Goal: Transaction & Acquisition: Book appointment/travel/reservation

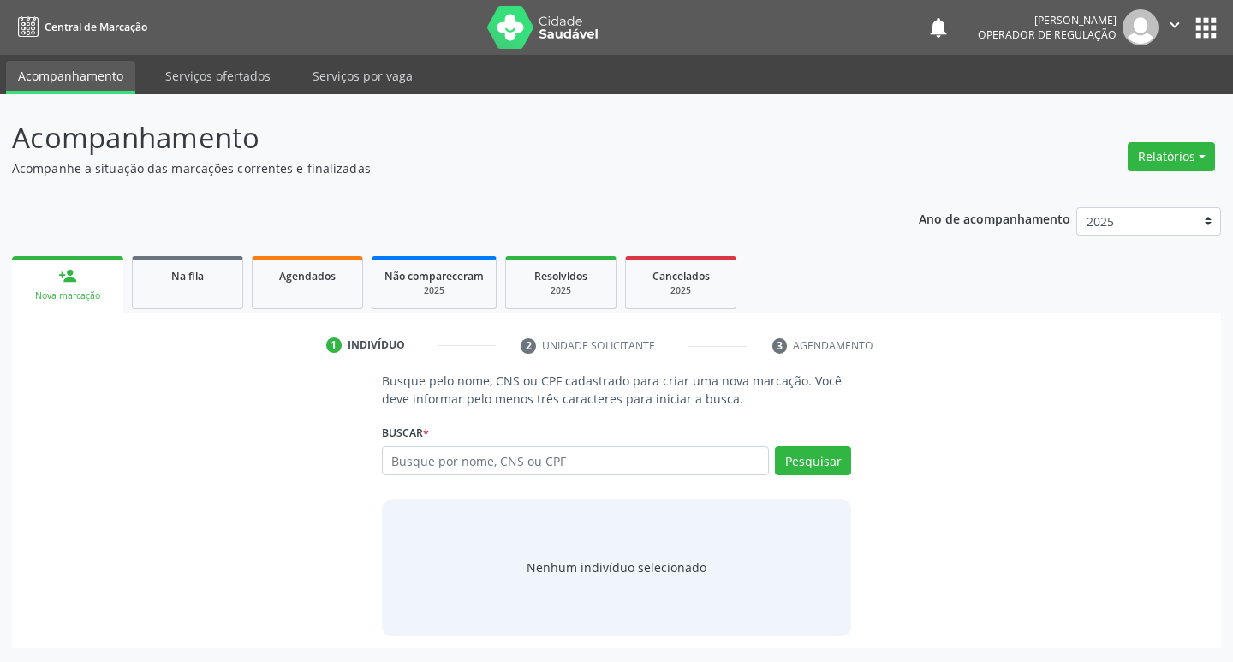
click at [501, 467] on input "text" at bounding box center [576, 460] width 388 height 29
type input "702003834222284"
click at [804, 465] on button "Pesquisar" at bounding box center [813, 460] width 76 height 29
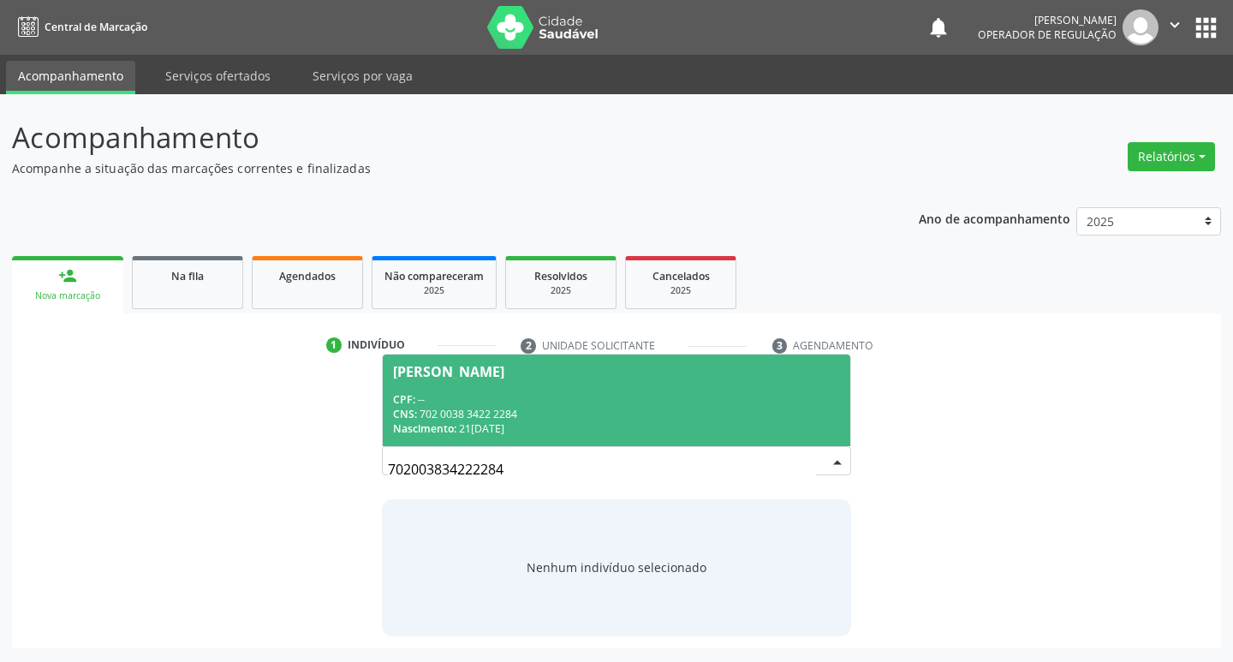
click at [561, 413] on div "CNS: 702 0038 3422 2284" at bounding box center [617, 414] width 448 height 15
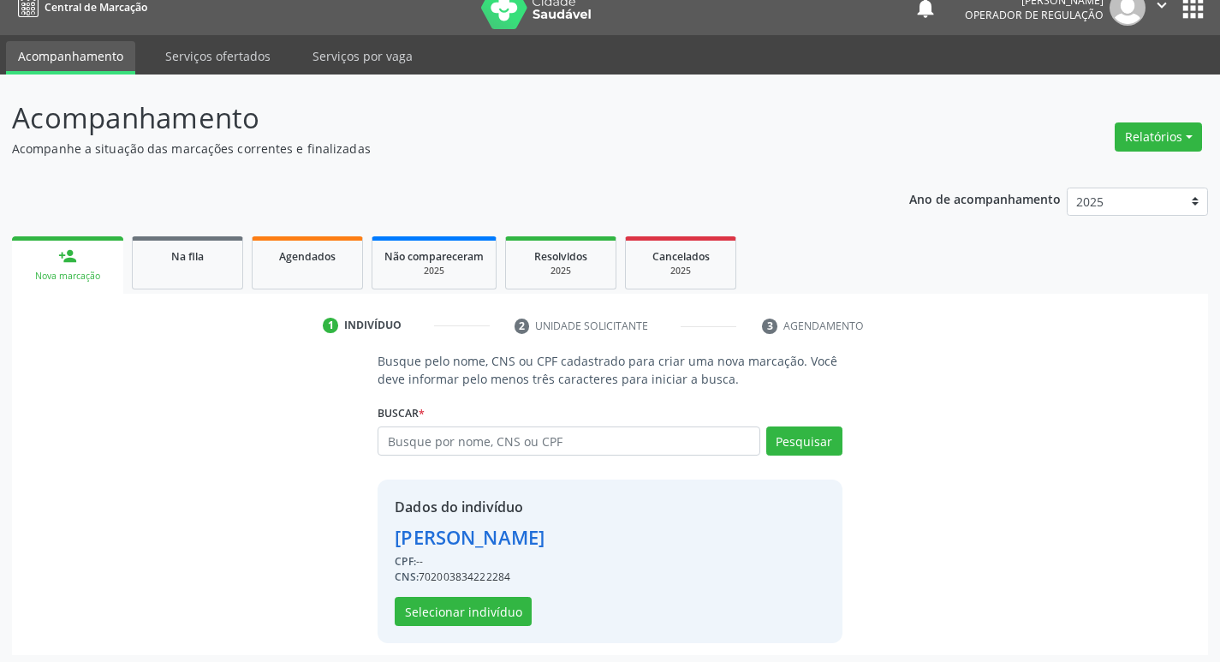
scroll to position [25, 0]
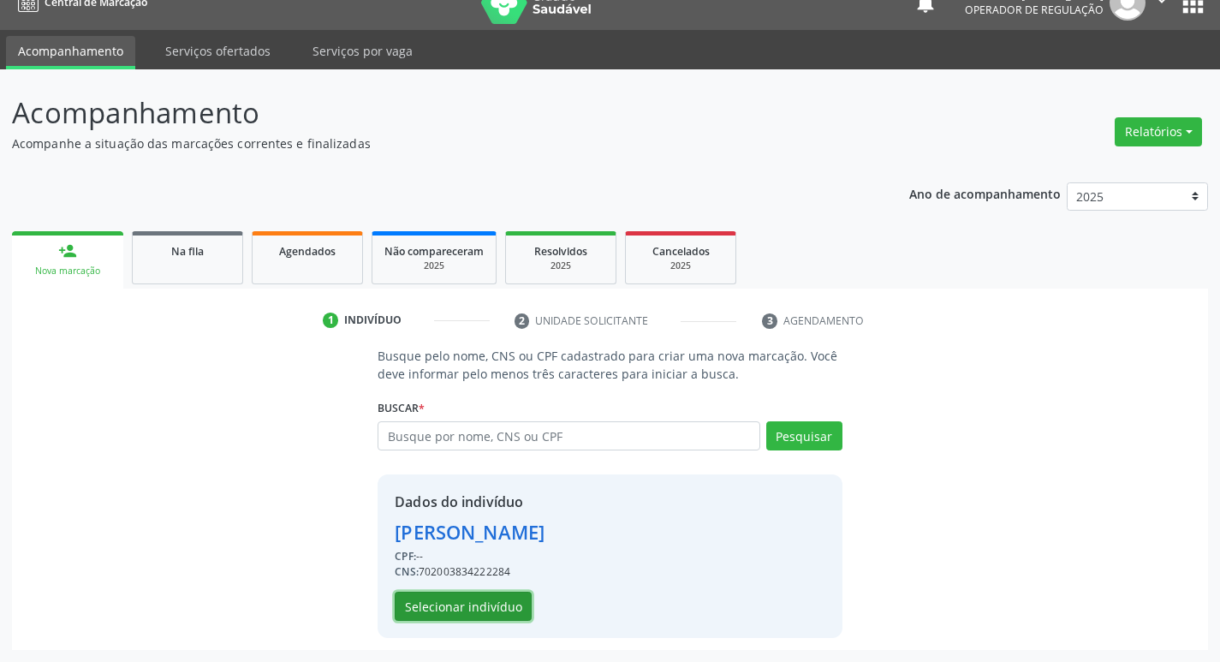
click at [460, 608] on button "Selecionar indivíduo" at bounding box center [463, 606] width 137 height 29
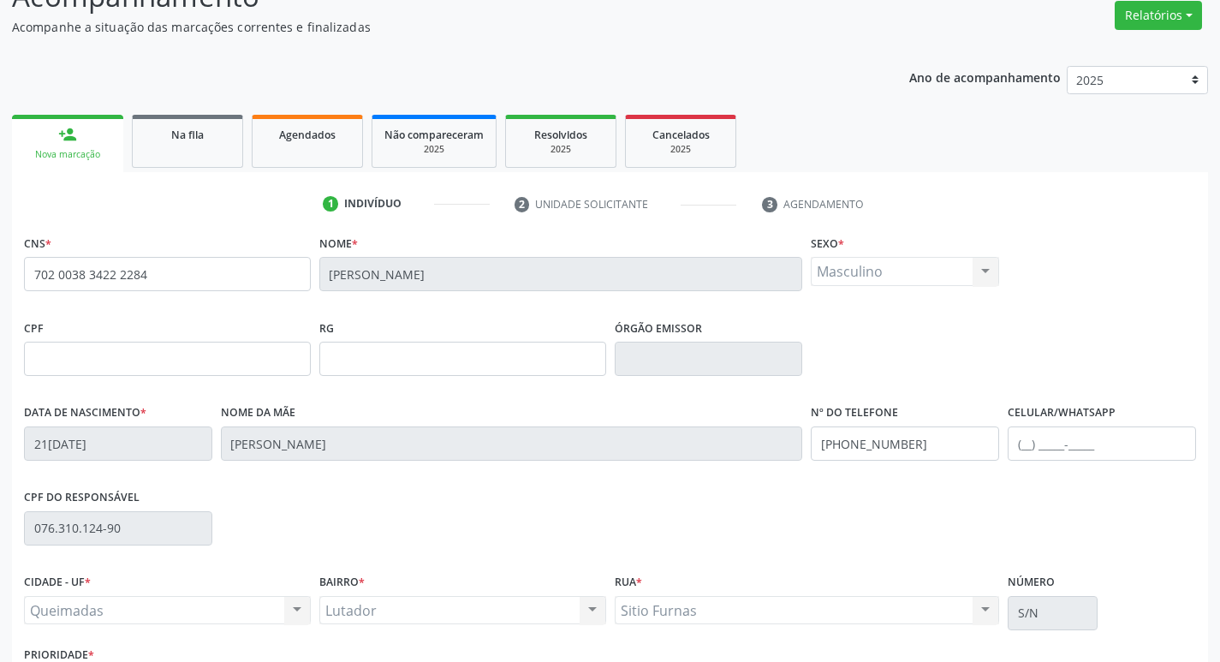
scroll to position [266, 0]
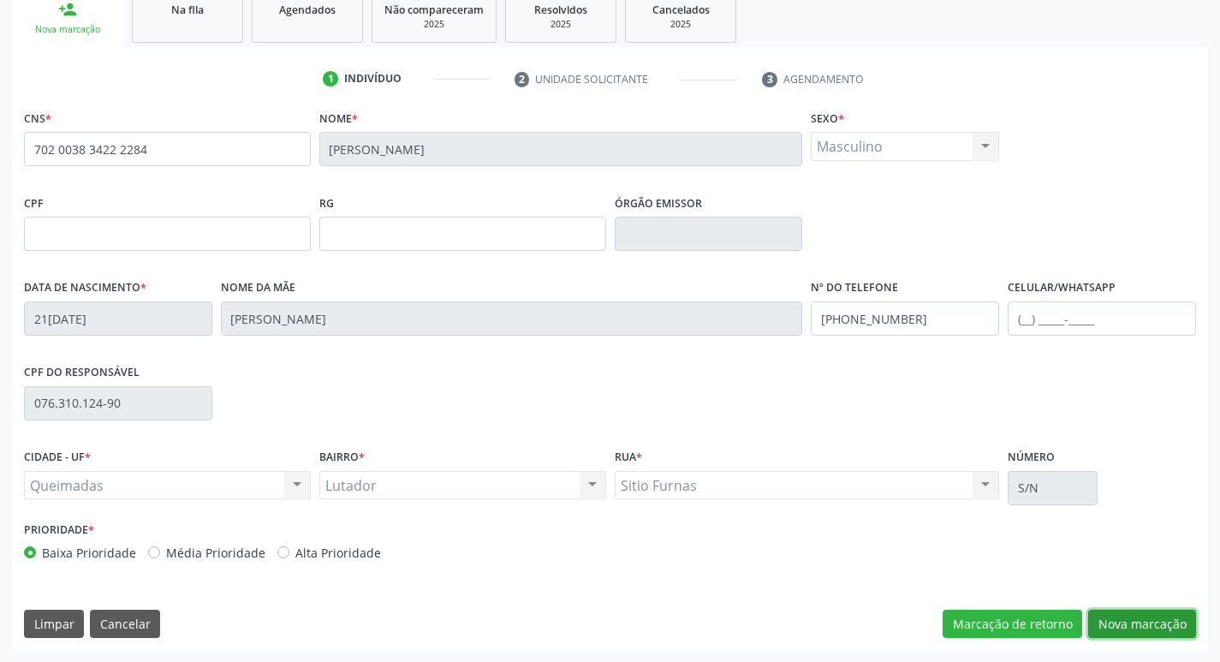
click at [1125, 628] on button "Nova marcação" at bounding box center [1142, 624] width 108 height 29
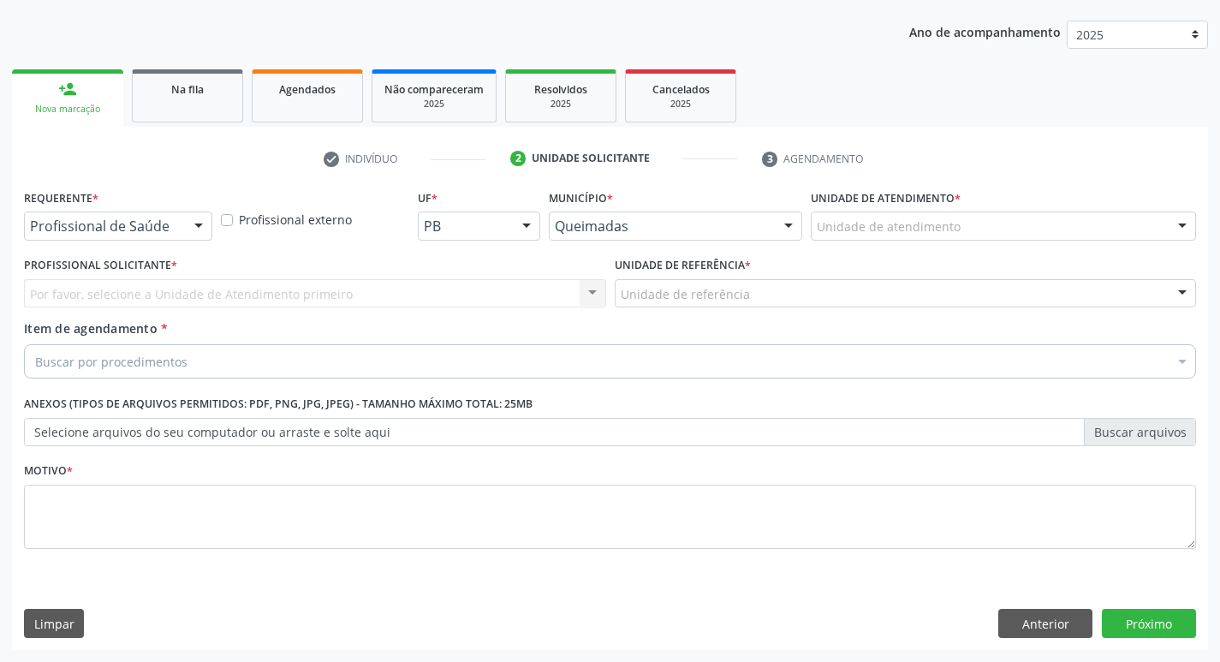
scroll to position [187, 0]
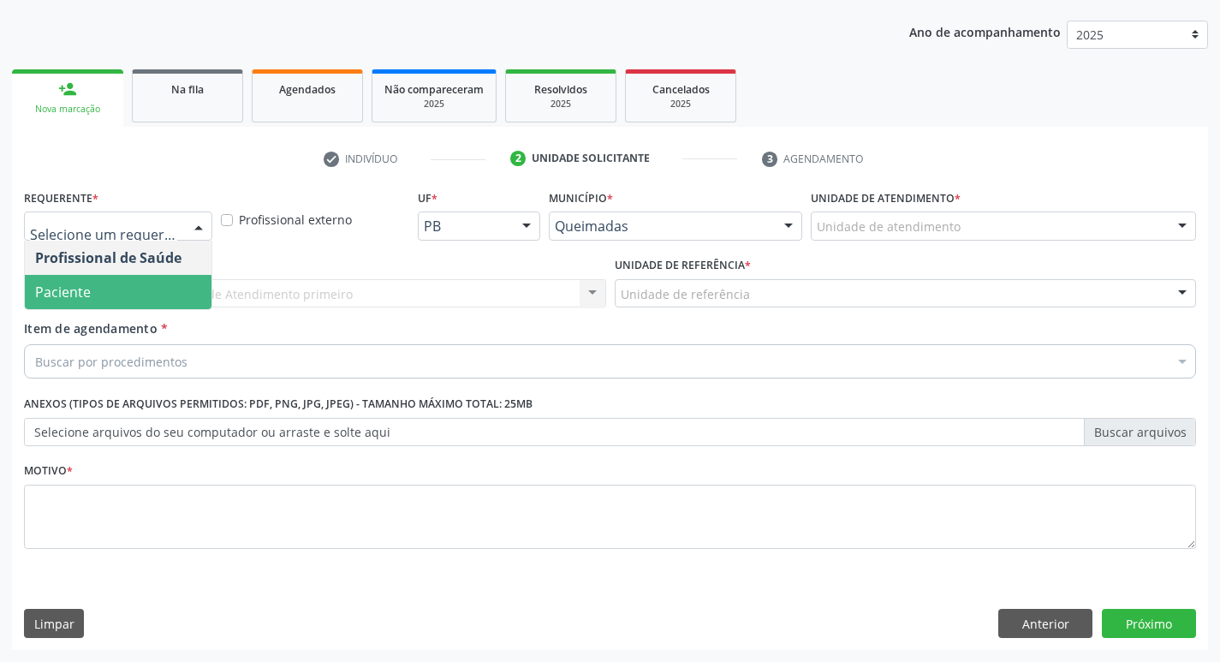
click at [141, 292] on span "Paciente" at bounding box center [118, 292] width 187 height 34
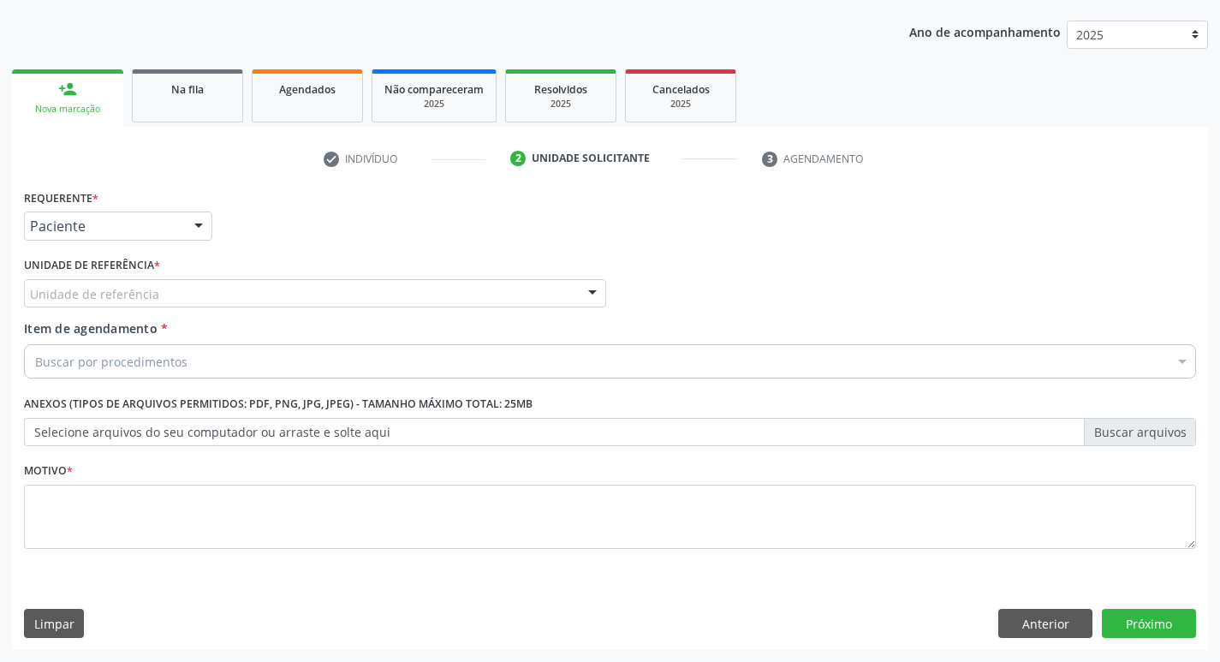
click at [172, 303] on div "Unidade de referência" at bounding box center [315, 293] width 582 height 29
click at [1025, 628] on button "Anterior" at bounding box center [1045, 623] width 94 height 29
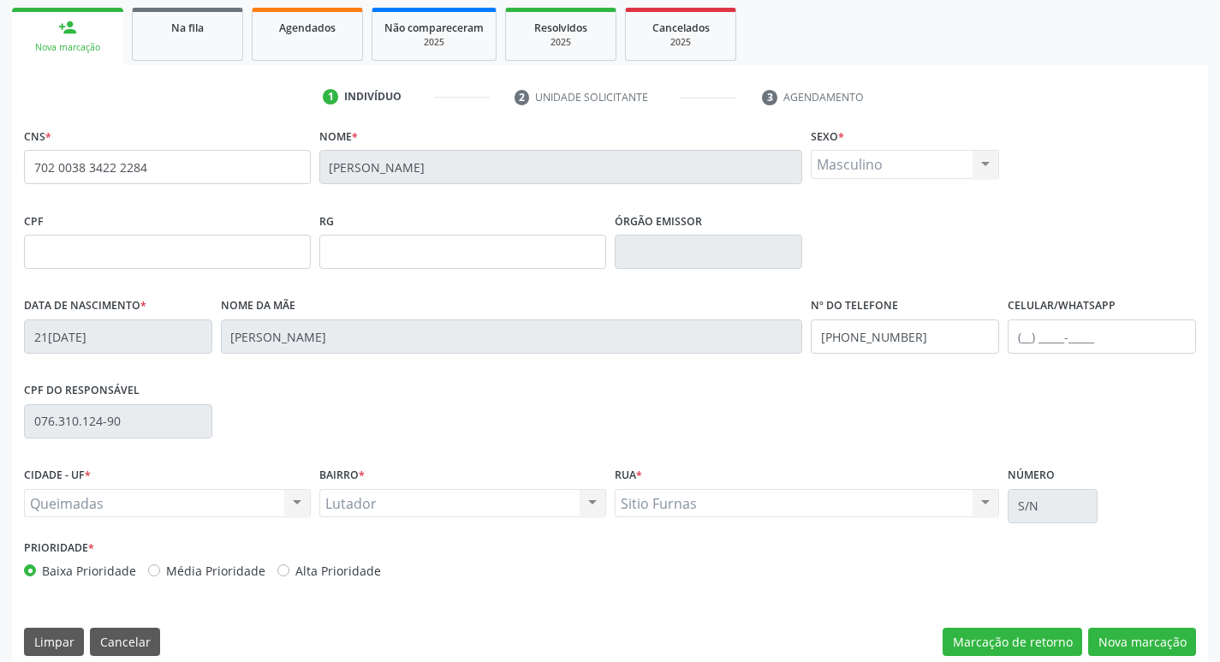
scroll to position [266, 0]
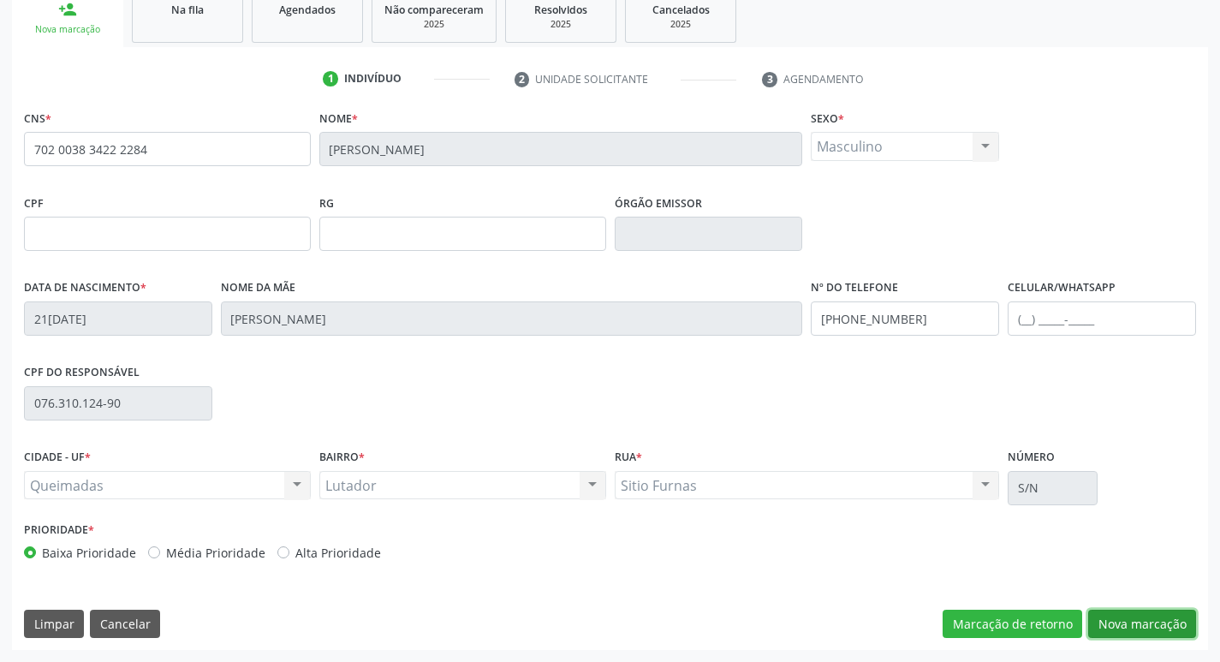
click at [1128, 610] on button "Nova marcação" at bounding box center [1142, 624] width 108 height 29
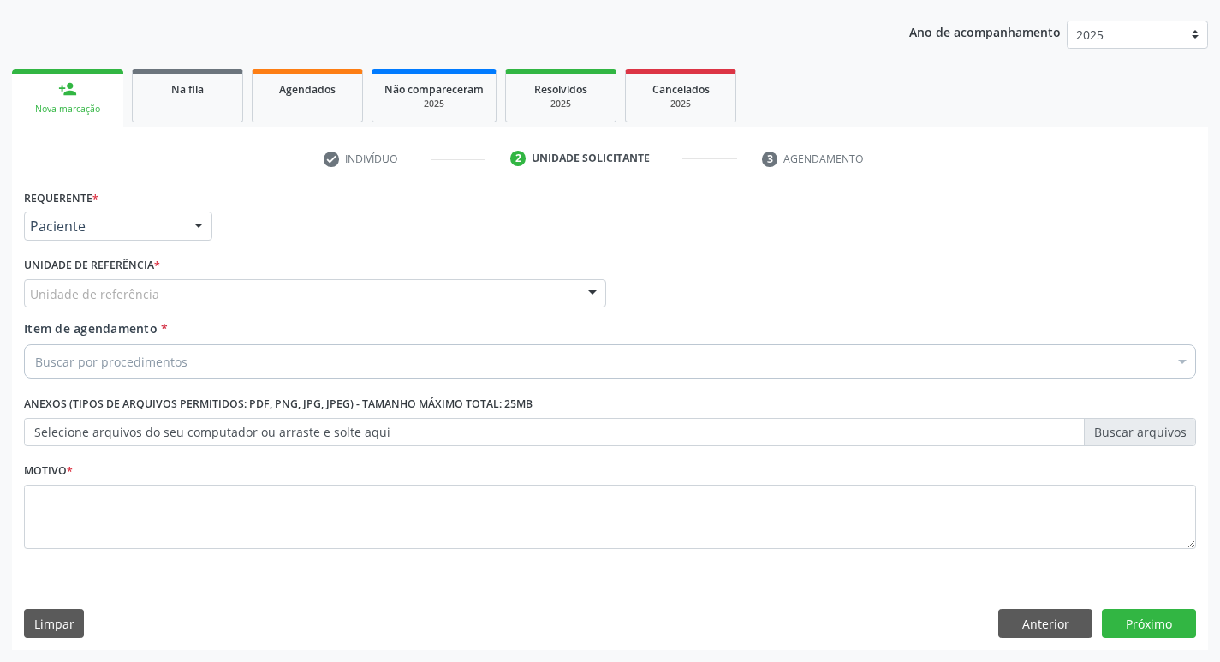
scroll to position [187, 0]
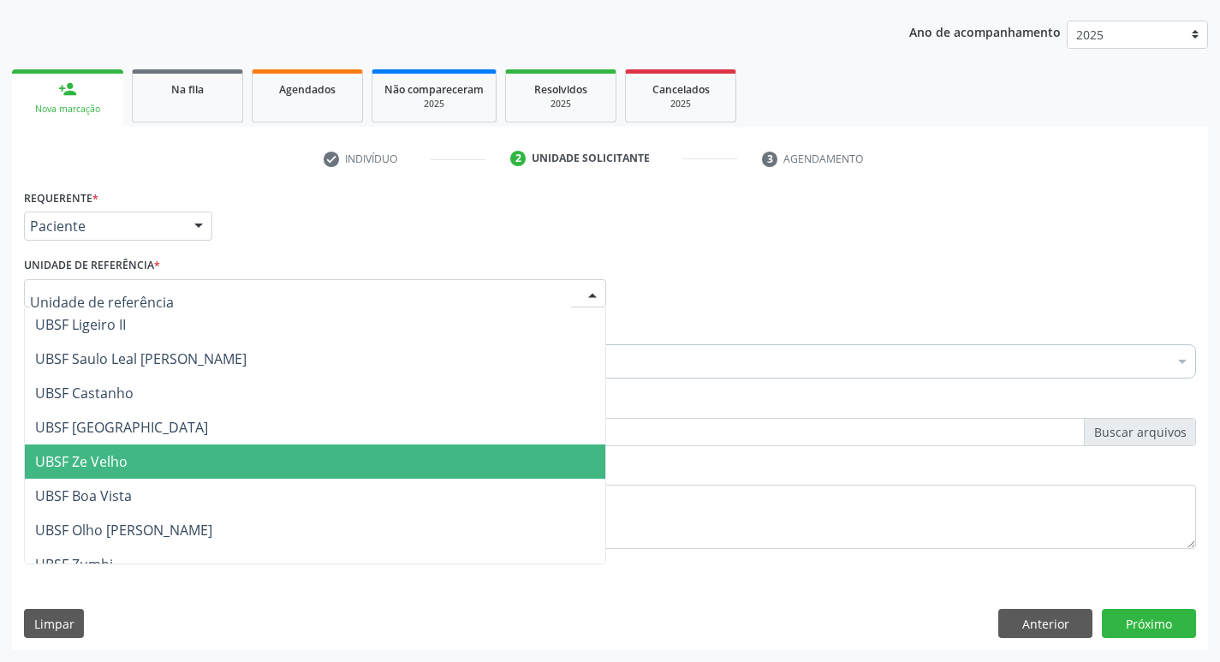
click at [181, 283] on div at bounding box center [315, 293] width 582 height 29
type input "LU"
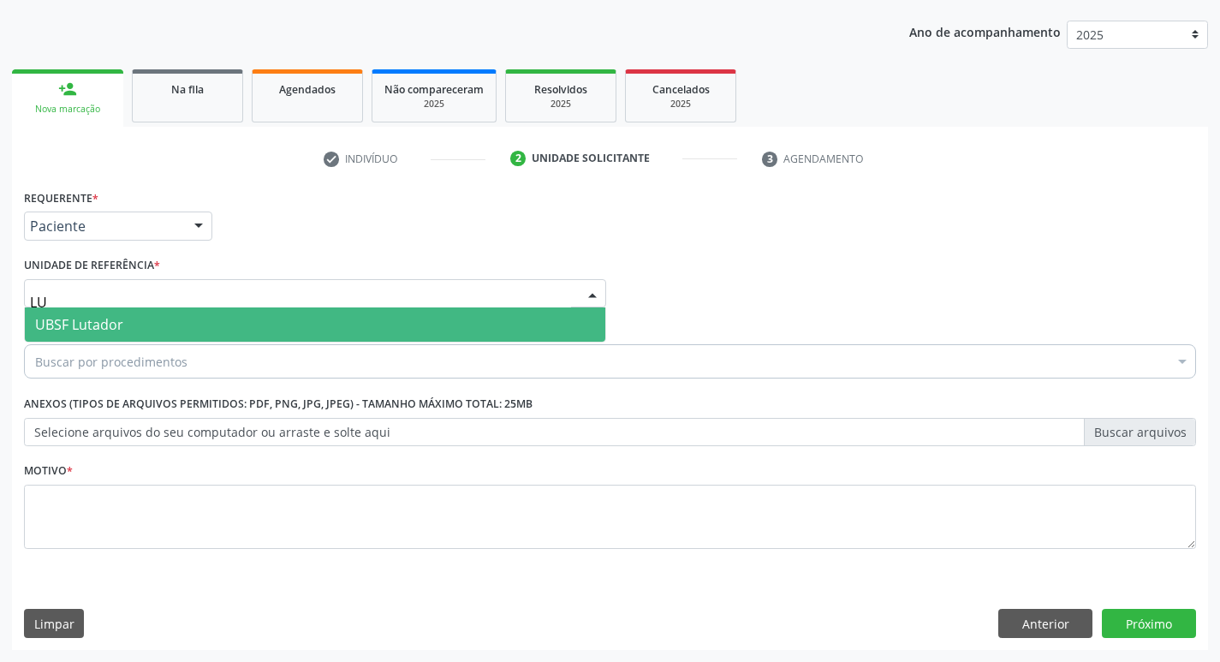
click at [191, 330] on span "UBSF Lutador" at bounding box center [315, 324] width 580 height 34
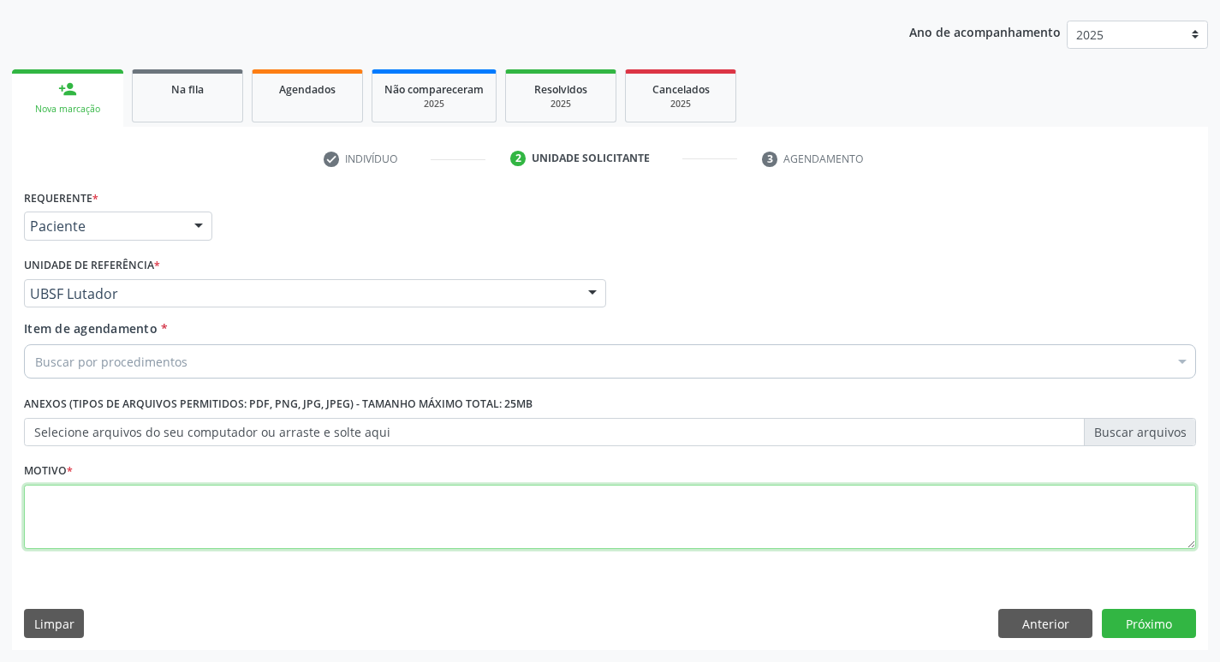
click at [191, 513] on textarea at bounding box center [610, 517] width 1172 height 65
type textarea "AVALIACAO"
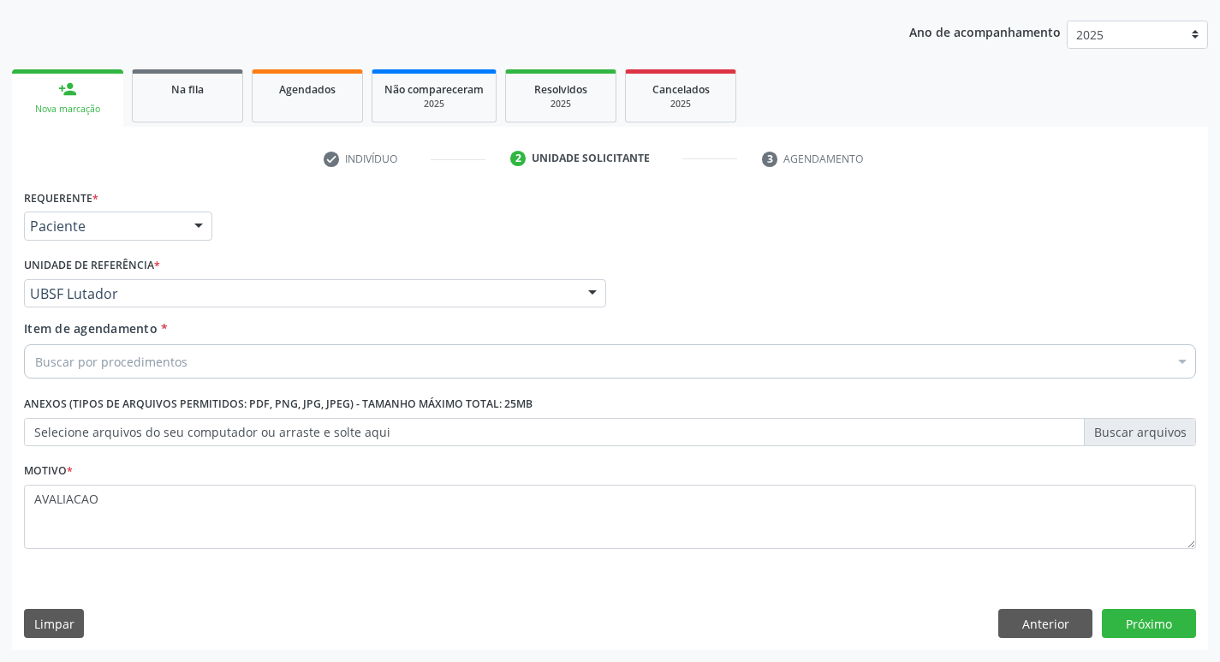
click at [259, 353] on div "Buscar por procedimentos" at bounding box center [610, 361] width 1172 height 34
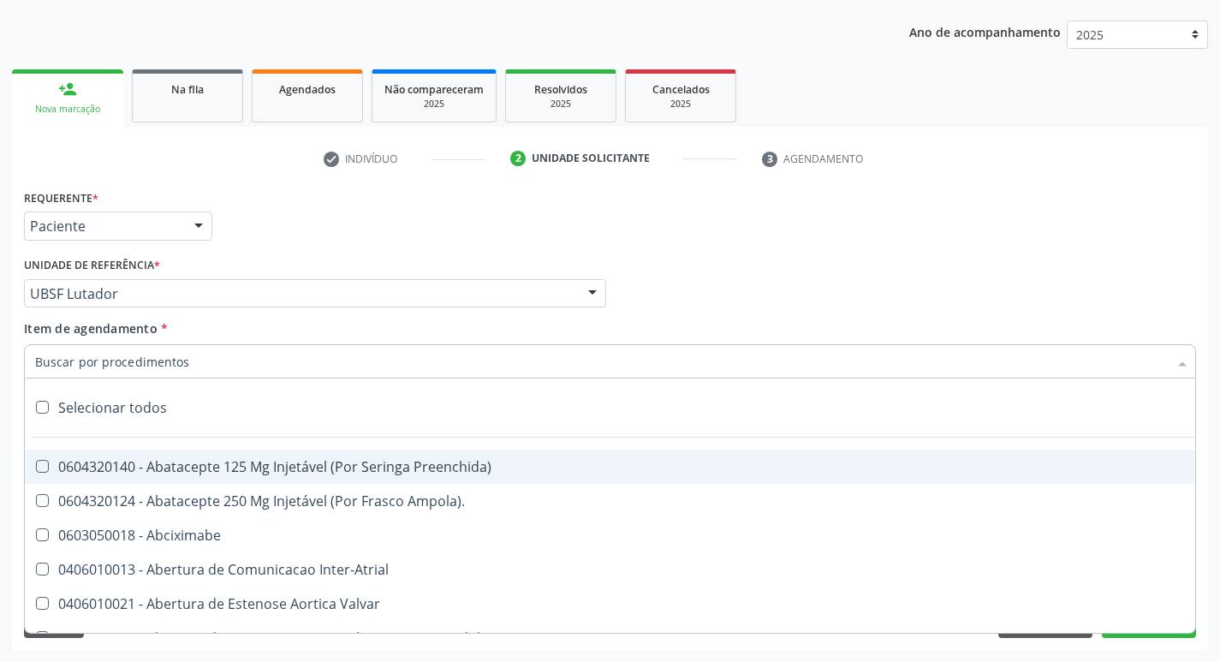
click at [259, 353] on input "Item de agendamento *" at bounding box center [601, 361] width 1133 height 34
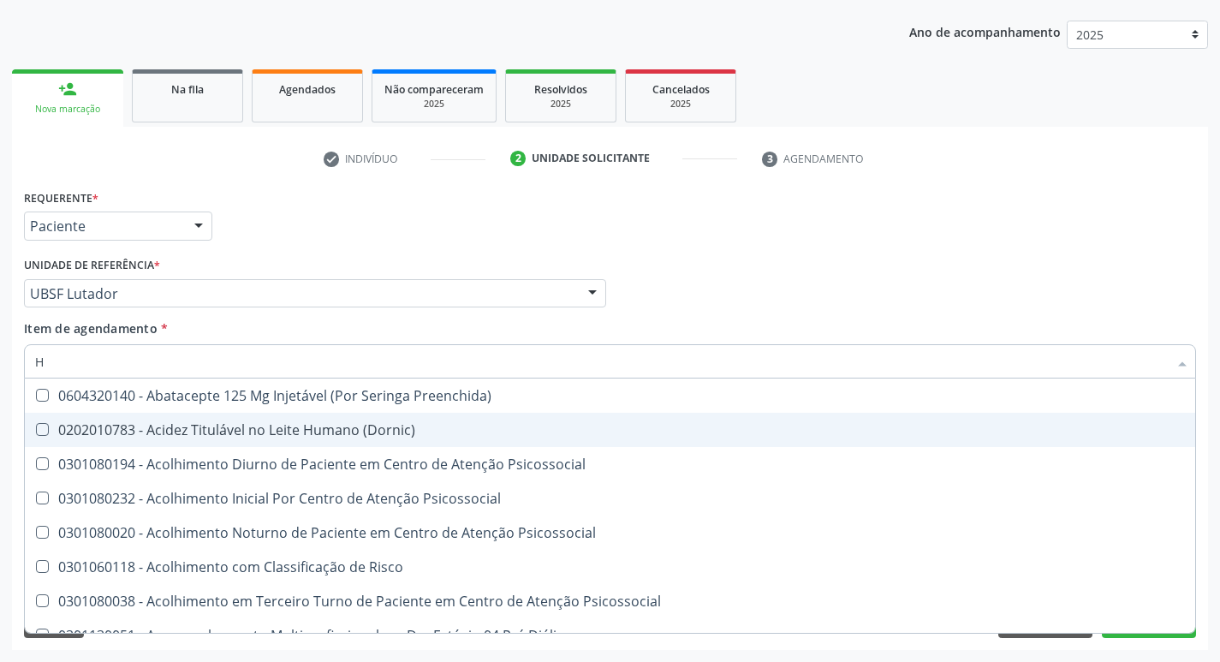
type input "HEMOGR"
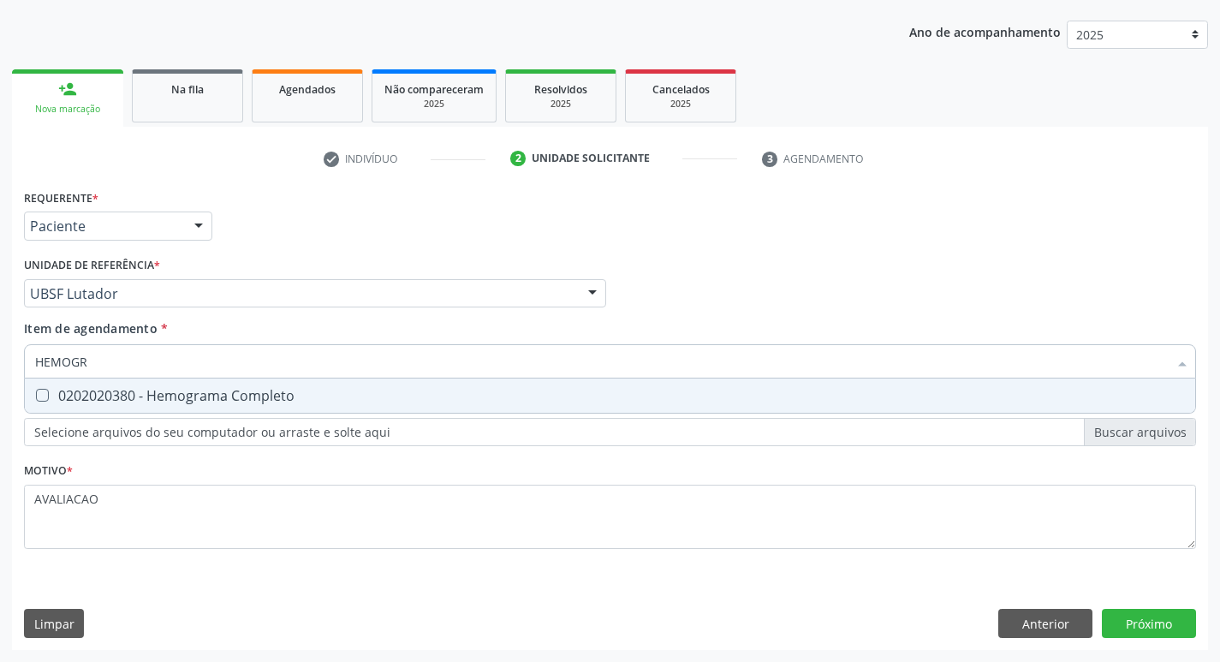
click at [219, 390] on div "0202020380 - Hemograma Completo" at bounding box center [610, 396] width 1150 height 14
checkbox Completo "true"
type input "HEMOG"
checkbox Completo "false"
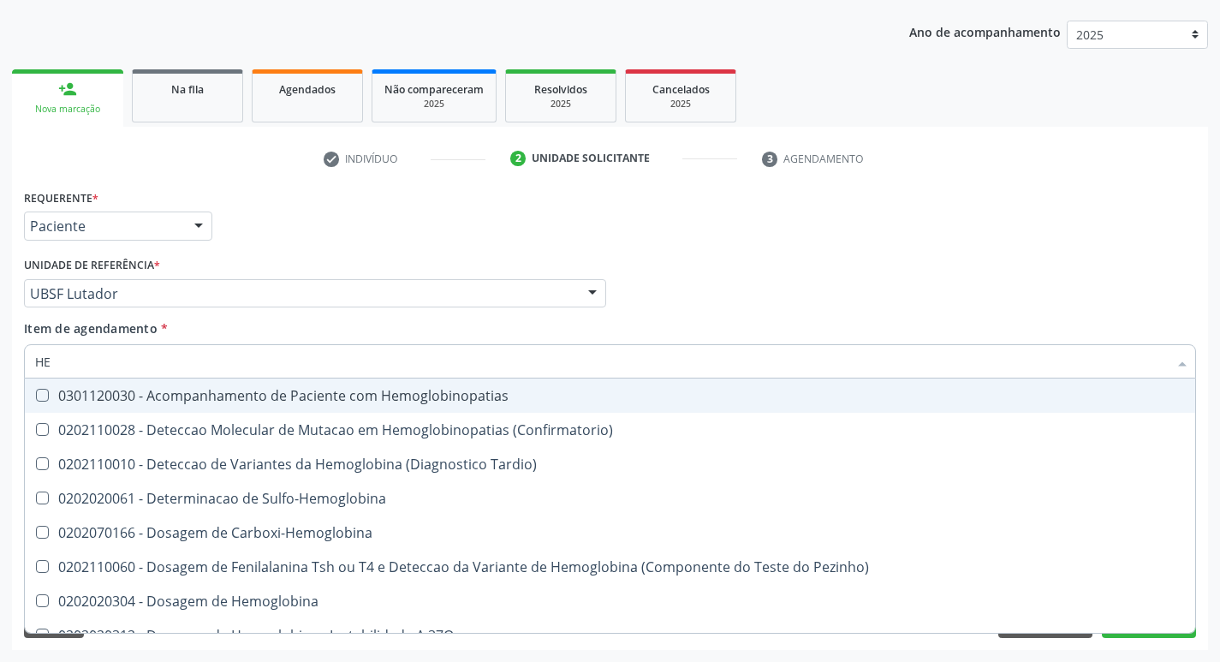
type input "H"
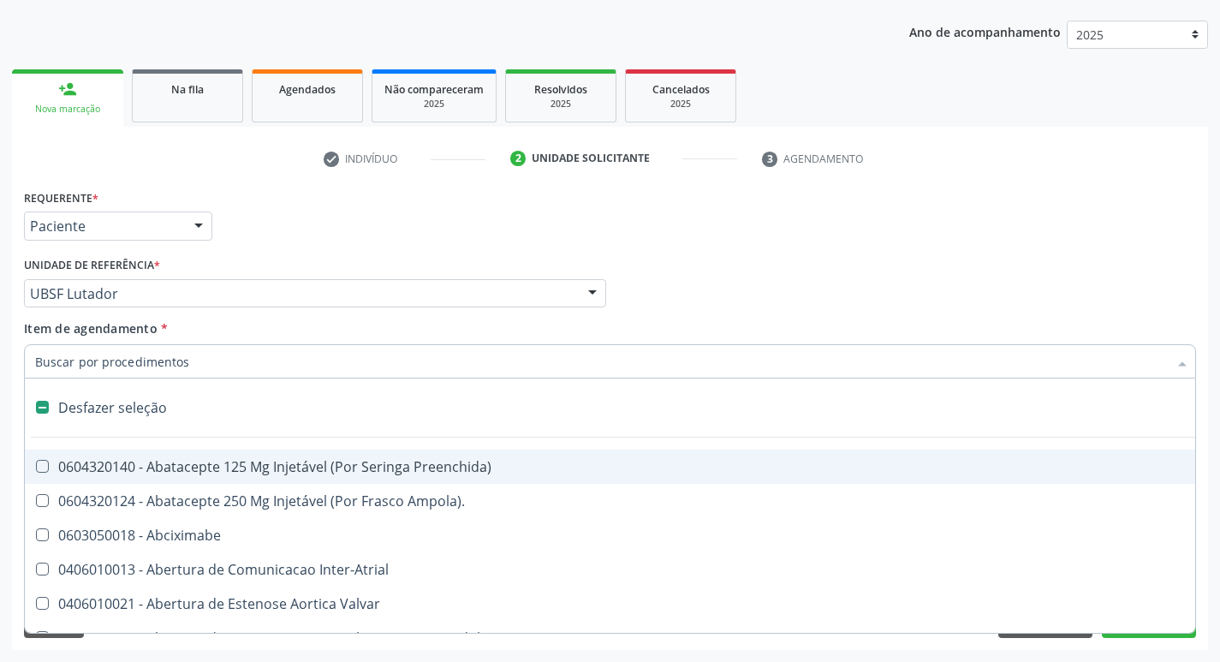
checkbox Capsula\) "false"
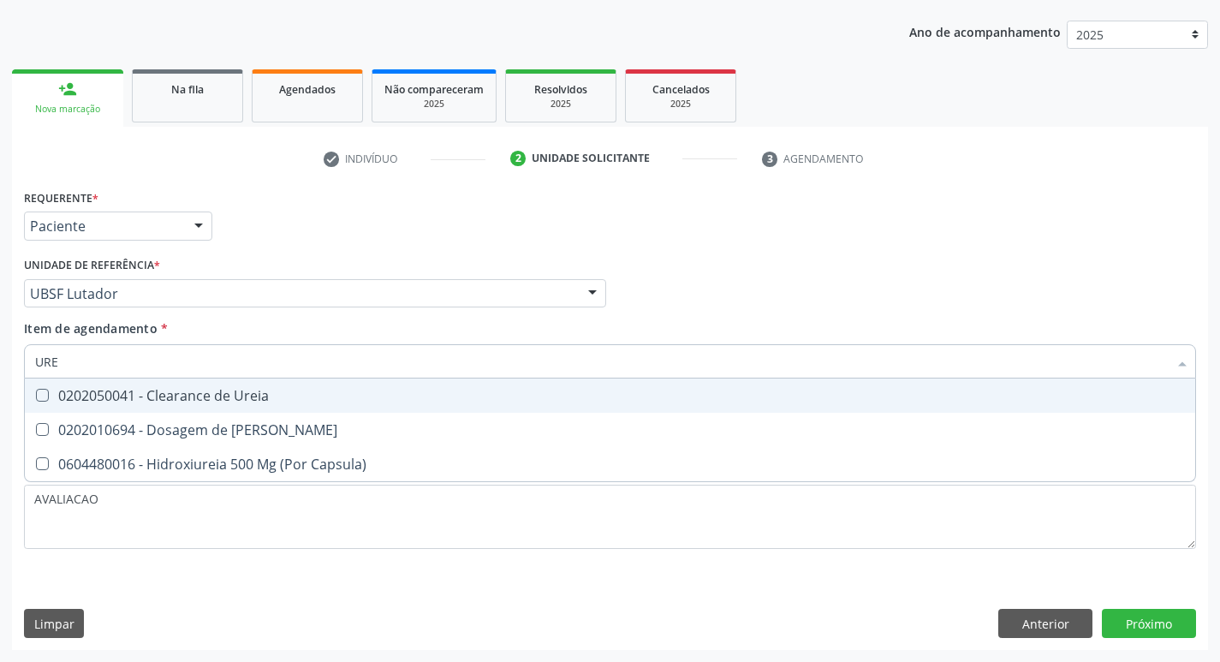
type input "UREI"
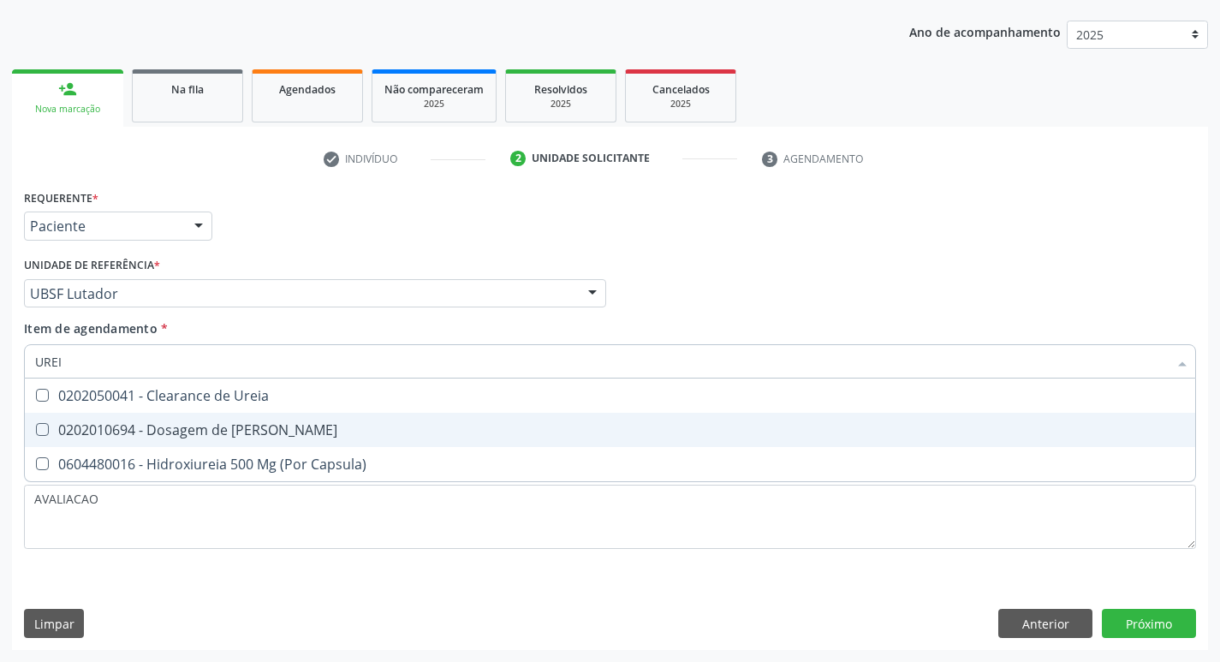
click at [237, 416] on span "0202010694 - Dosagem de [PERSON_NAME]" at bounding box center [610, 430] width 1170 height 34
checkbox Ureia "true"
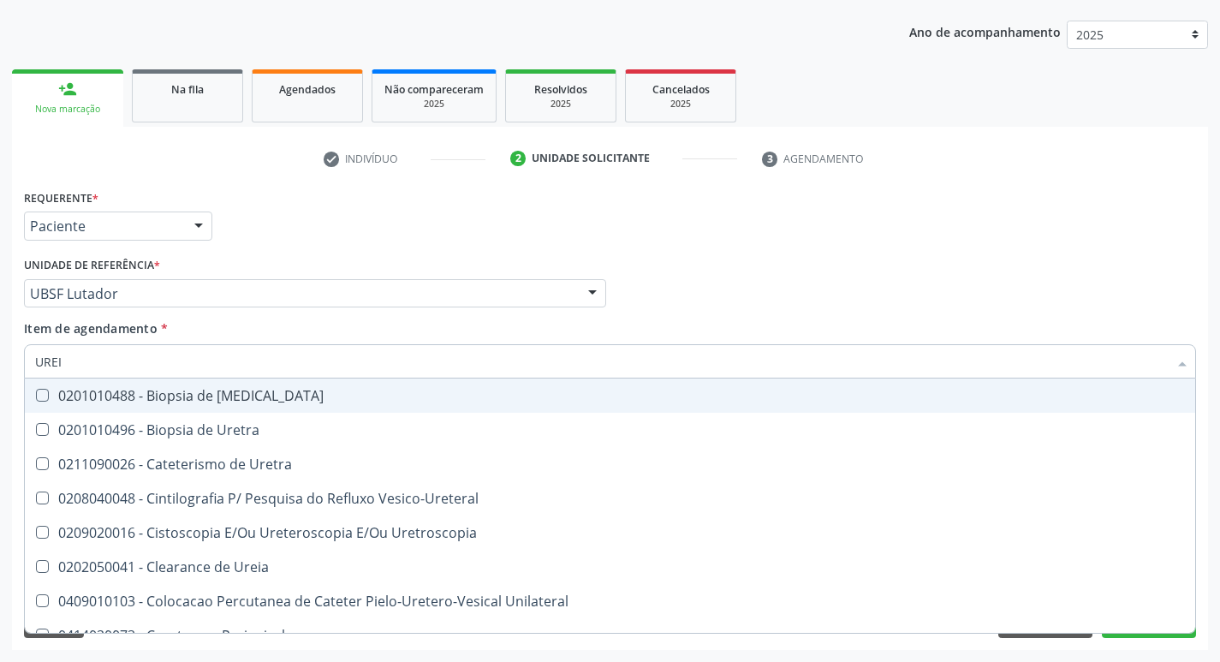
type input "URE"
checkbox Uretra "false"
type input "U"
checkbox Ureia "false"
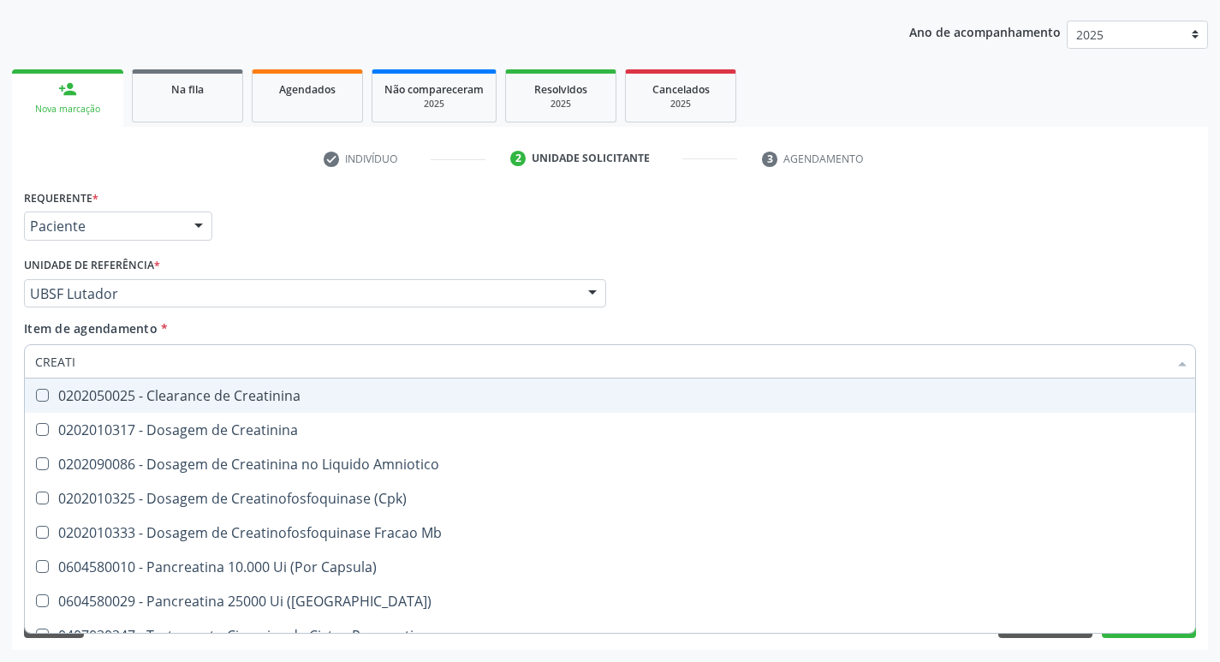
type input "CREATIN"
click at [237, 412] on span "0202050025 - Clearance de Creatinina" at bounding box center [610, 395] width 1170 height 34
checkbox Creatinina "false"
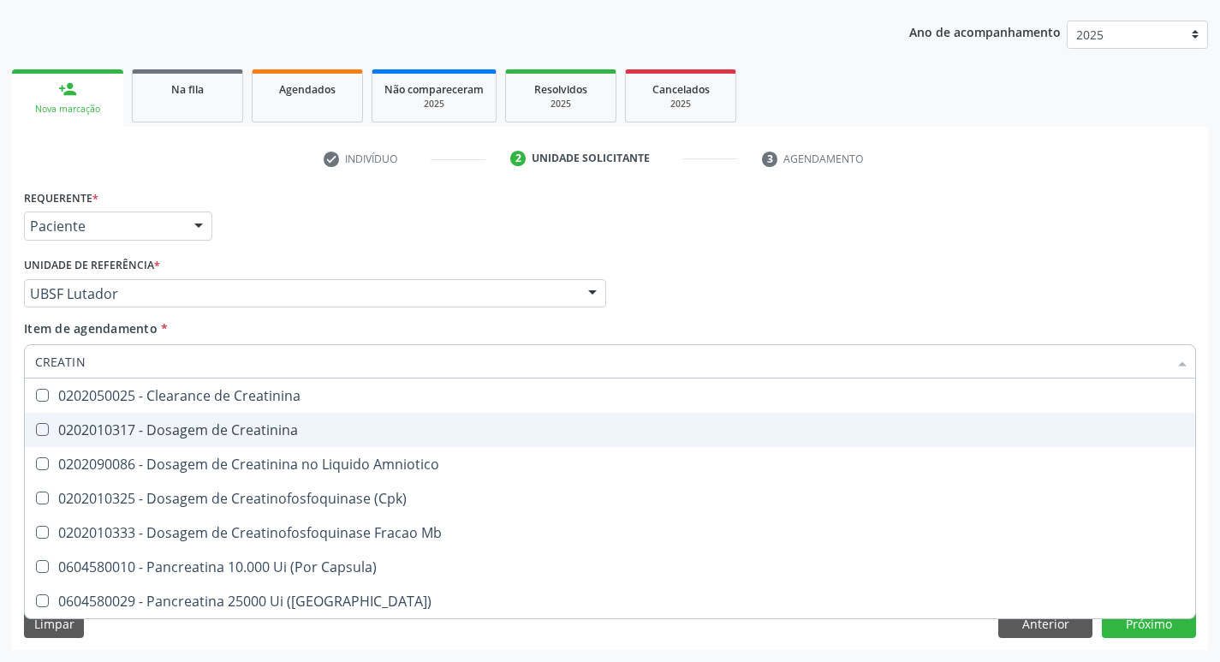
click at [261, 424] on div "0202010317 - Dosagem de Creatinina" at bounding box center [610, 430] width 1150 height 14
checkbox Creatinina "true"
type input "CRE"
checkbox Creatinina "false"
checkbox Amniotico "false"
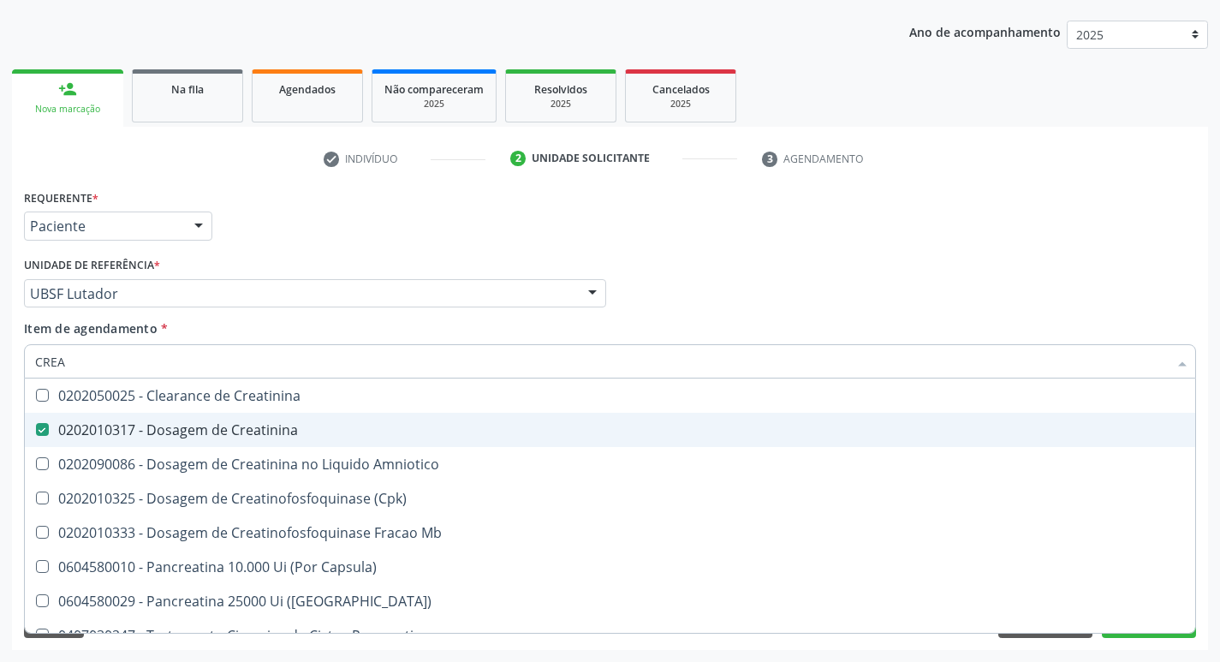
checkbox Mb "false"
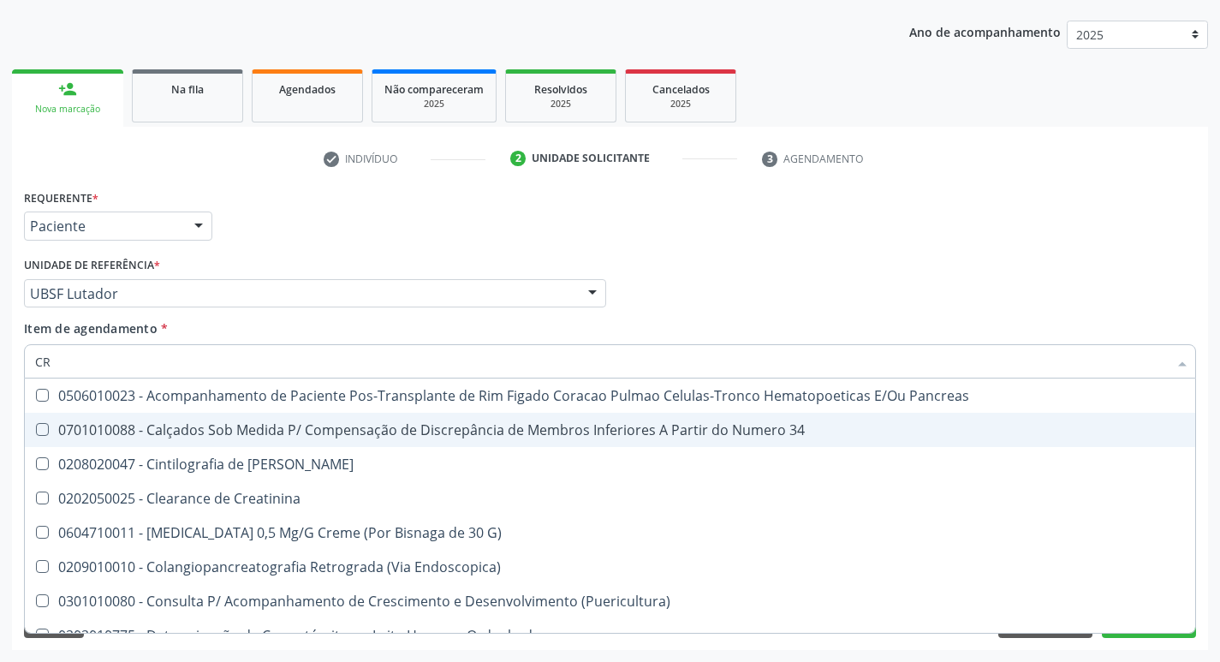
type input "C"
checkbox Creatinina "false"
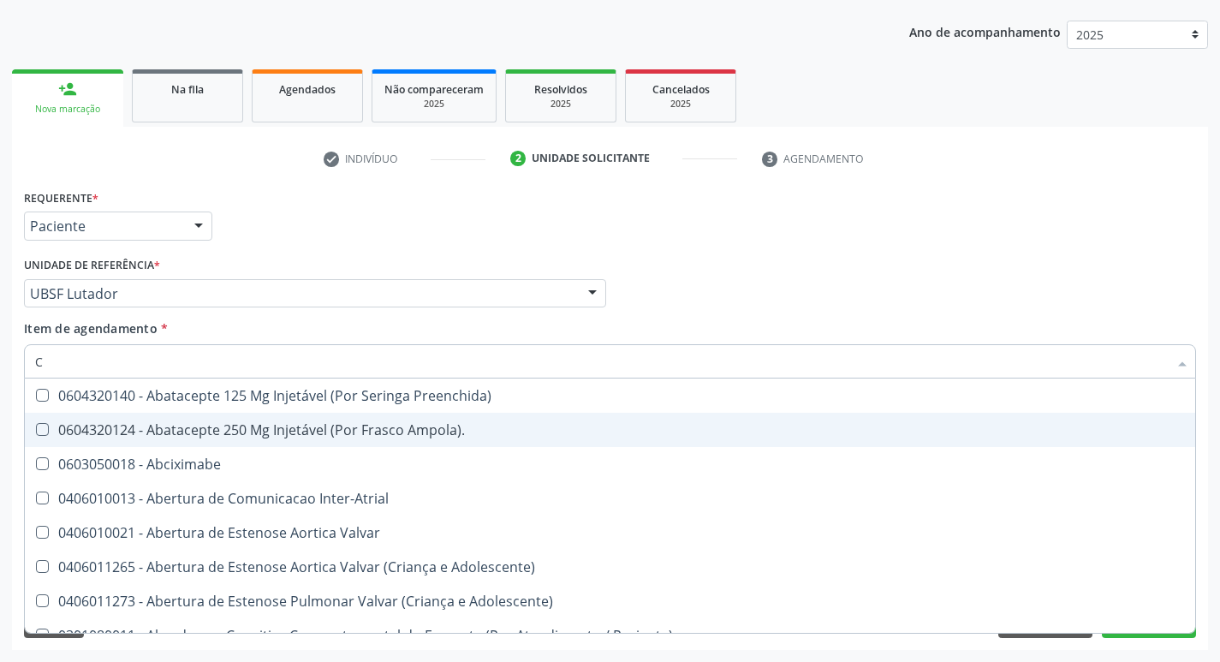
type input "CO"
checkbox Osseo "true"
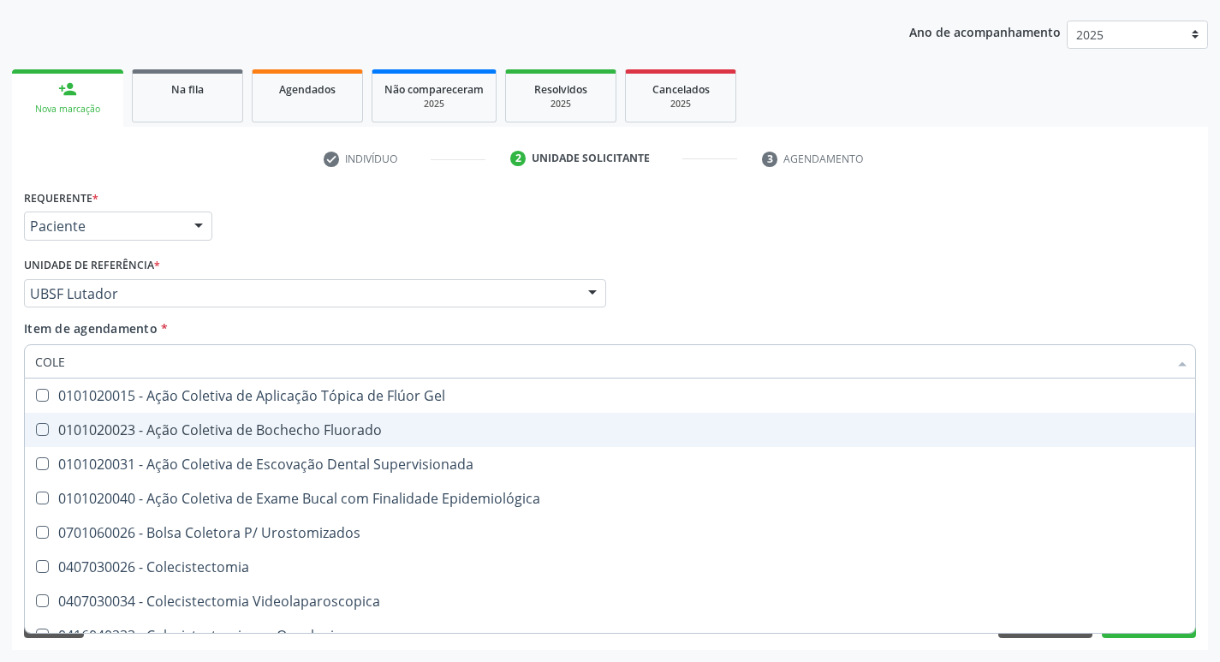
type input "COLES"
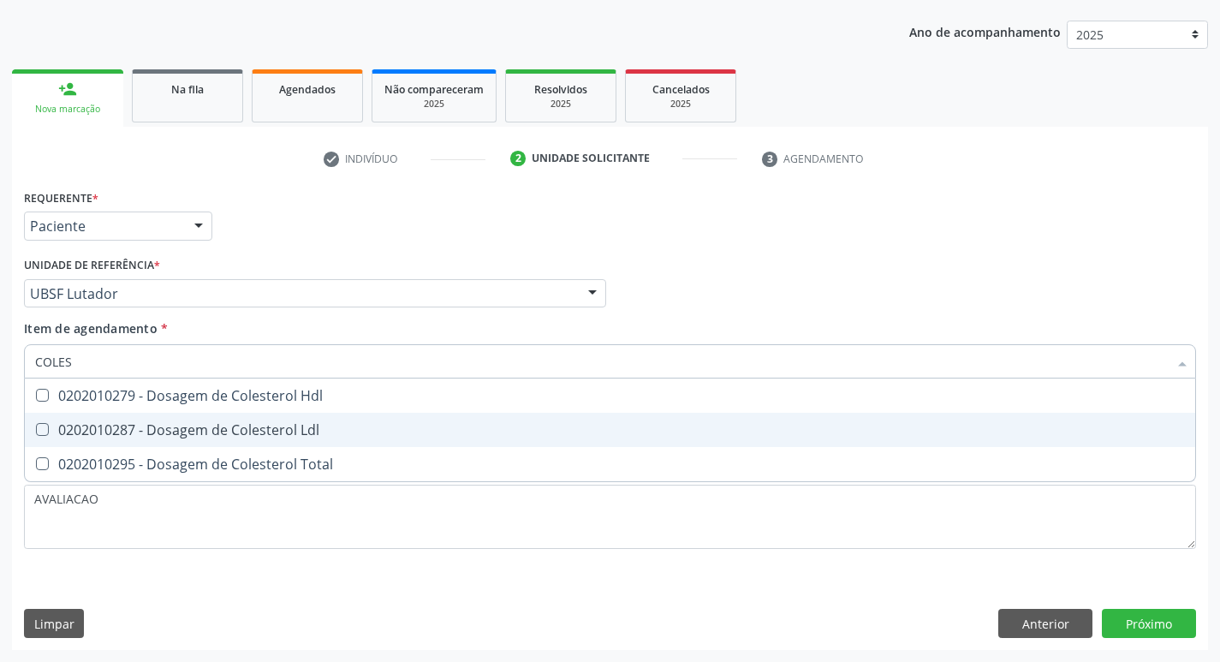
click at [270, 424] on div "0202010287 - Dosagem de Colesterol Ldl" at bounding box center [610, 430] width 1150 height 14
checkbox Ldl "true"
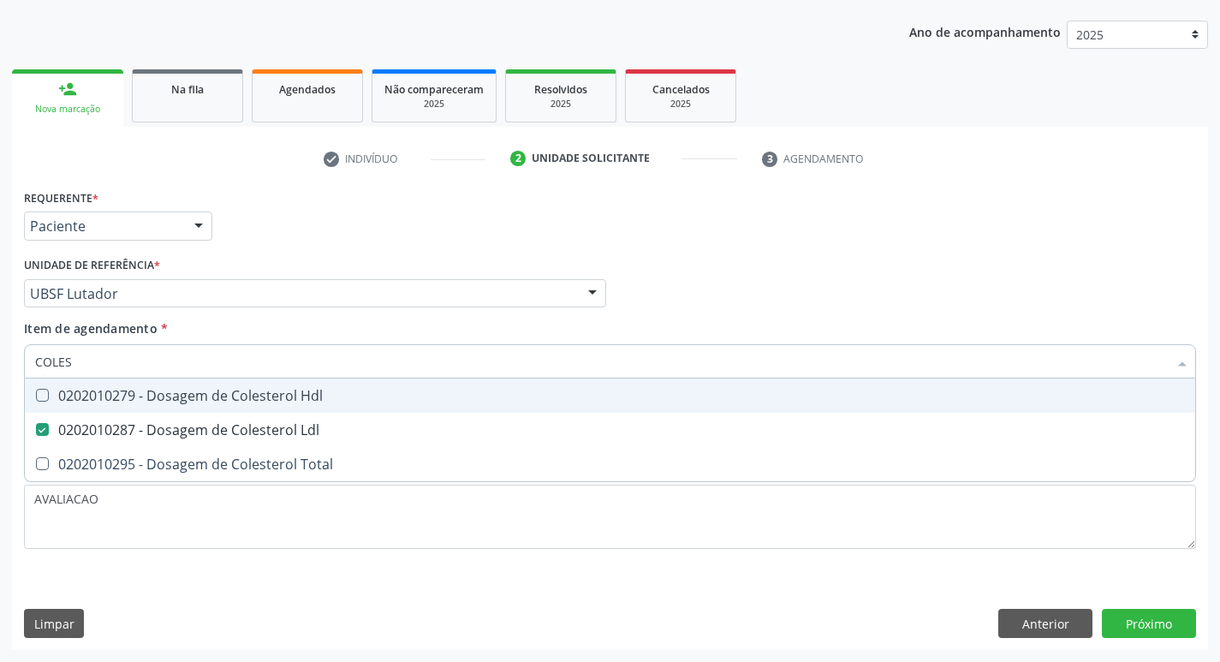
click at [263, 395] on div "0202010279 - Dosagem de Colesterol Hdl" at bounding box center [610, 396] width 1150 height 14
checkbox Hdl "true"
type input "COLE"
checkbox Hdl "false"
checkbox Ldl "false"
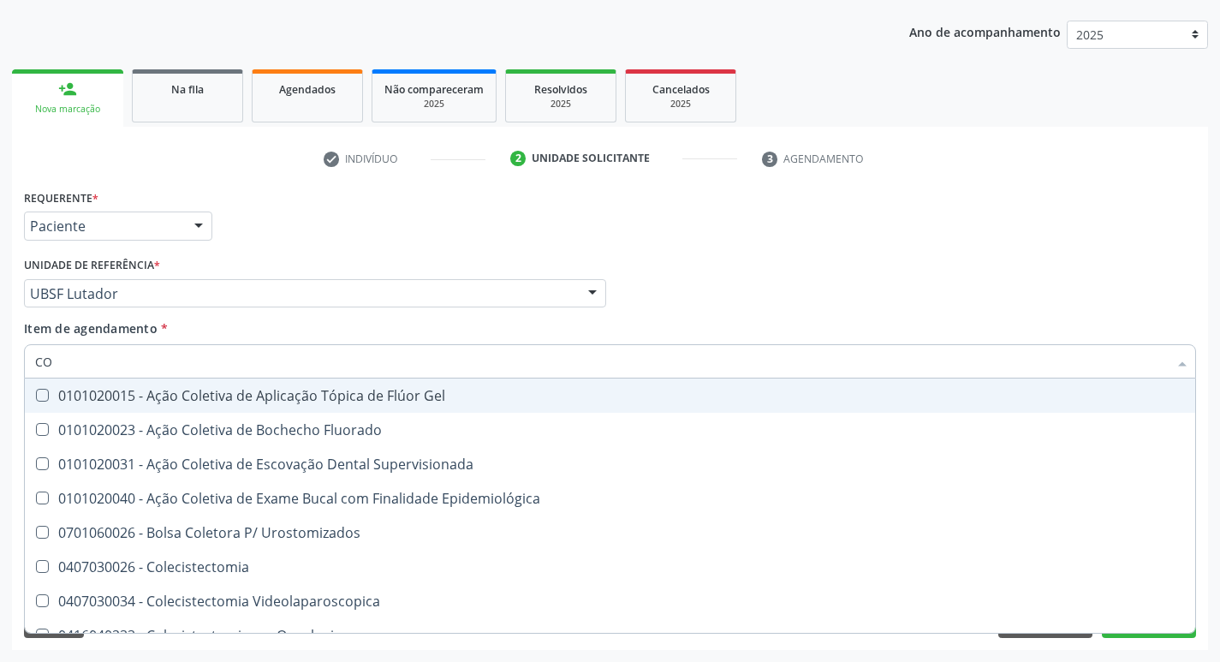
type input "C"
checkbox Hdl "false"
checkbox Ldl "false"
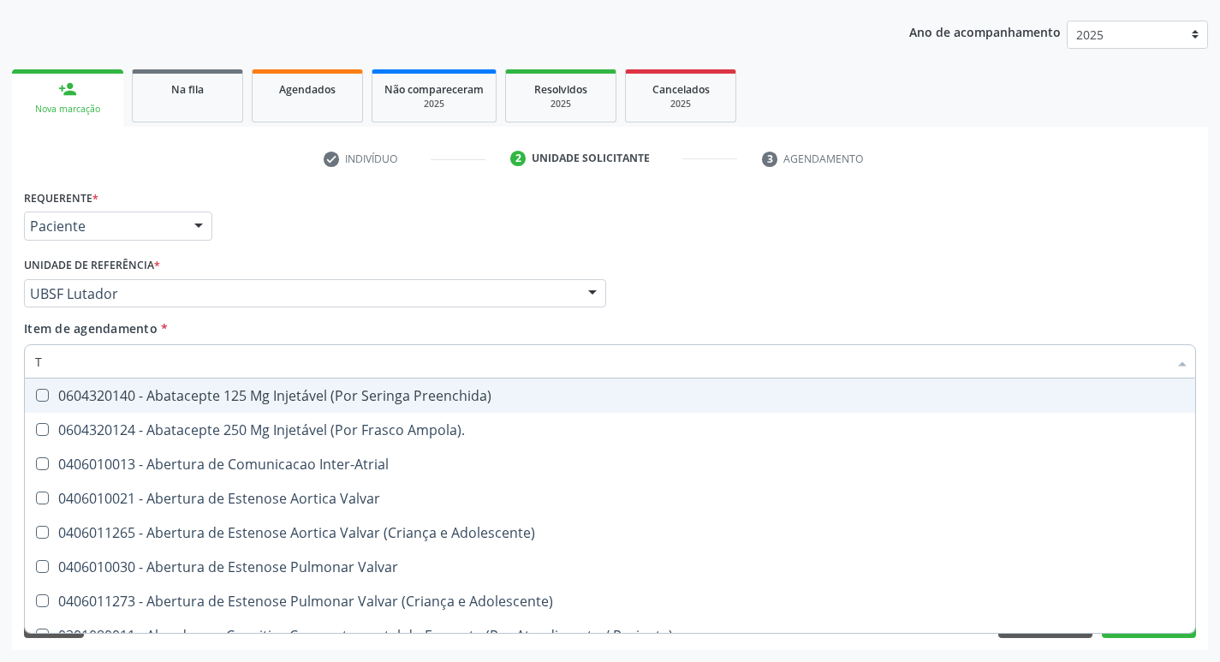
type input "TI"
checkbox Preenchida\) "true"
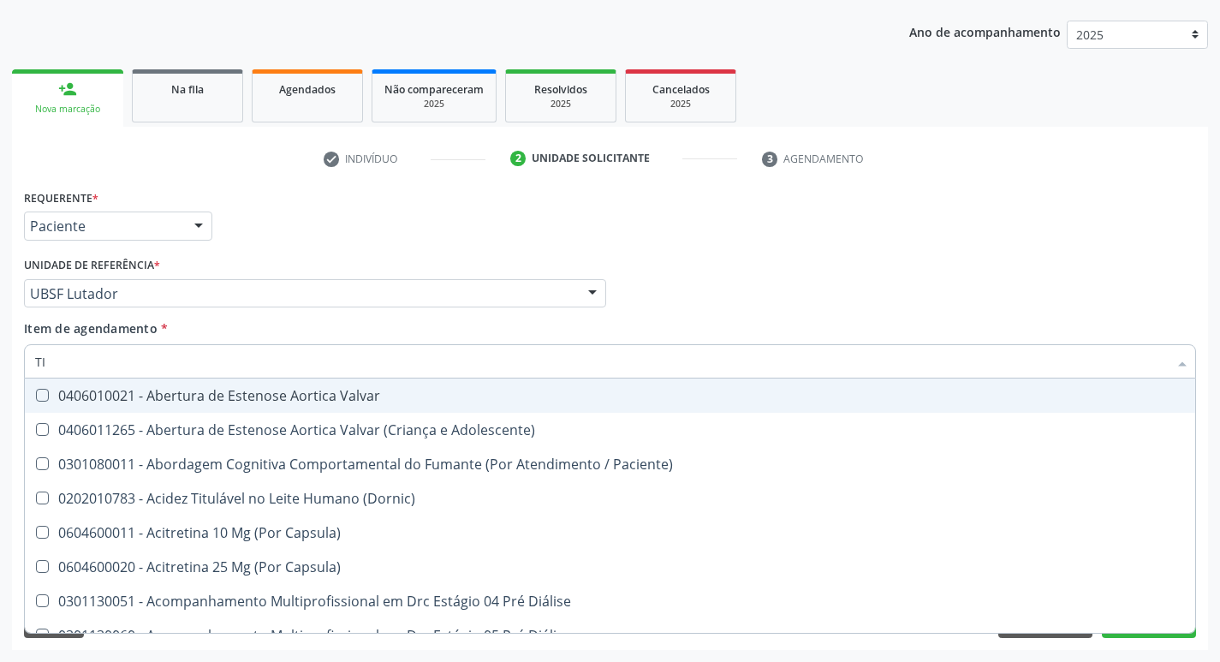
type input "T"
checkbox Creatinina "false"
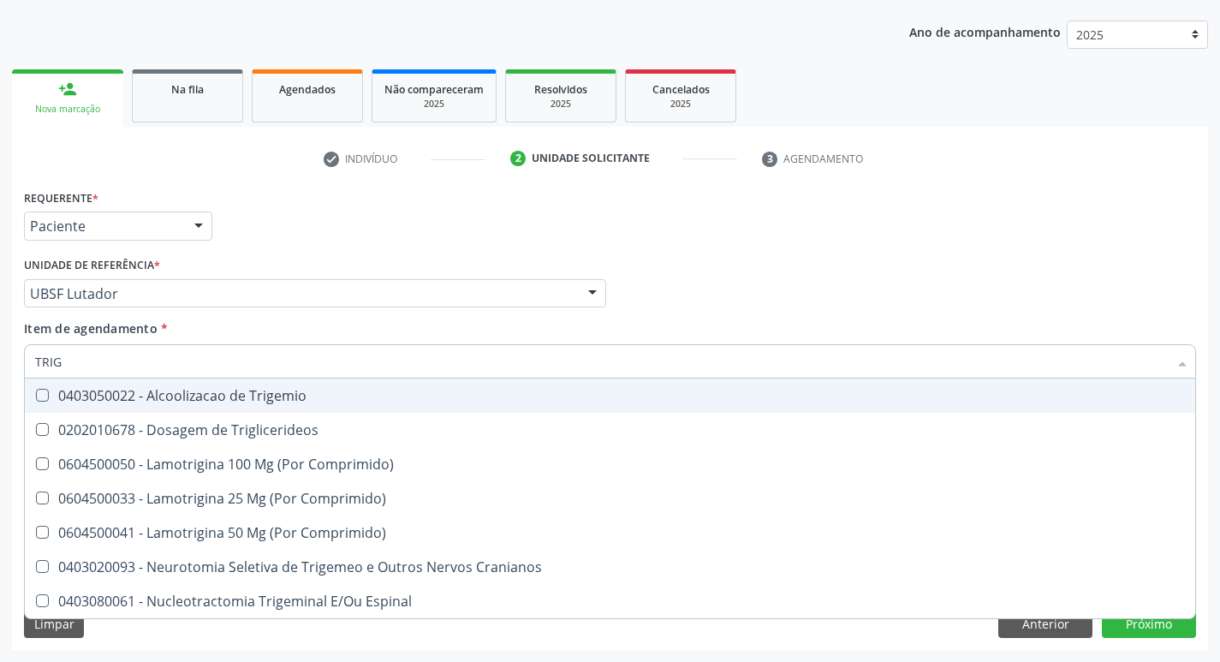
type input "TRIGL"
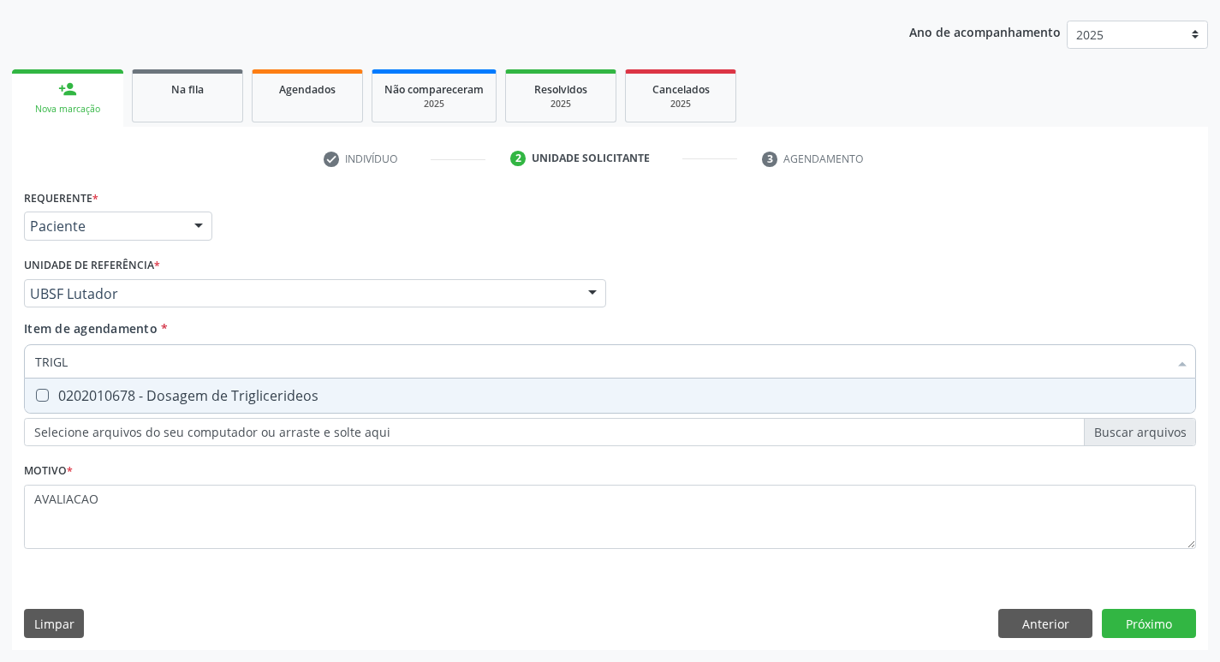
click at [263, 395] on div "0202010678 - Dosagem de Triglicerideos" at bounding box center [610, 396] width 1150 height 14
checkbox Triglicerideos "true"
type input "TRIG"
checkbox Triglicerideos "false"
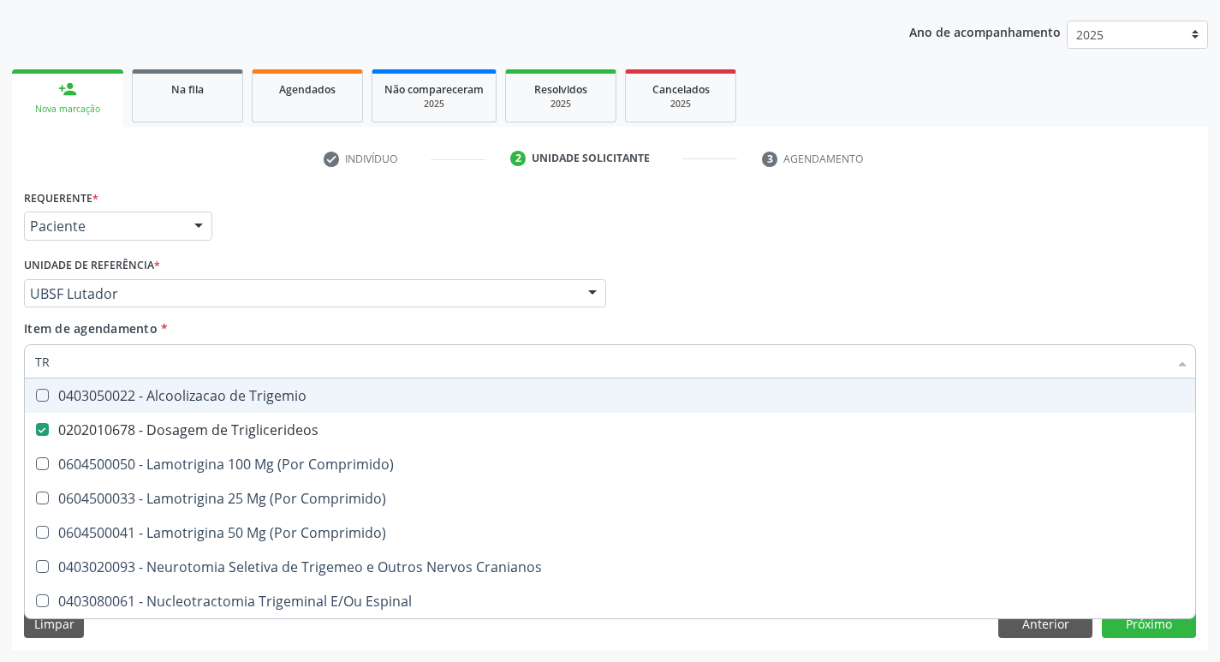
type input "T"
checkbox Triglicerideos "false"
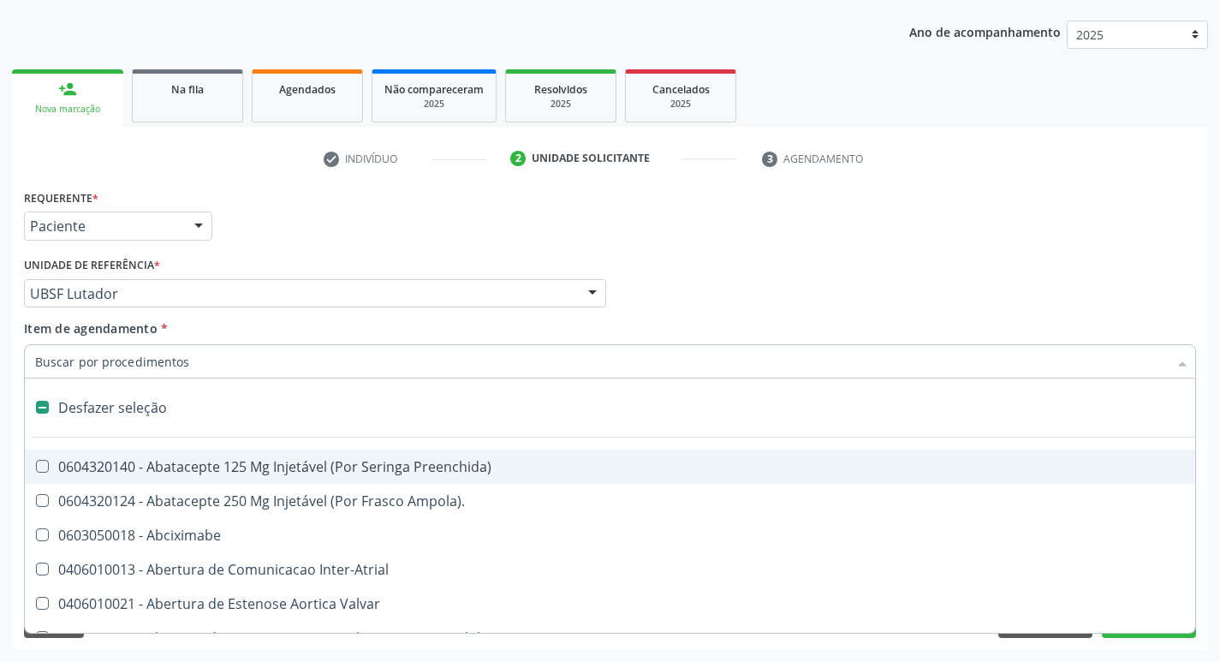
type input "B"
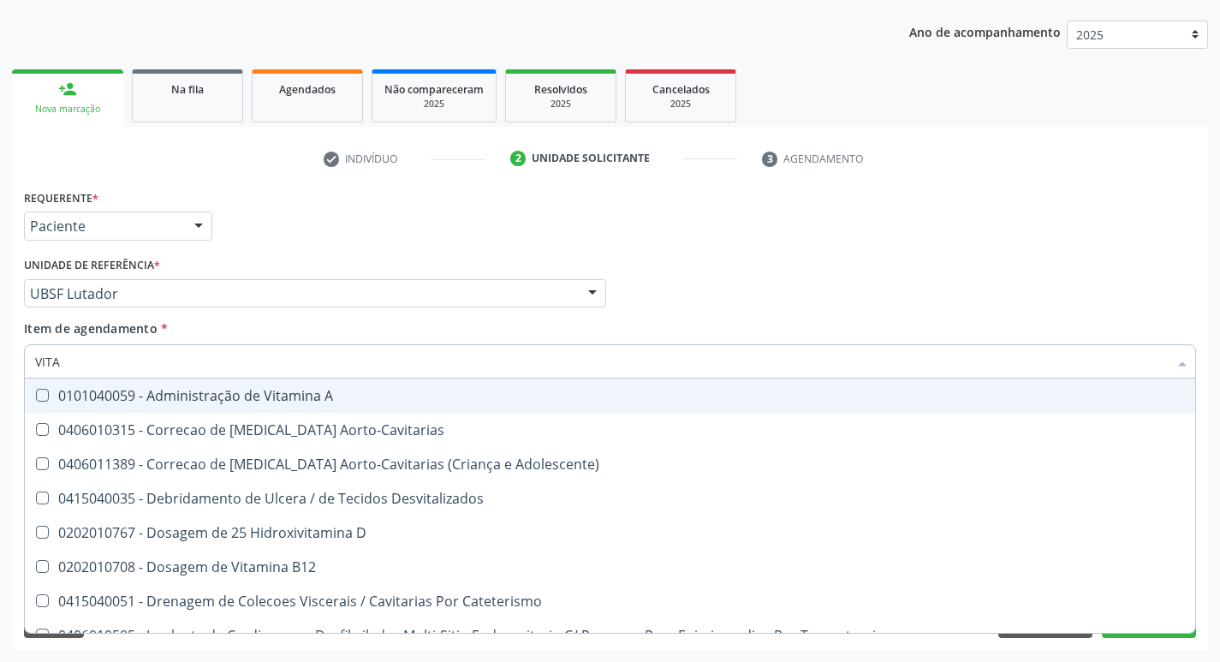
type input "VITAM"
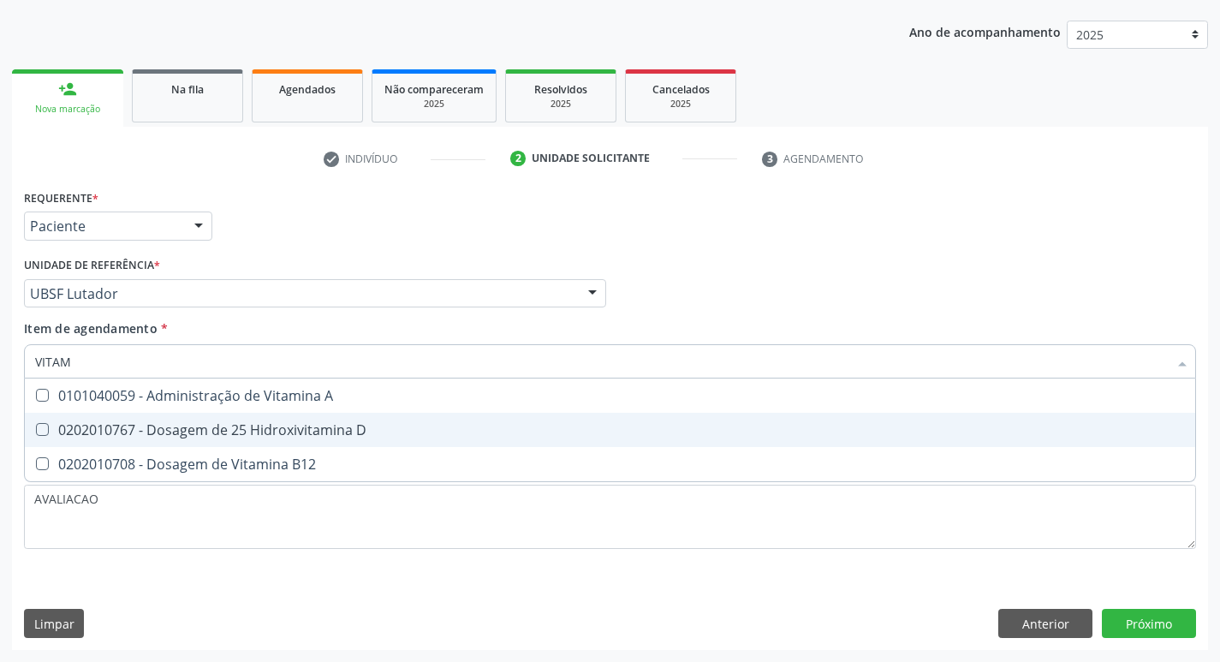
drag, startPoint x: 306, startPoint y: 418, endPoint x: 314, endPoint y: 423, distance: 9.3
click at [307, 418] on span "0202010767 - Dosagem de 25 Hidroxivitamina D" at bounding box center [610, 430] width 1170 height 34
checkbox D "true"
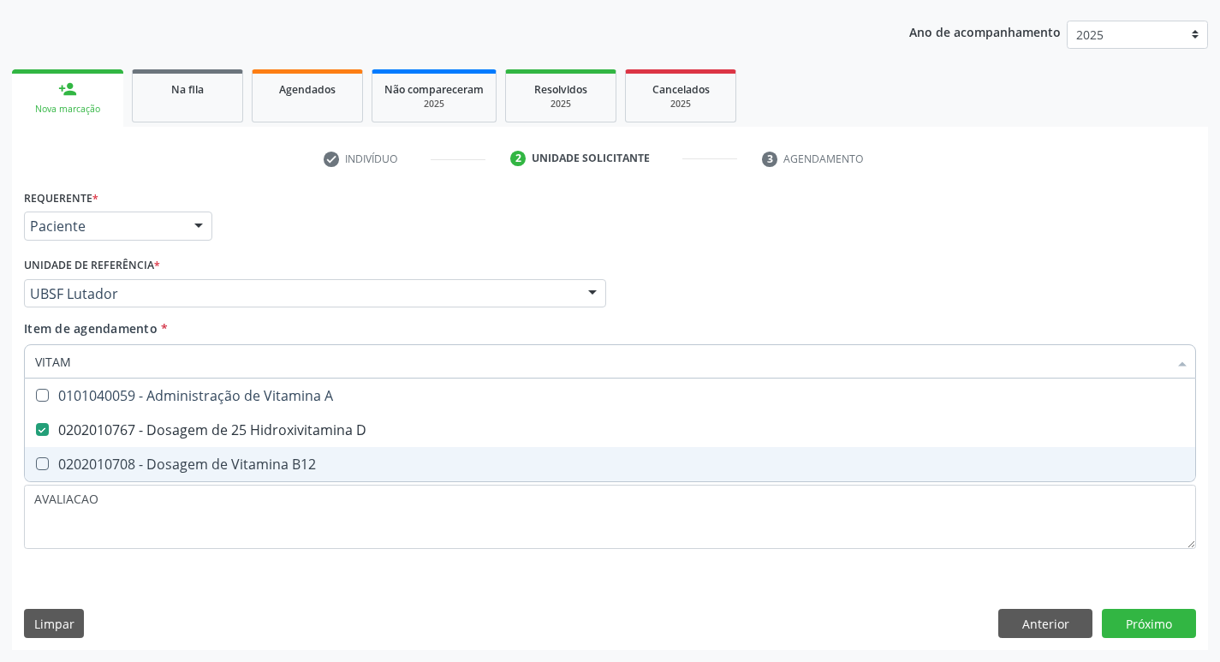
click at [342, 461] on span "0202010708 - Dosagem de Vitamina B12" at bounding box center [610, 464] width 1170 height 34
checkbox B12 "true"
type input "VITA"
checkbox D "false"
checkbox B12 "false"
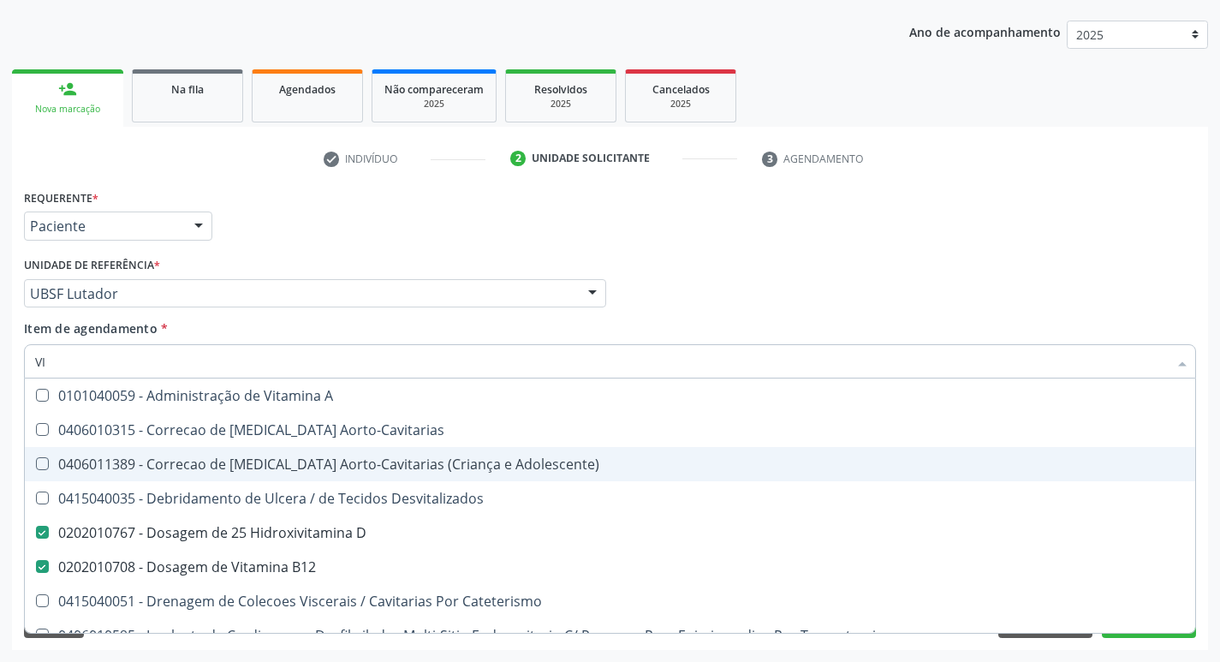
type input "V"
checkbox D "false"
checkbox B12 "false"
checkbox Cateterismo "false"
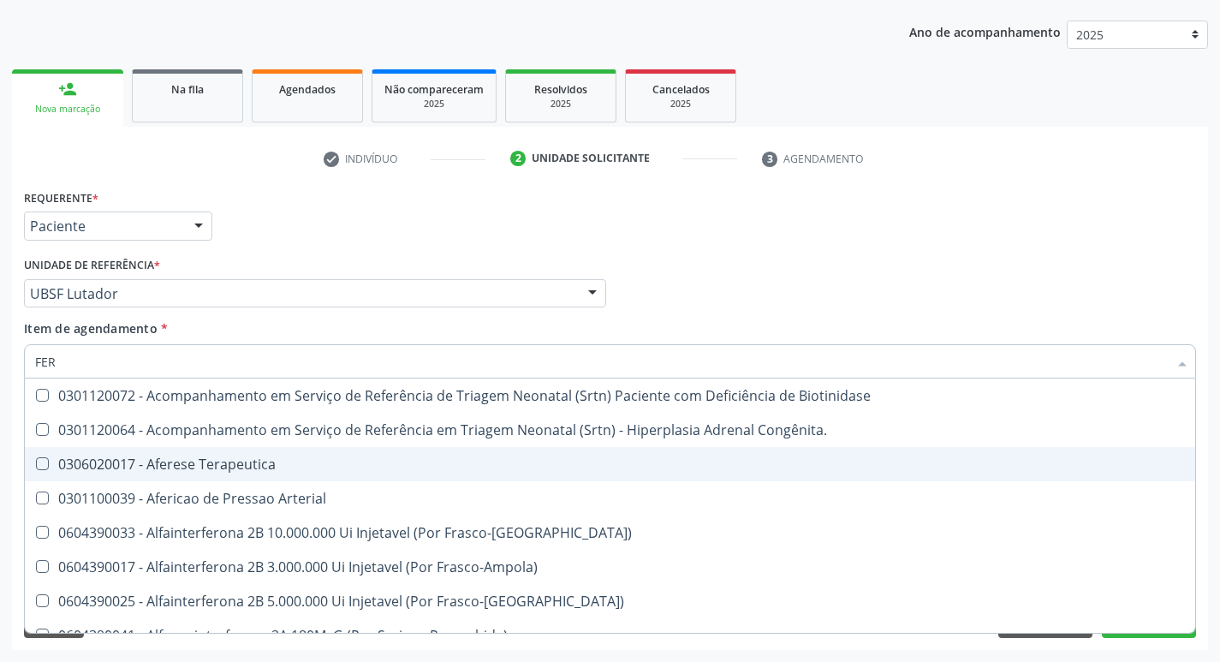
type input "FERR"
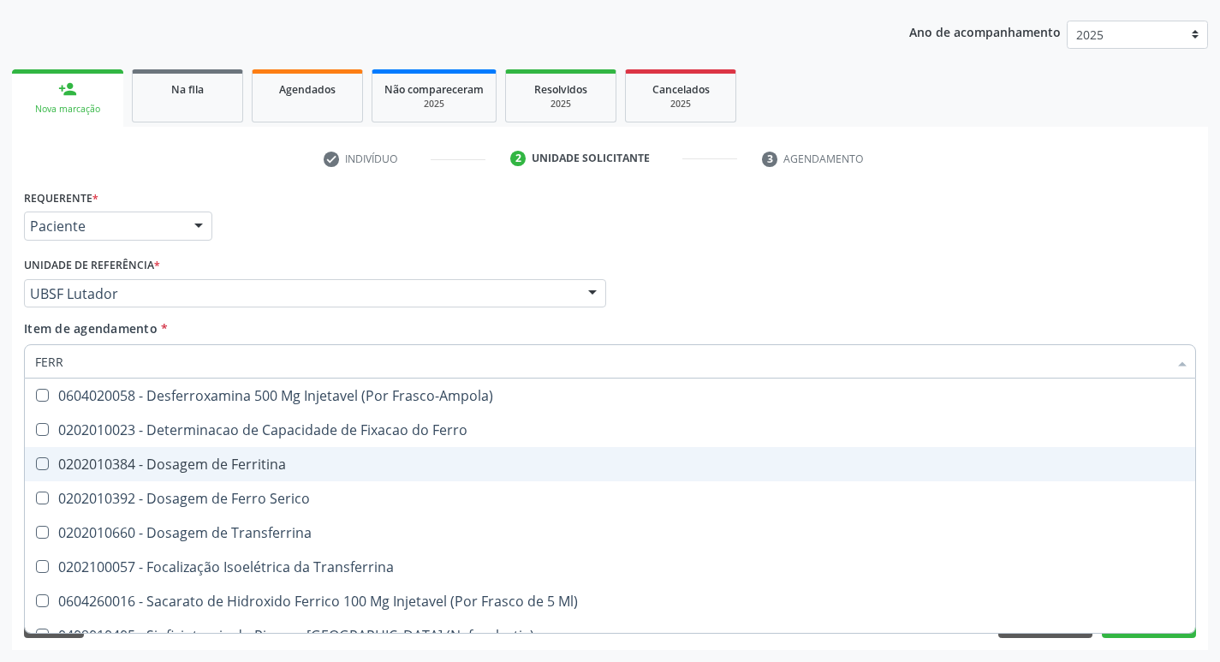
click at [346, 461] on div "0202010384 - Dosagem de Ferritina" at bounding box center [610, 464] width 1150 height 14
checkbox Ferritina "true"
type input "FER"
checkbox Ferritina "false"
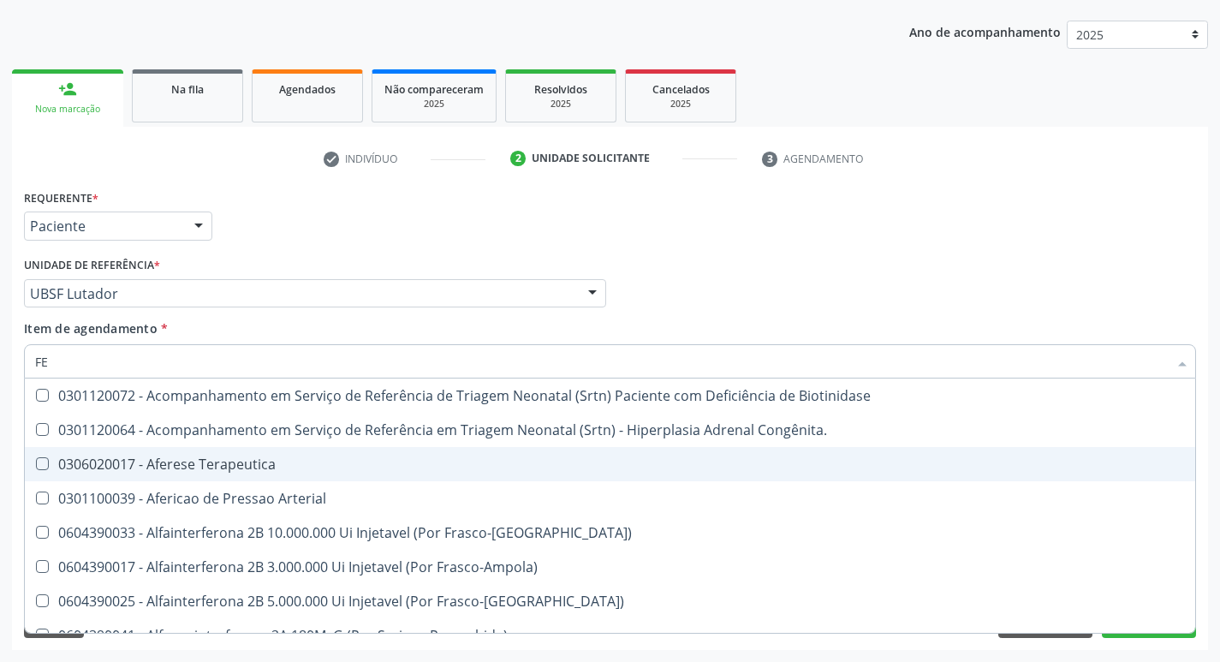
type input "F"
checkbox Ferritina "false"
checkbox Titânio "false"
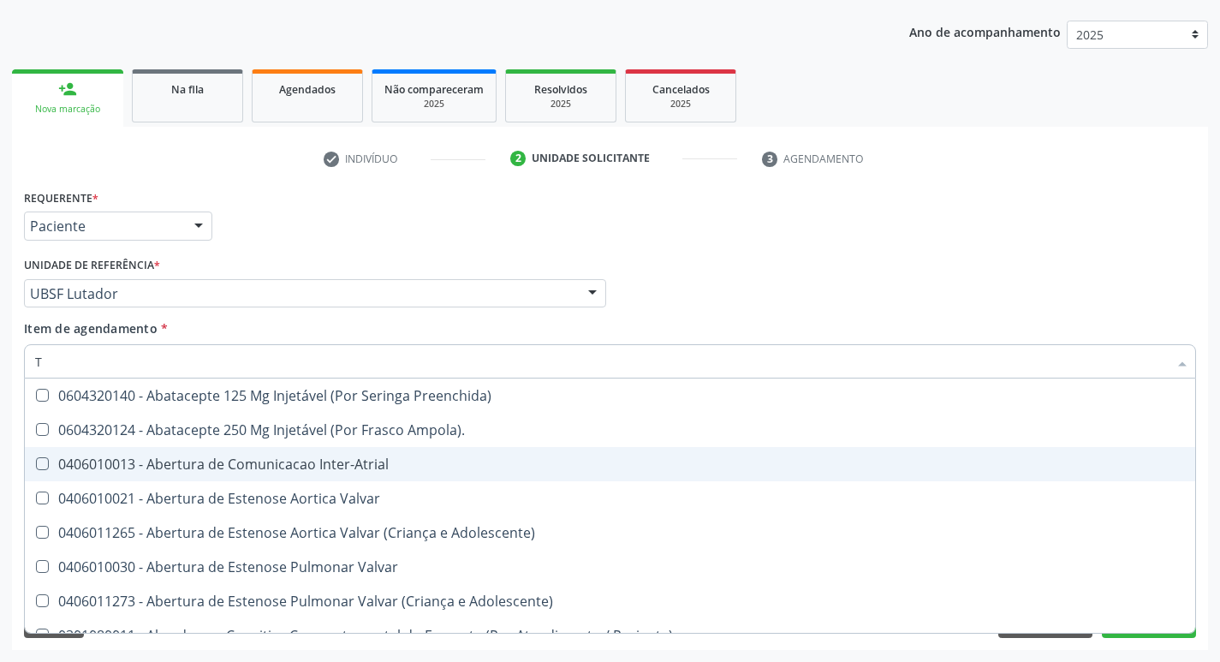
type input "TG"
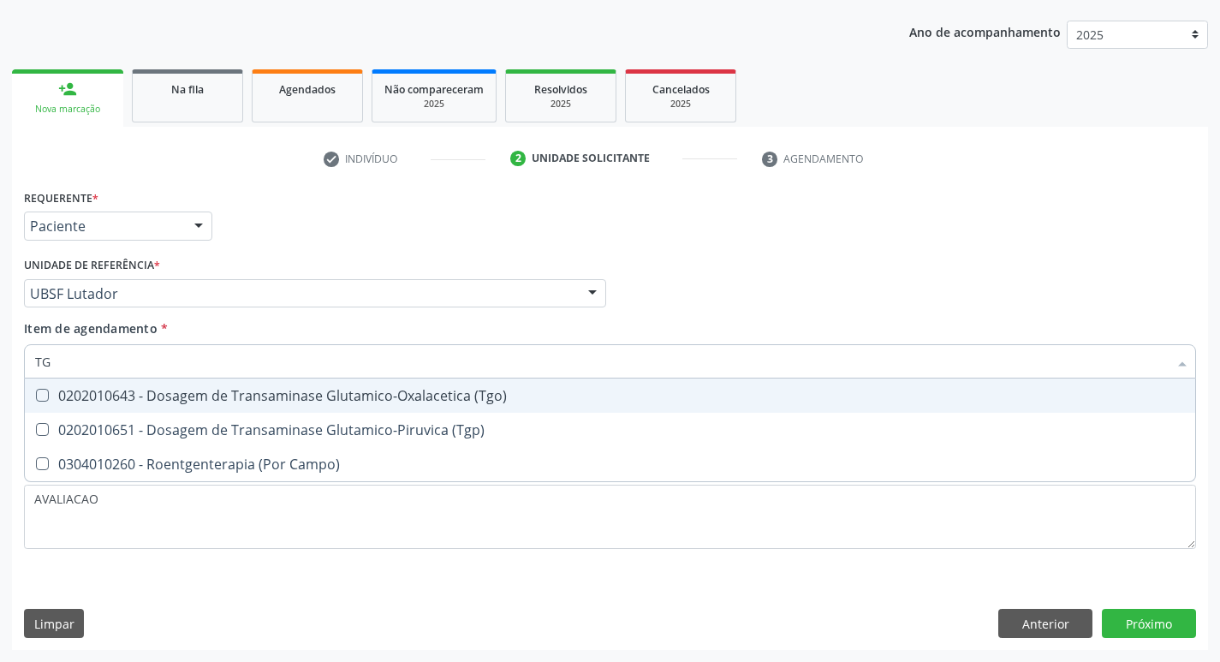
click at [360, 405] on span "0202010643 - Dosagem de Transaminase Glutamico-Oxalacetica (Tgo)" at bounding box center [610, 395] width 1170 height 34
checkbox \(Tgo\) "true"
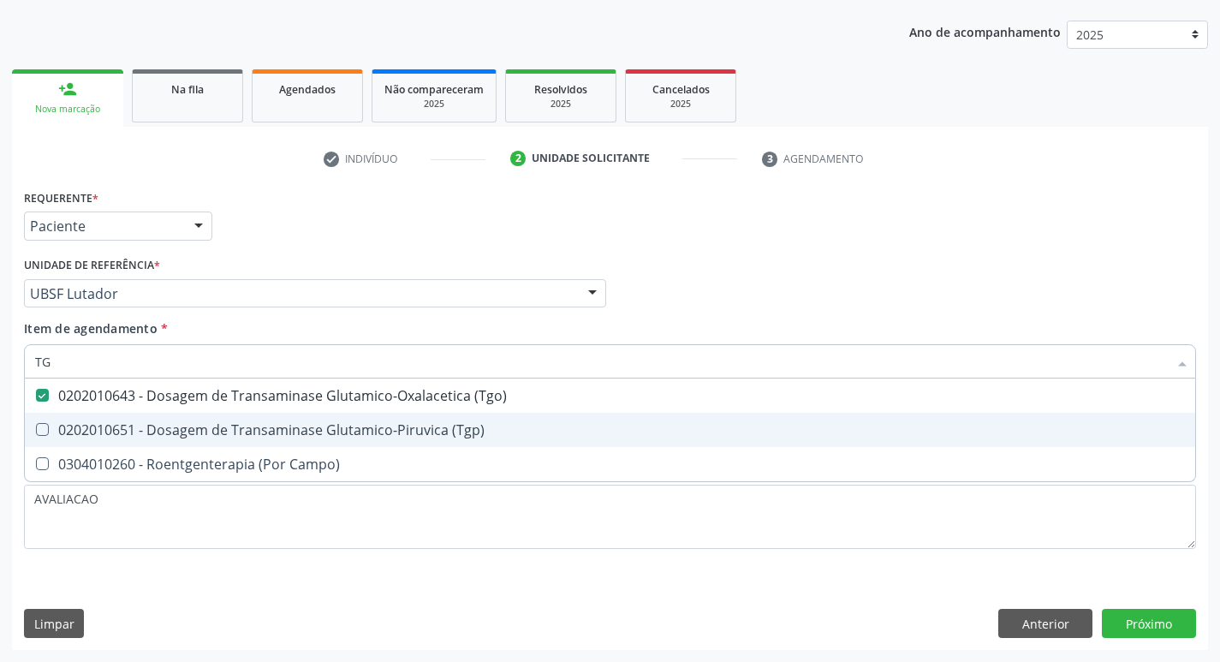
click at [376, 424] on div "0202010651 - Dosagem de Transaminase Glutamico-Piruvica (Tgp)" at bounding box center [610, 430] width 1150 height 14
checkbox \(Tgp\) "true"
type input "T"
checkbox \(Tgo\) "false"
checkbox \(Tgp\) "false"
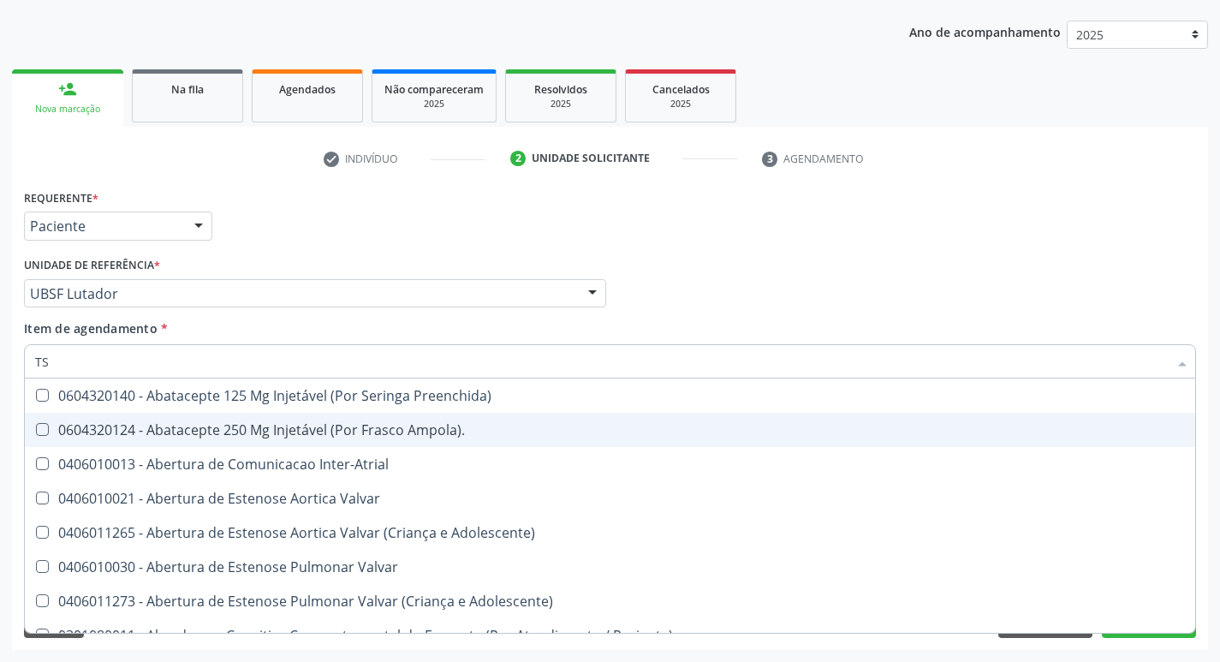
type input "TSH"
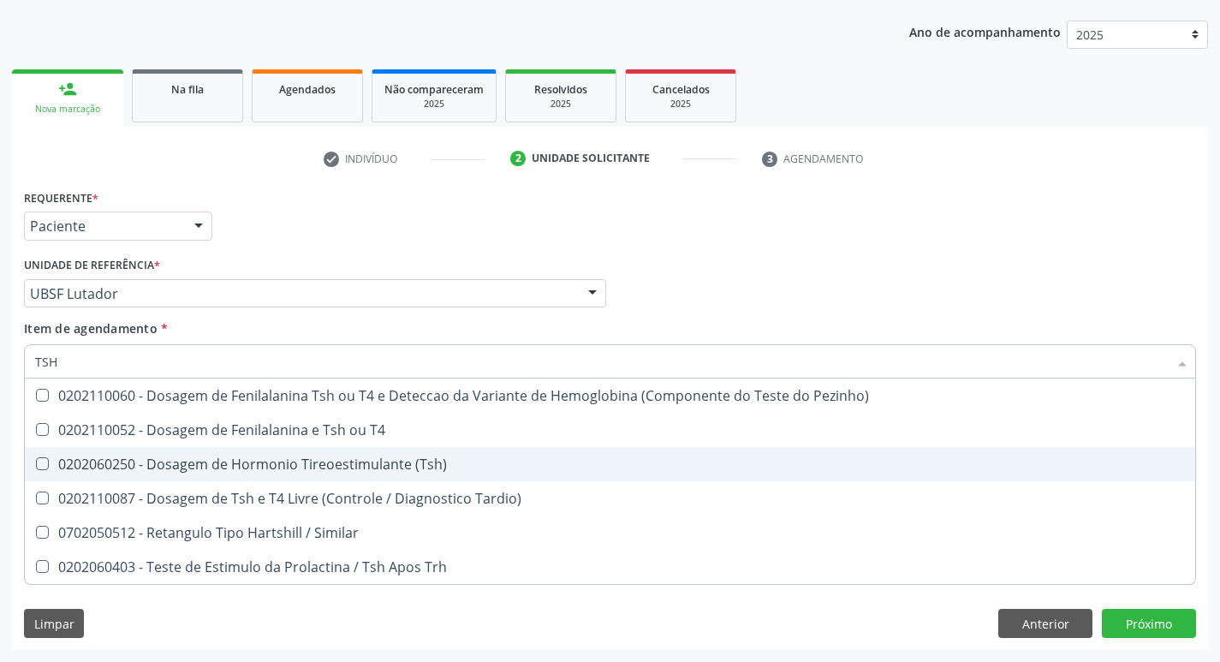
click at [412, 471] on div "0202060250 - Dosagem de Hormonio Tireoestimulante (Tsh)" at bounding box center [610, 464] width 1150 height 14
checkbox \(Tsh\) "true"
type input "TS"
checkbox \(Tsh\) "false"
checkbox Tardio\) "true"
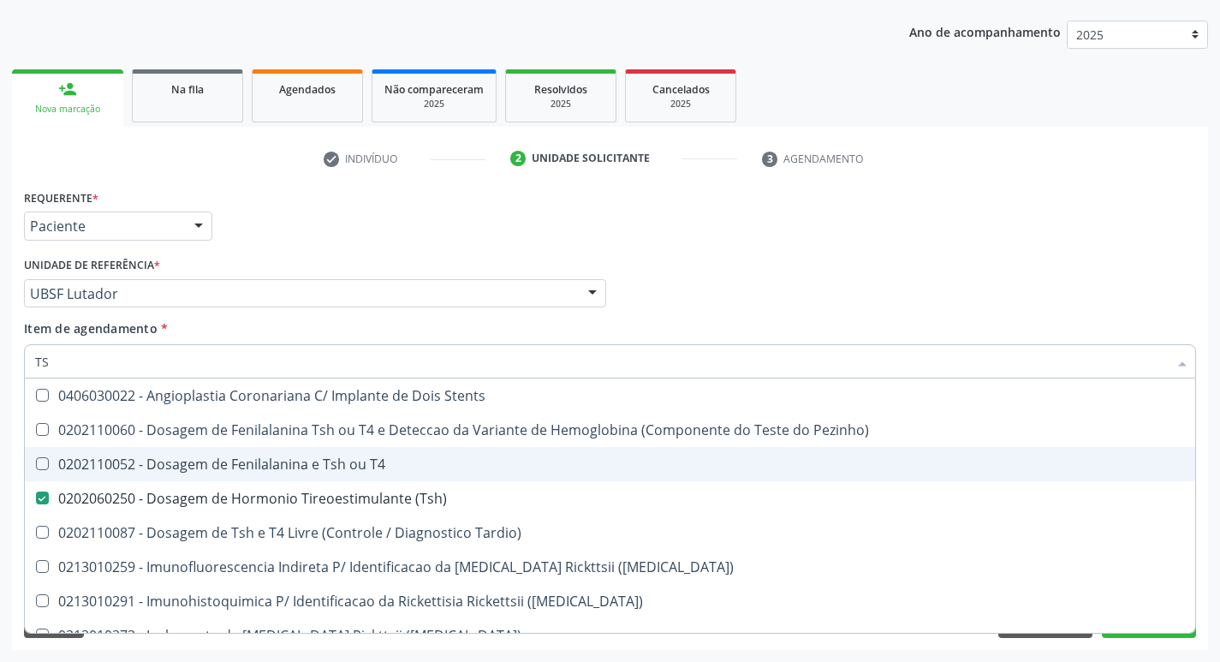
type input "T"
checkbox \(Tsh\) "false"
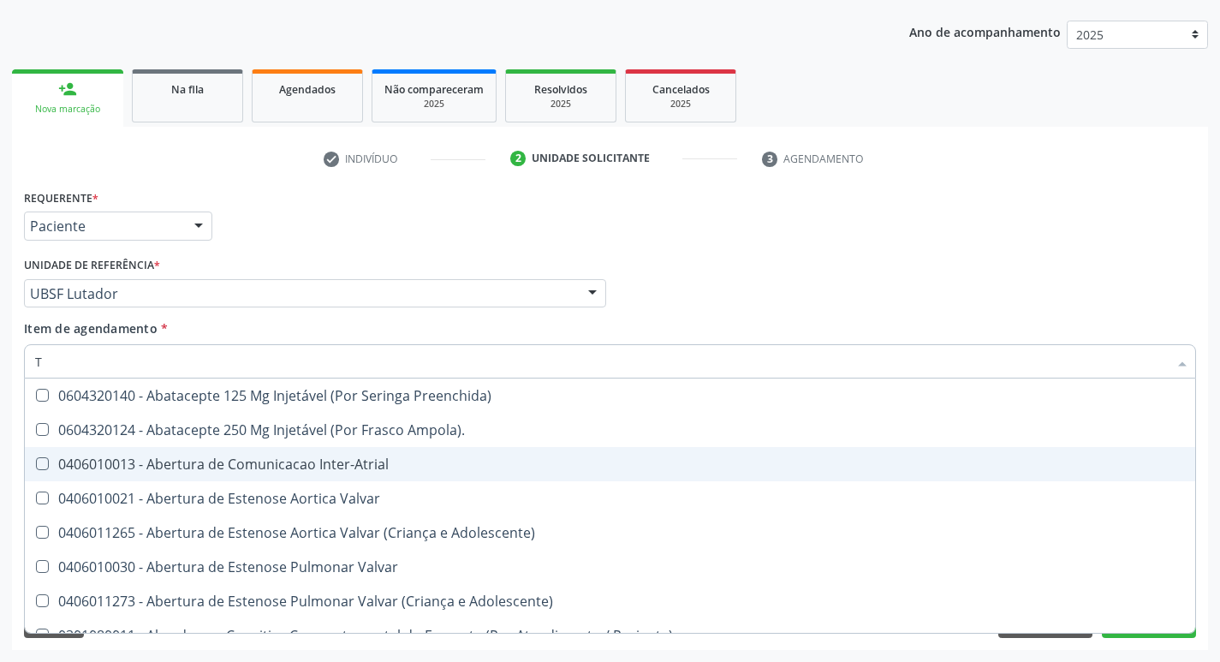
type input "T4"
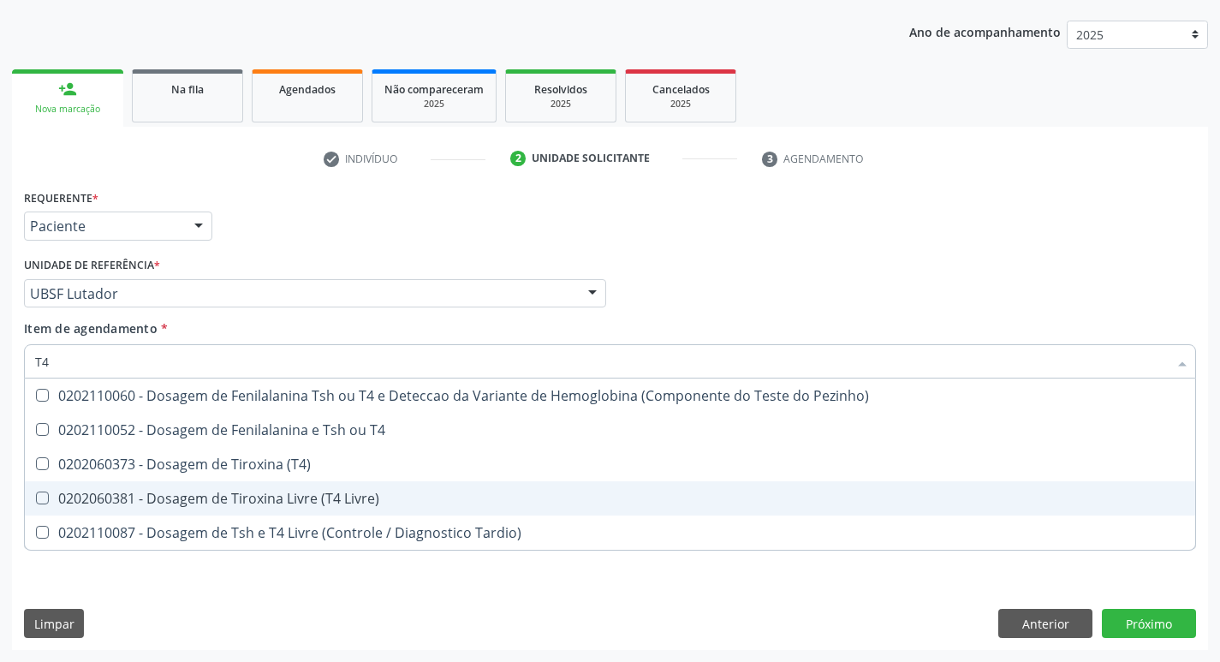
click at [432, 489] on span "0202060381 - Dosagem de Tiroxina Livre (T4 Livre)" at bounding box center [610, 498] width 1170 height 34
checkbox Livre\) "true"
click at [1163, 619] on div "Requerente * Paciente Profissional de Saúde Paciente Nenhum resultado encontrad…" at bounding box center [610, 417] width 1196 height 465
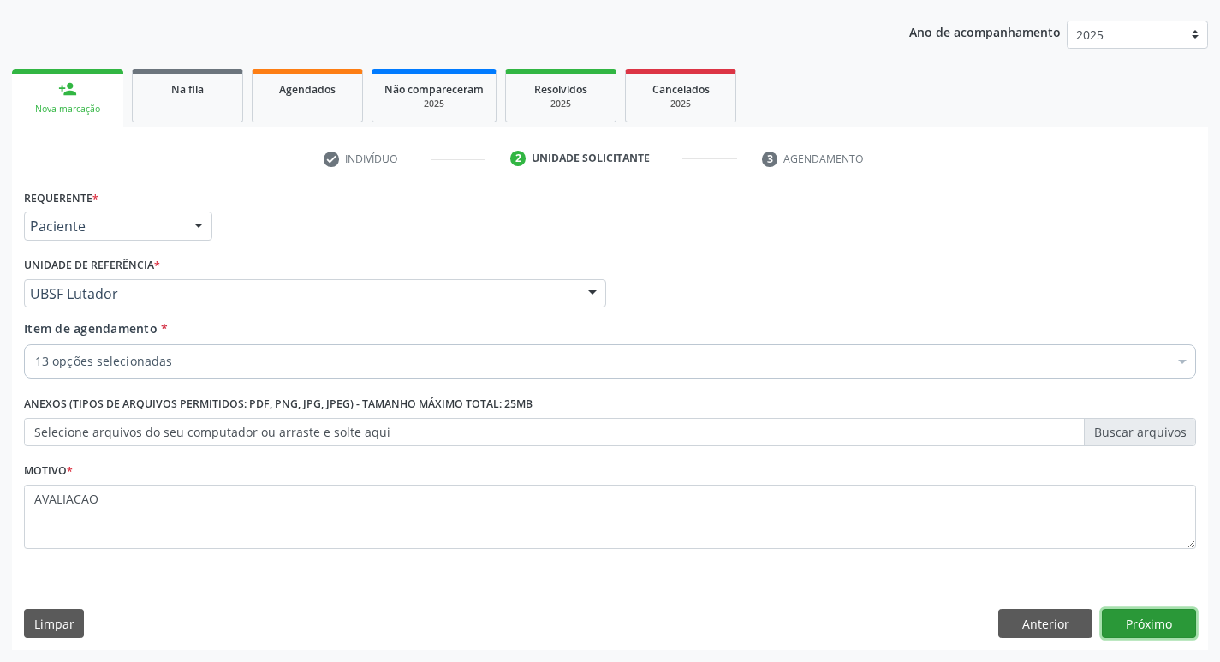
click at [1157, 625] on button "Próximo" at bounding box center [1149, 623] width 94 height 29
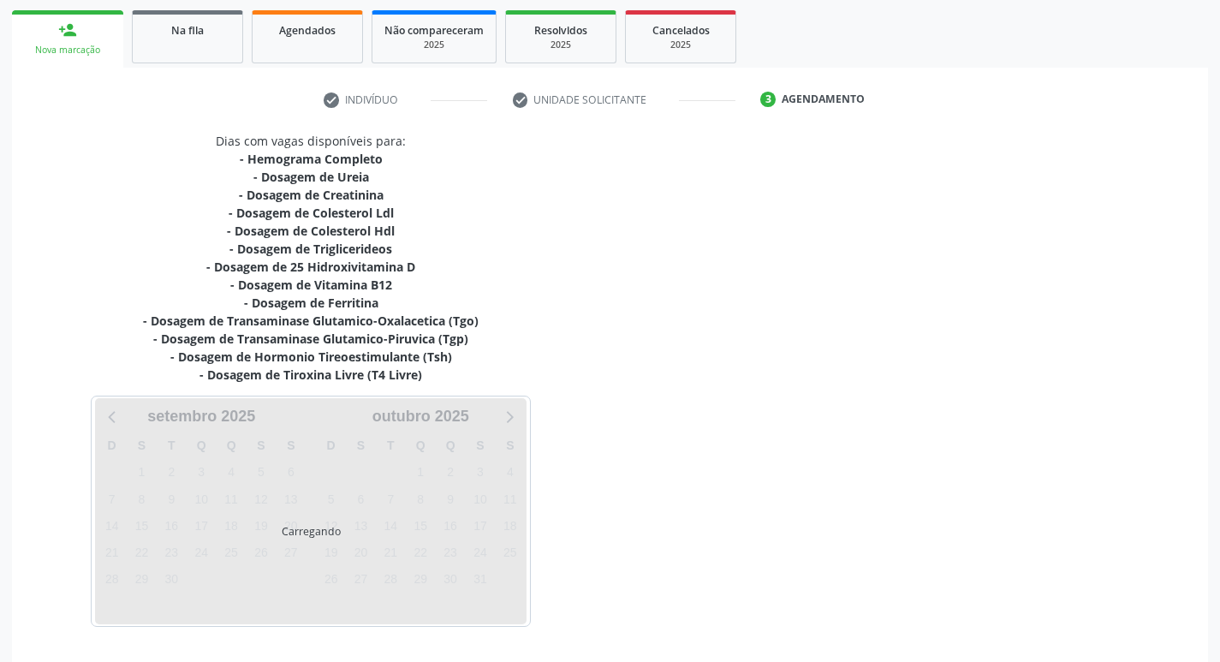
scroll to position [299, 0]
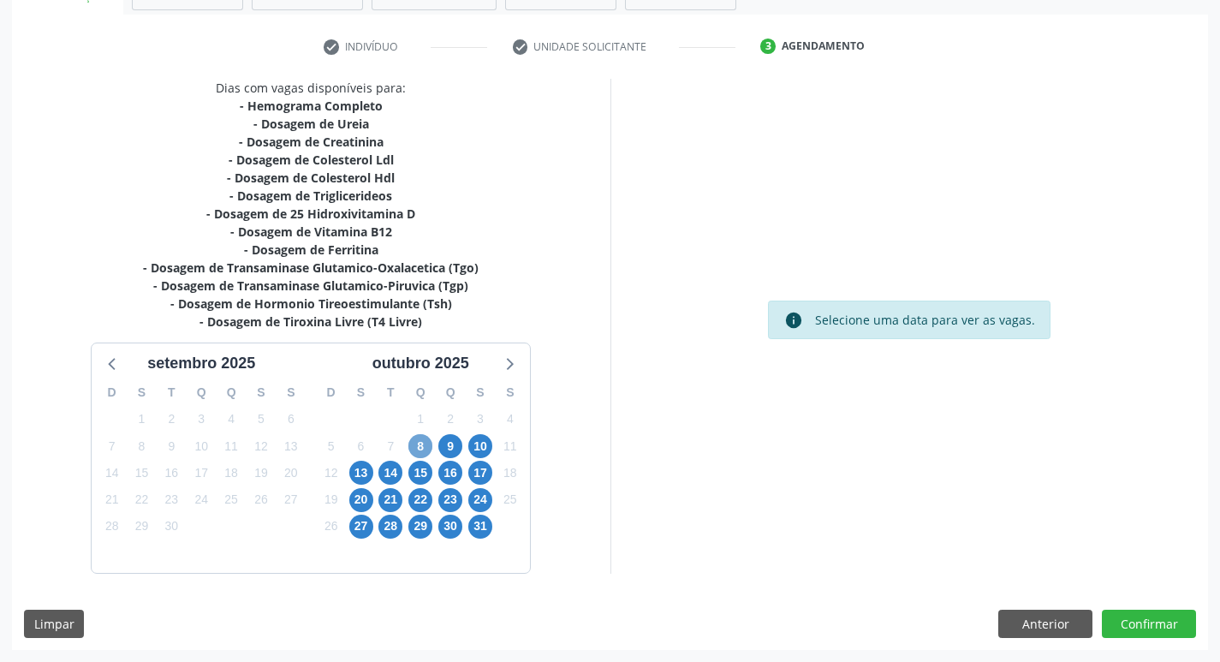
click at [421, 443] on span "8" at bounding box center [420, 446] width 24 height 24
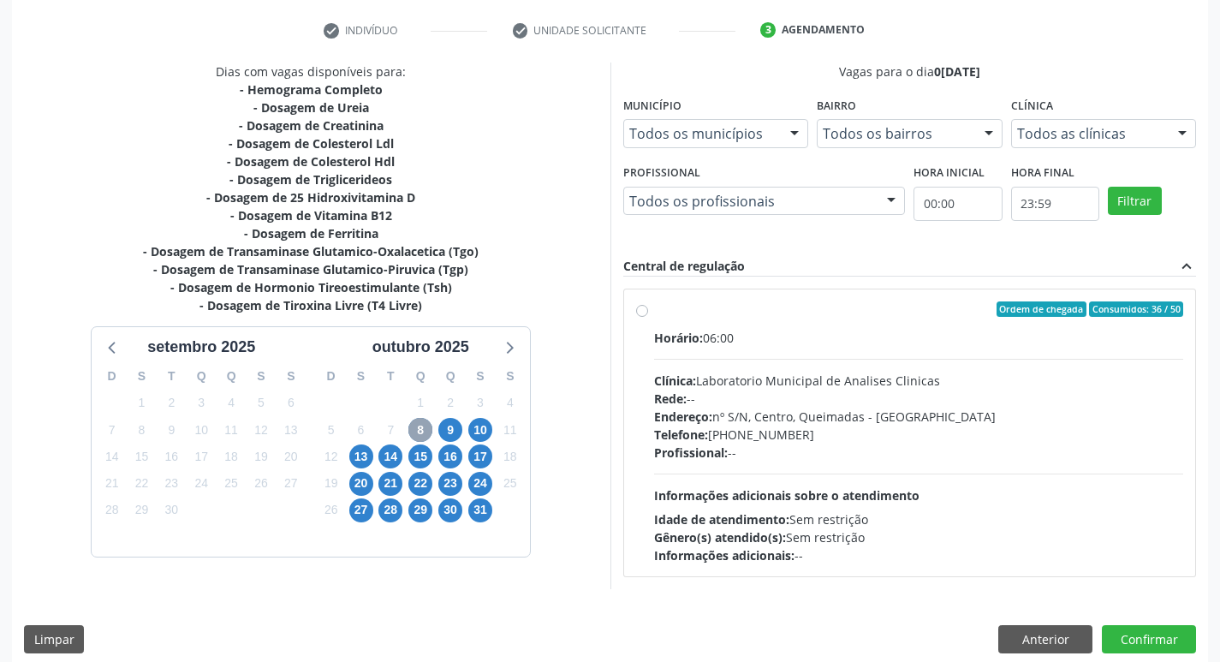
scroll to position [330, 0]
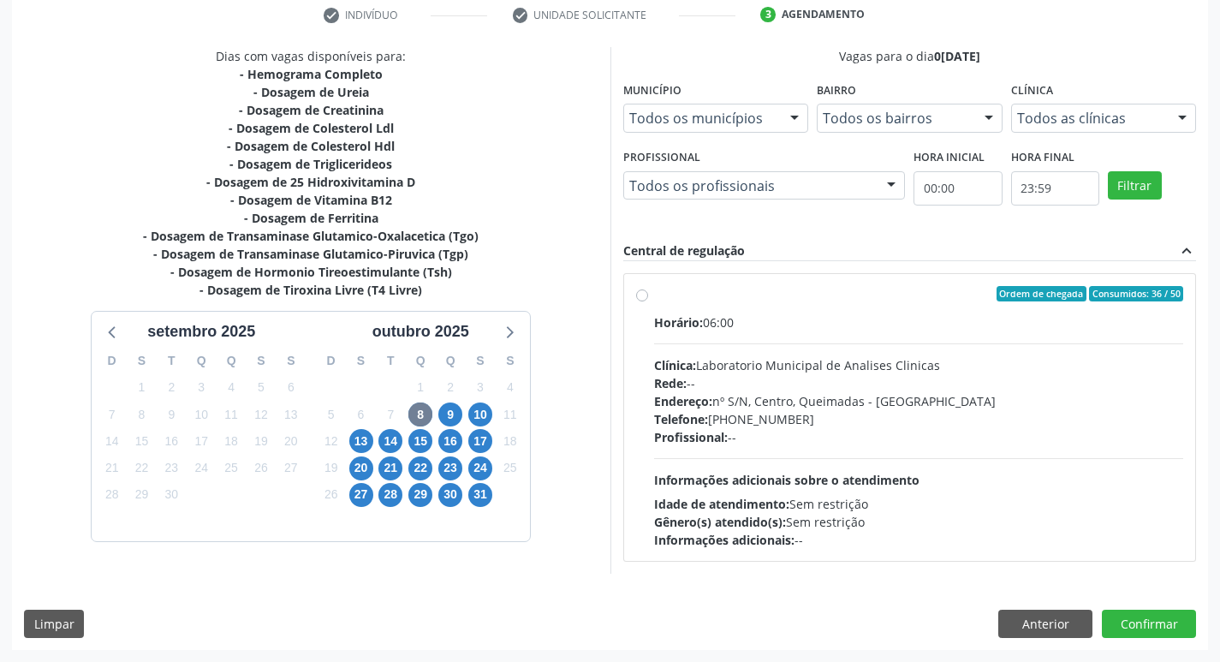
click at [766, 428] on div "Profissional: --" at bounding box center [919, 437] width 530 height 18
click at [648, 301] on input "Ordem de chegada Consumidos: 36 / 50 Horário: 06:00 Clínica: Laboratorio Munici…" at bounding box center [642, 293] width 12 height 15
radio input "true"
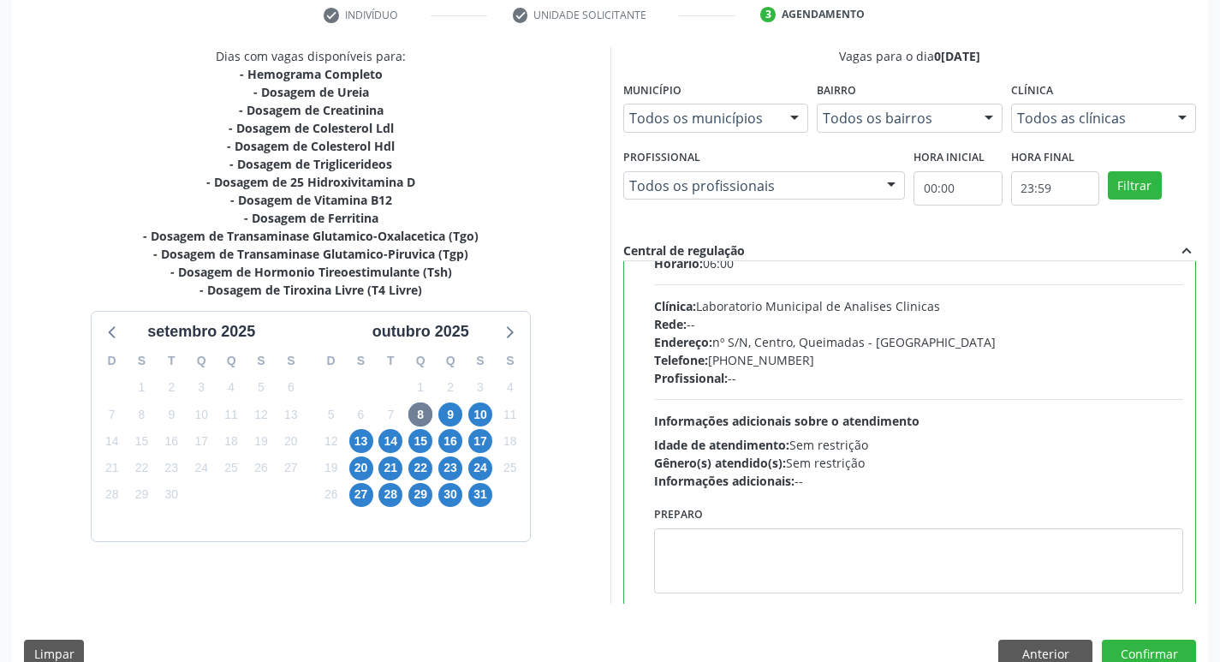
scroll to position [85, 0]
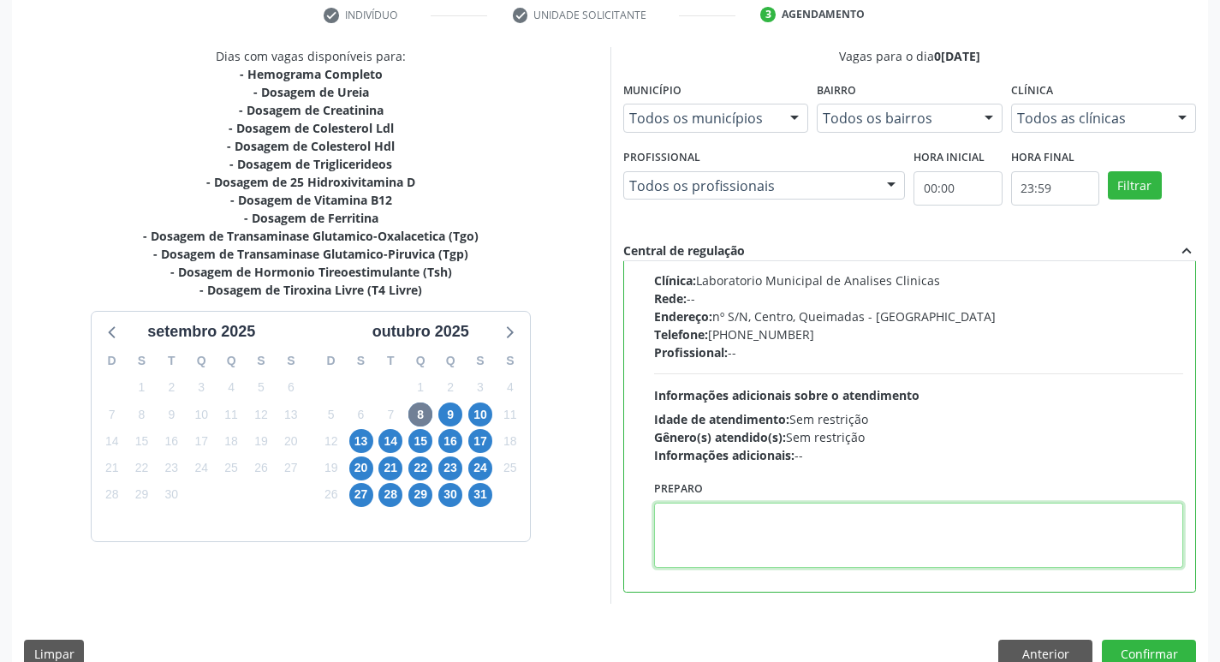
click at [728, 539] on textarea at bounding box center [919, 535] width 530 height 65
paste textarea "IR EM [GEOGRAPHIC_DATA]"
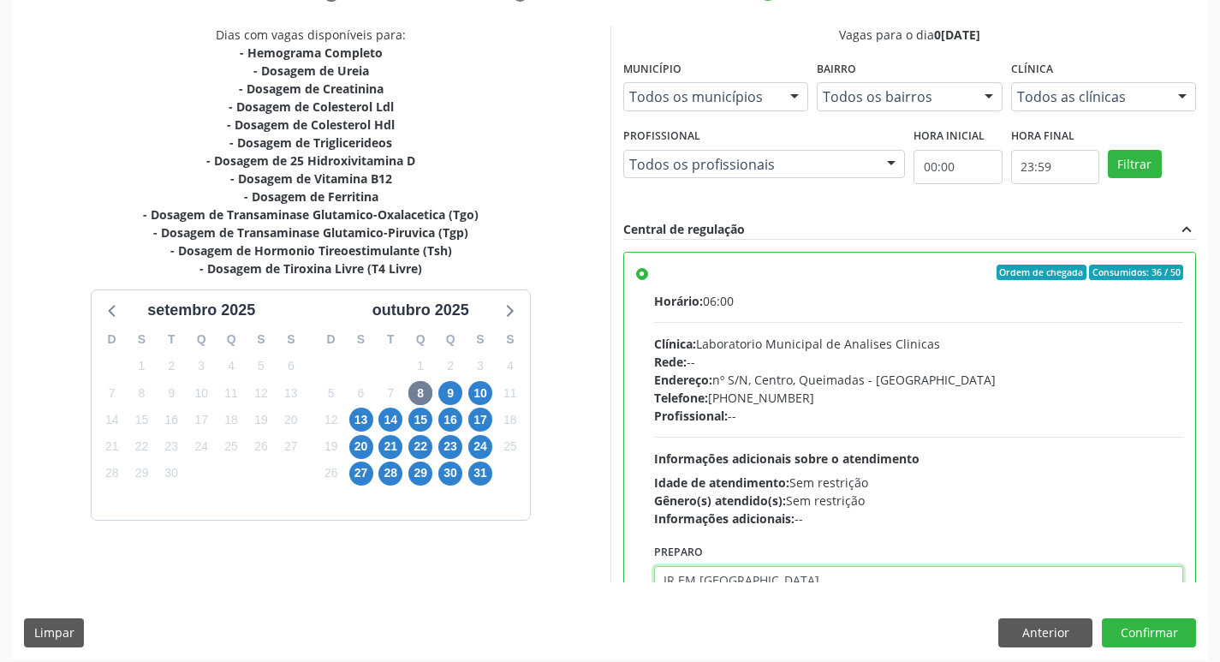
scroll to position [361, 0]
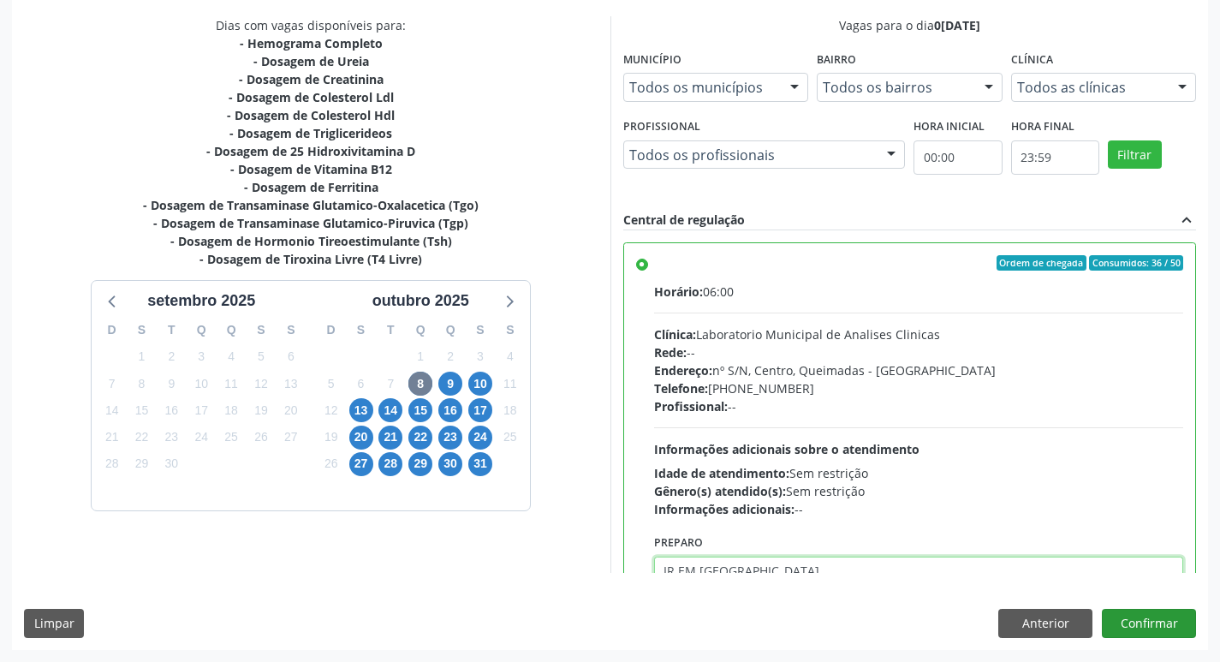
type textarea "IR EM [GEOGRAPHIC_DATA]"
click at [1176, 622] on button "Confirmar" at bounding box center [1149, 623] width 94 height 29
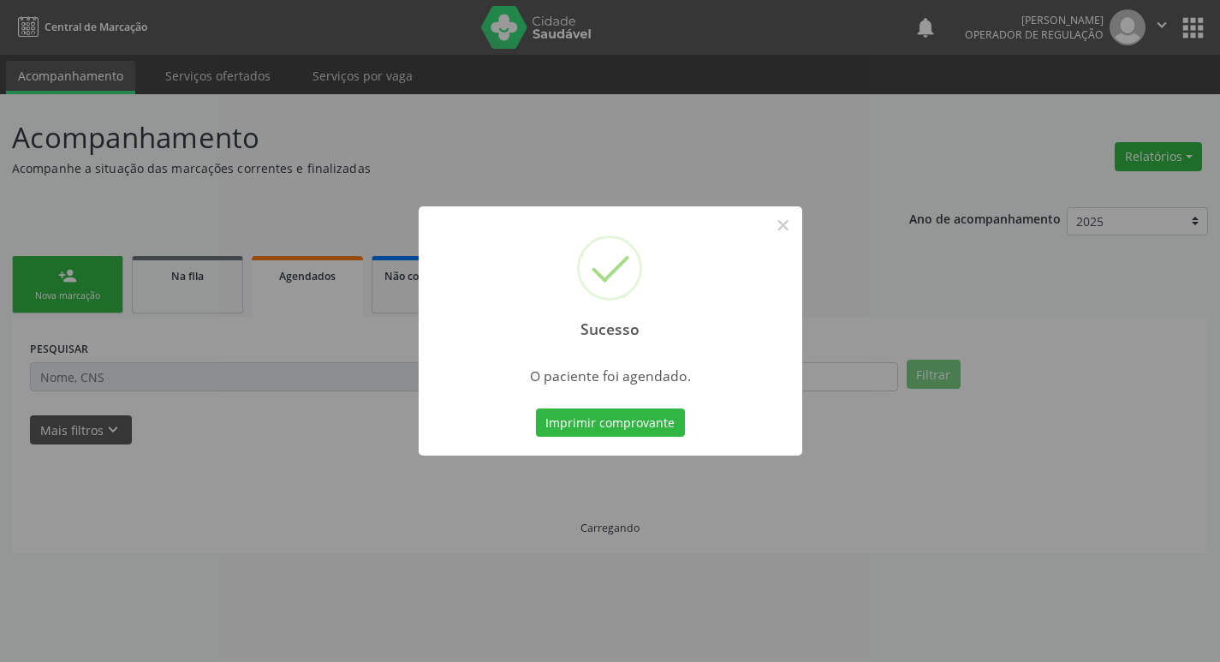
scroll to position [0, 0]
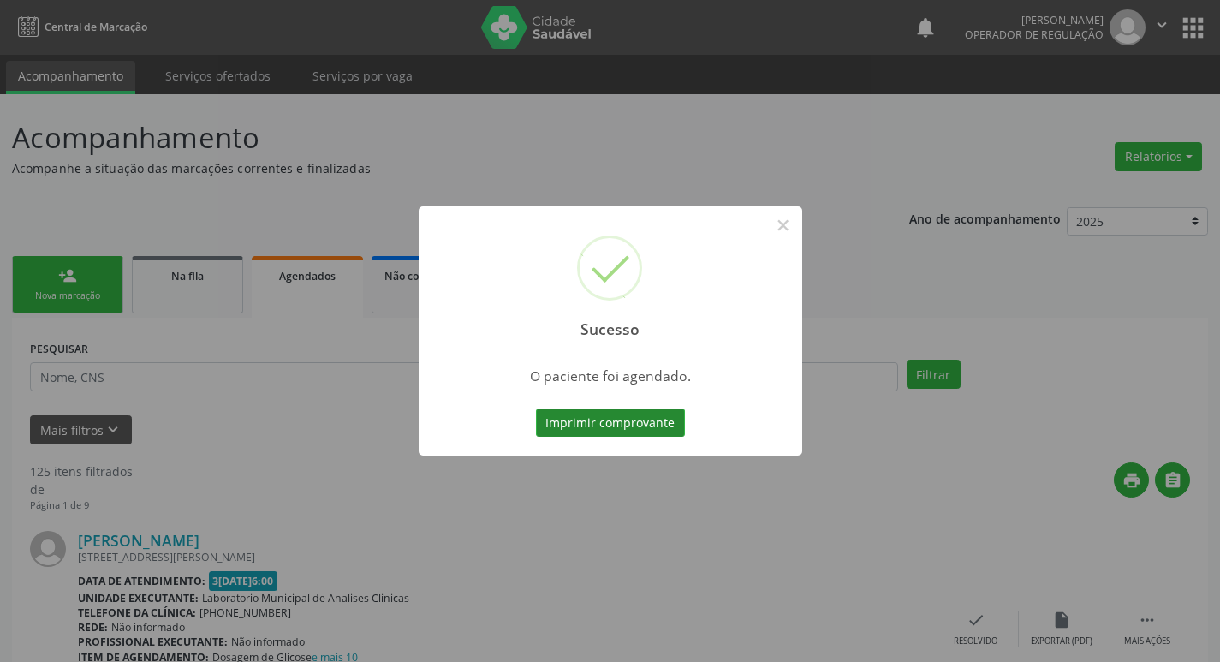
click at [669, 429] on button "Imprimir comprovante" at bounding box center [610, 422] width 149 height 29
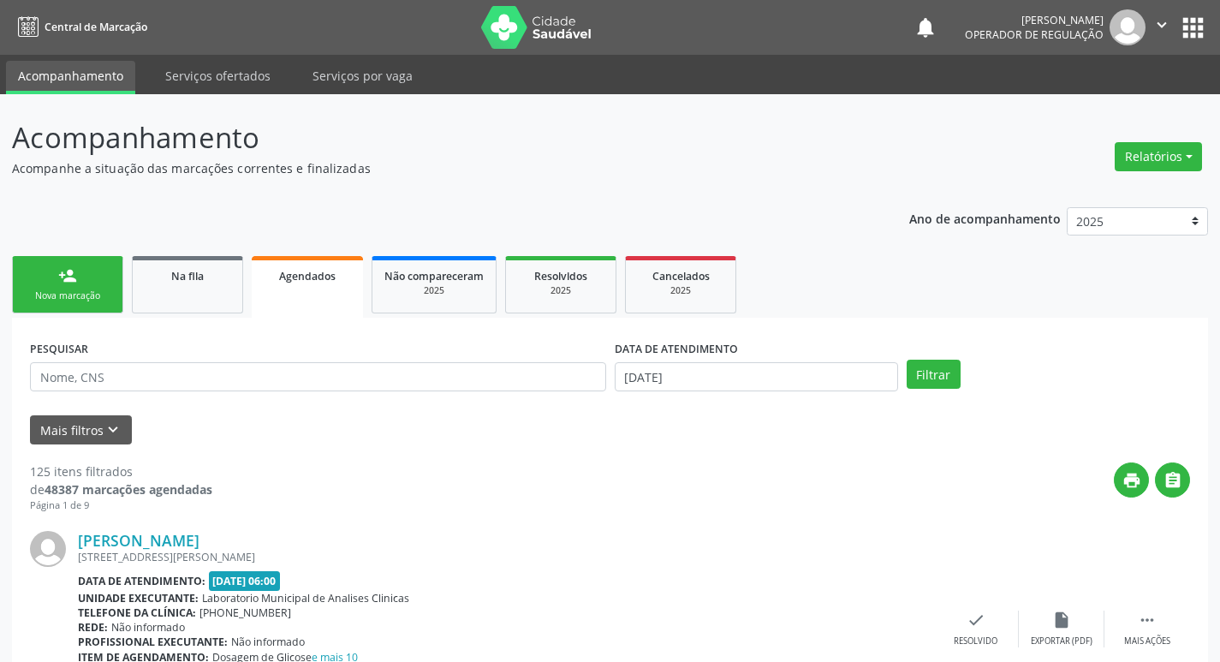
click at [87, 292] on div "Nova marcação" at bounding box center [68, 295] width 86 height 13
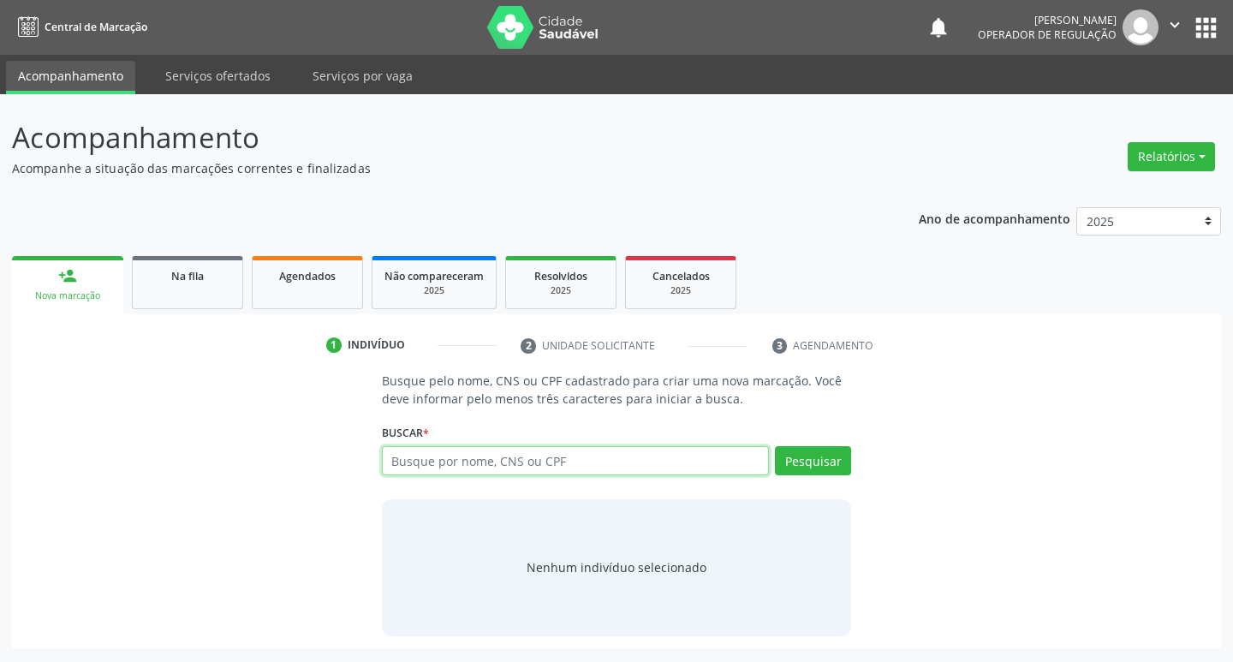
click at [479, 474] on input "text" at bounding box center [576, 460] width 388 height 29
click at [479, 473] on input "text" at bounding box center [576, 460] width 388 height 29
type input "706501364051396"
click at [817, 461] on button "Pesquisar" at bounding box center [813, 460] width 76 height 29
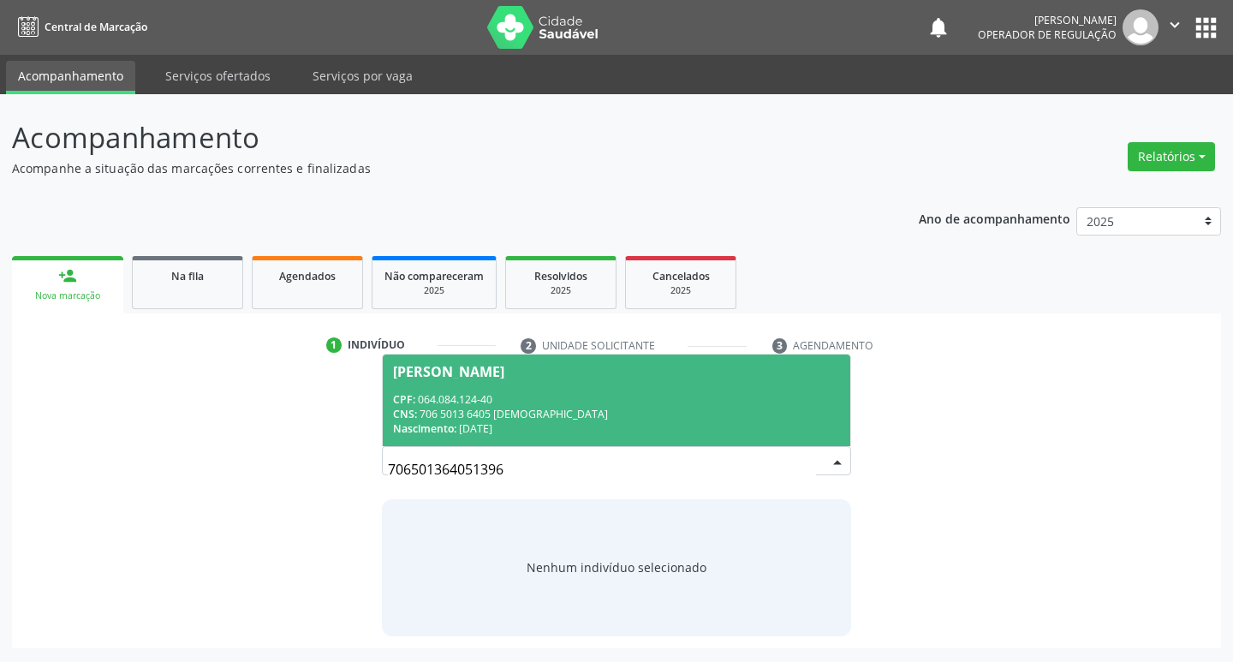
click at [667, 409] on div "CNS: 706 5013 6405 1396" at bounding box center [617, 414] width 448 height 15
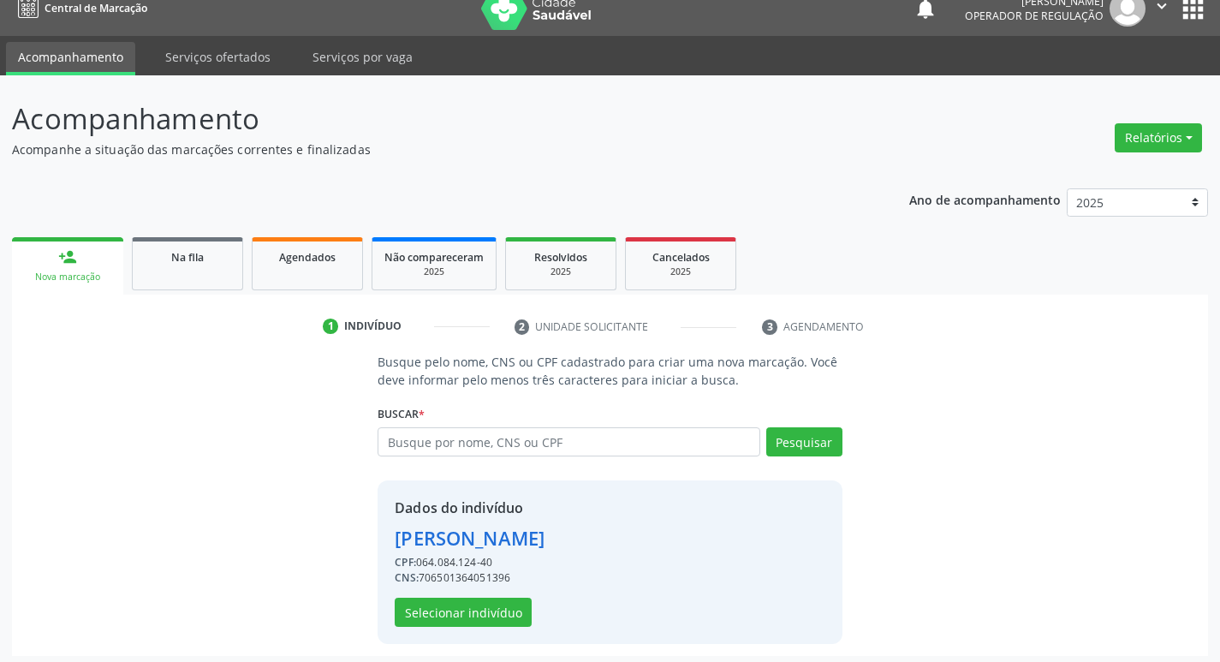
scroll to position [25, 0]
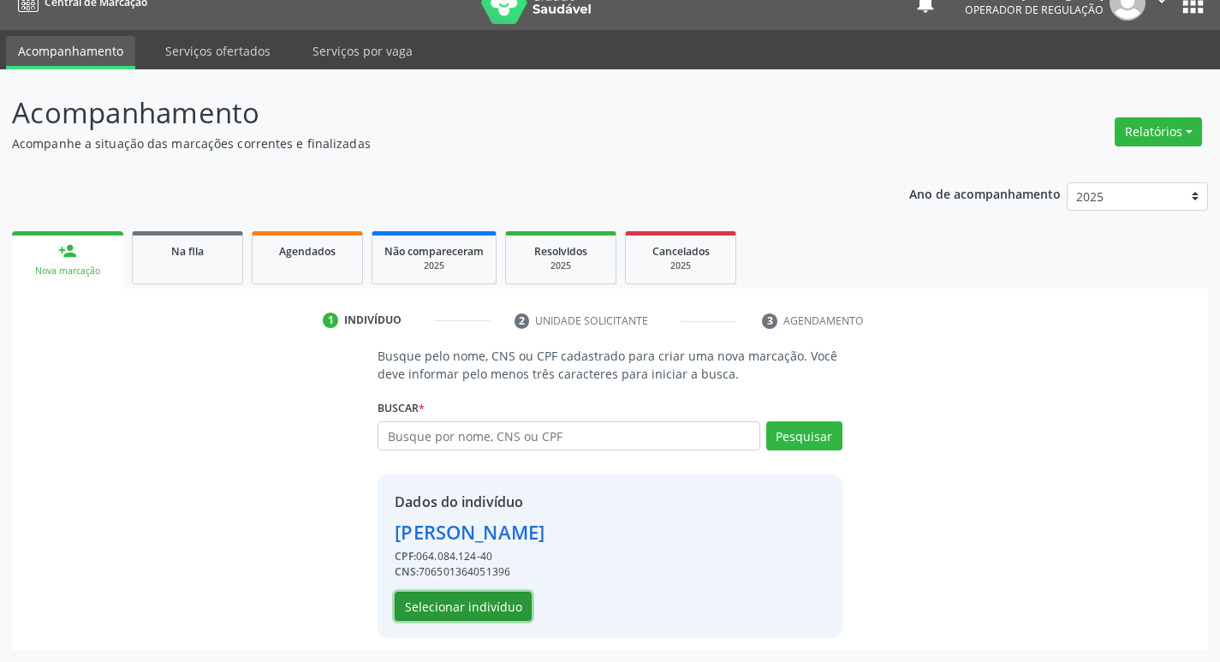
click at [438, 609] on button "Selecionar indivíduo" at bounding box center [463, 606] width 137 height 29
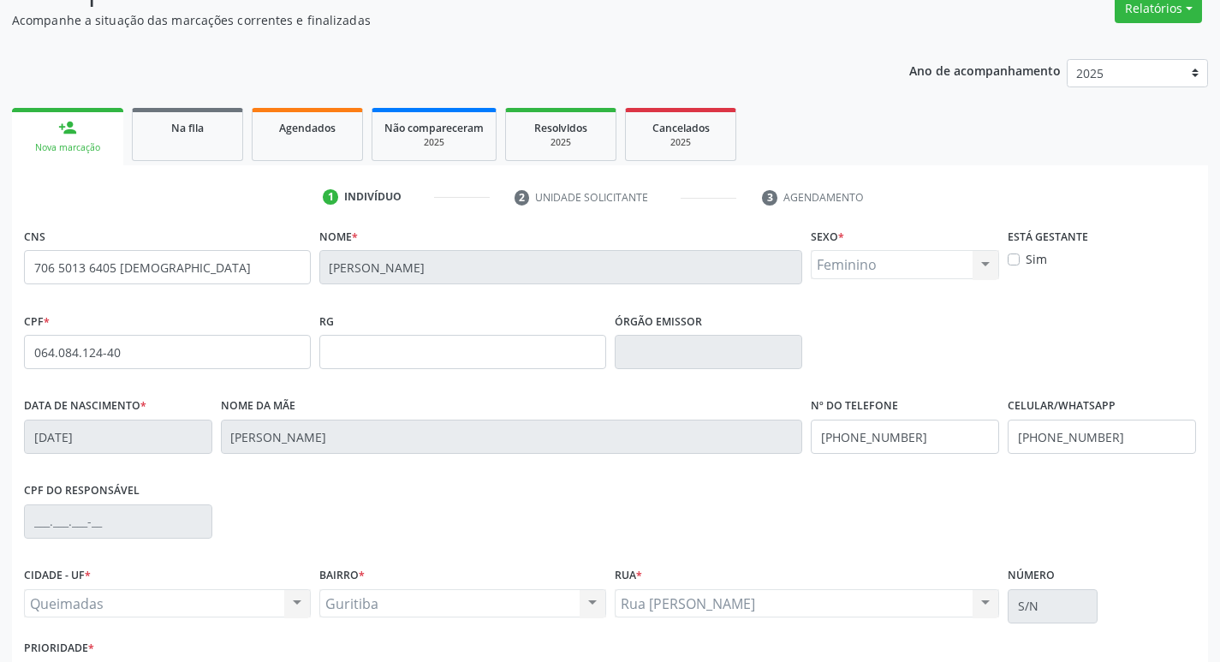
scroll to position [266, 0]
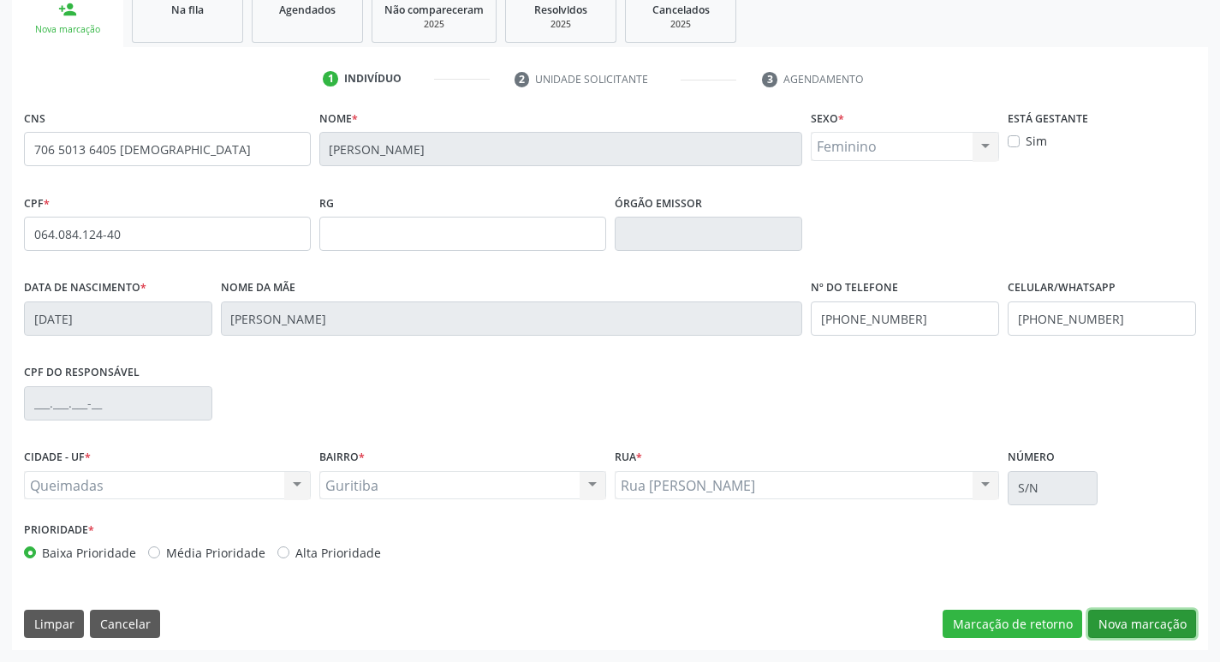
click at [1128, 627] on button "Nova marcação" at bounding box center [1142, 624] width 108 height 29
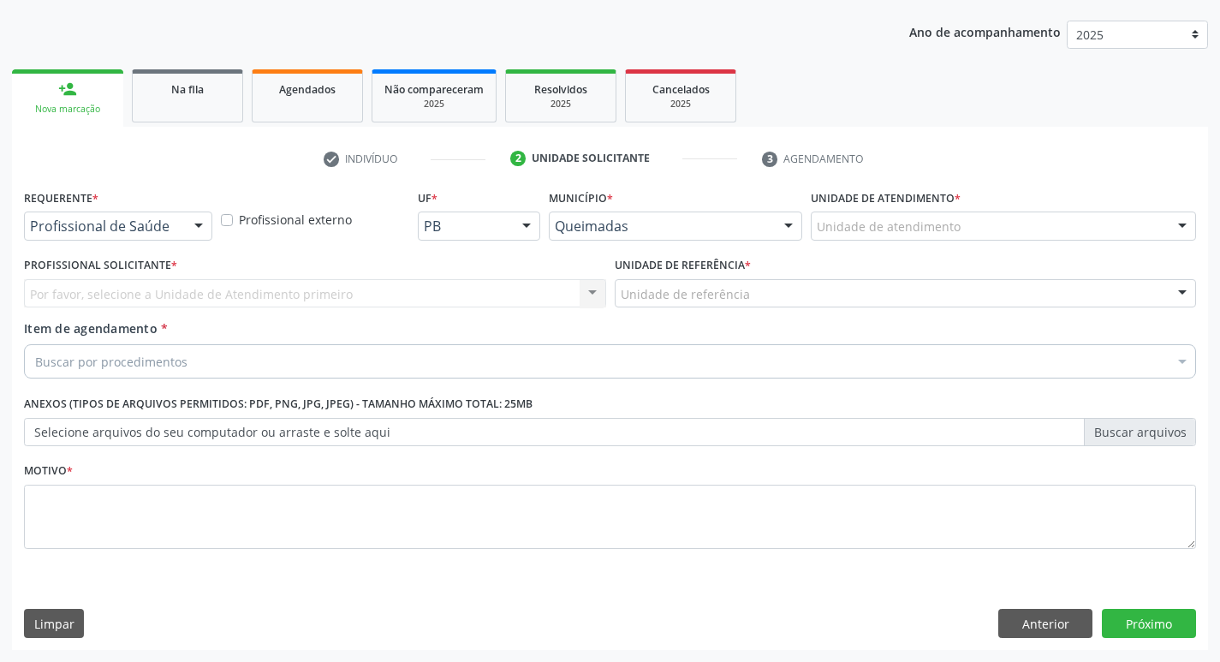
scroll to position [187, 0]
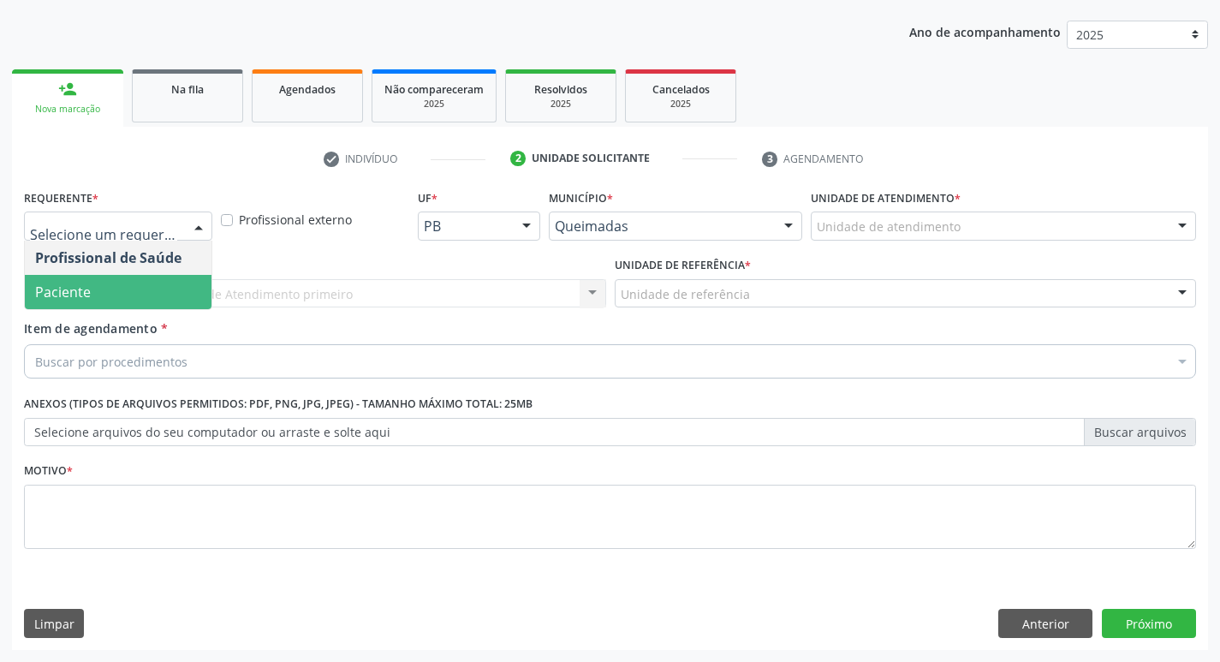
click at [140, 287] on span "Paciente" at bounding box center [118, 292] width 187 height 34
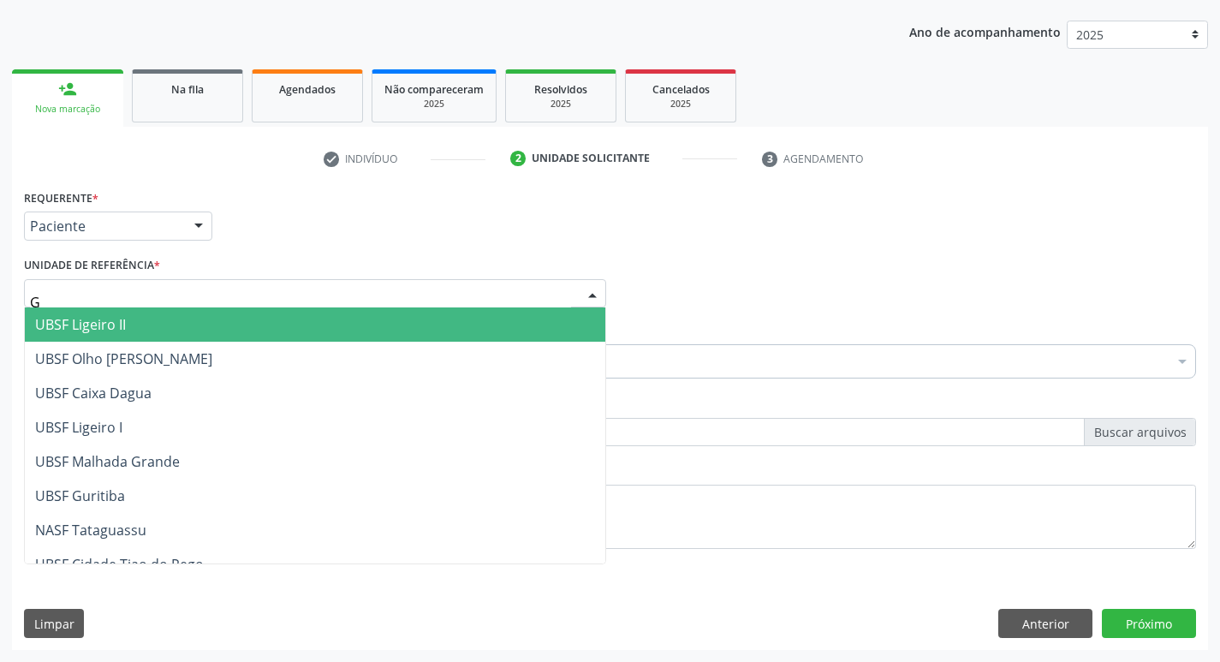
type input "GU"
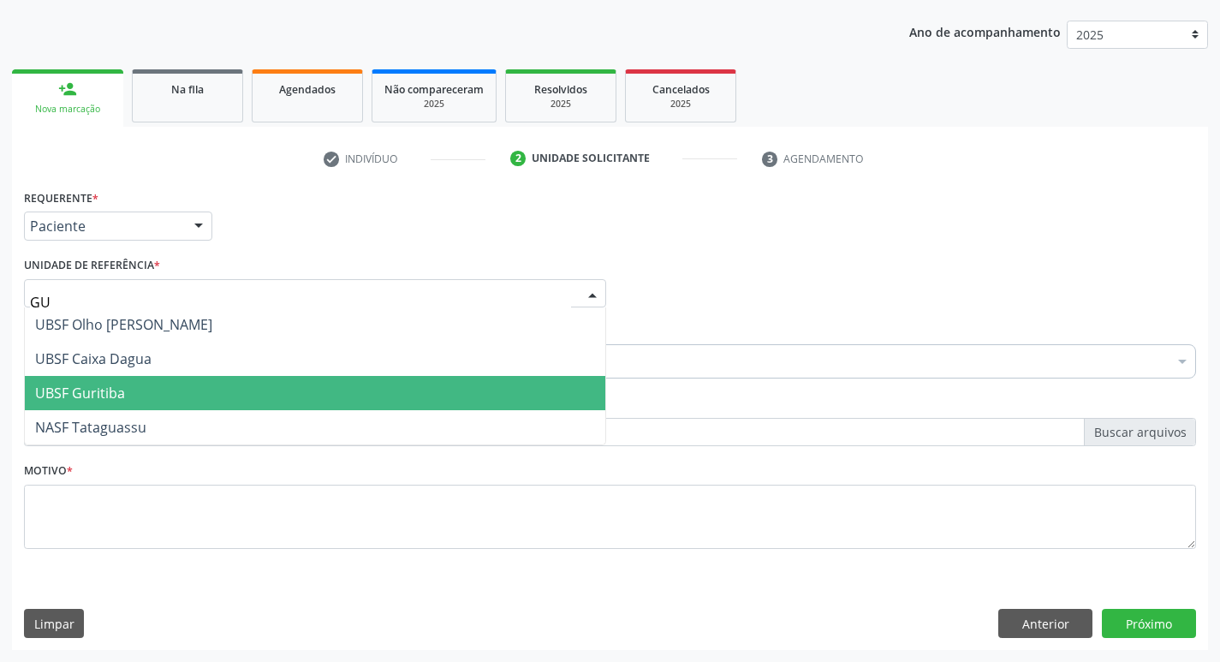
click at [159, 384] on span "UBSF Guritiba" at bounding box center [315, 393] width 580 height 34
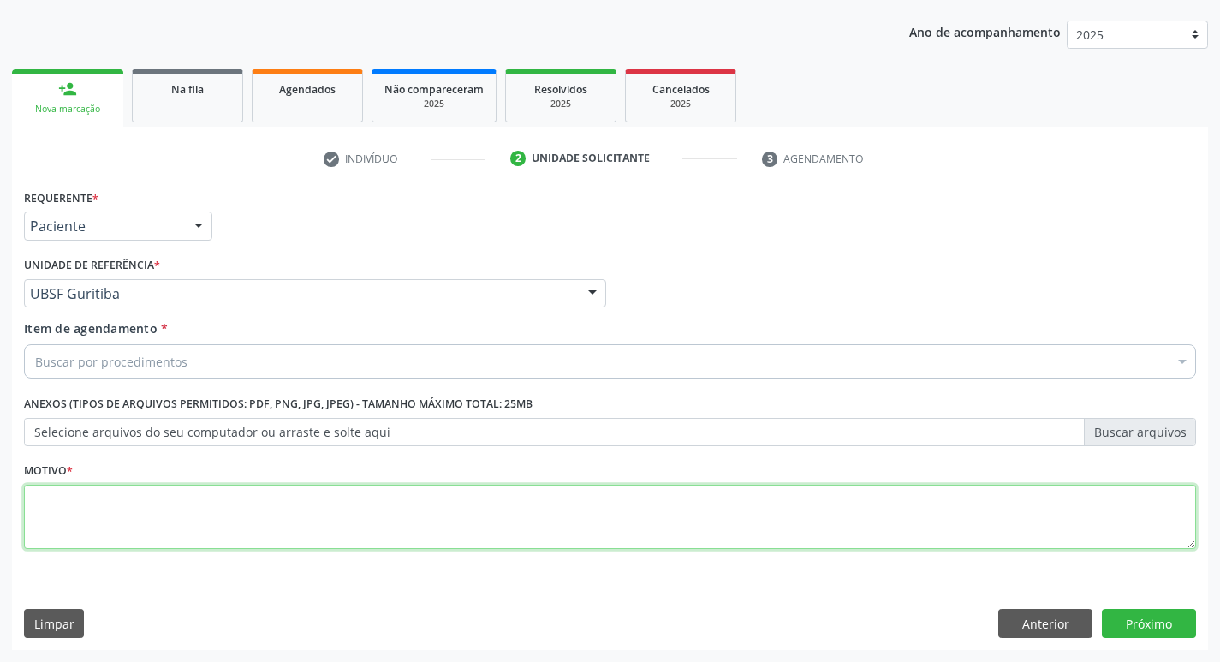
click at [137, 548] on textarea at bounding box center [610, 517] width 1172 height 65
type textarea "A"
type textarea "RETORNO"
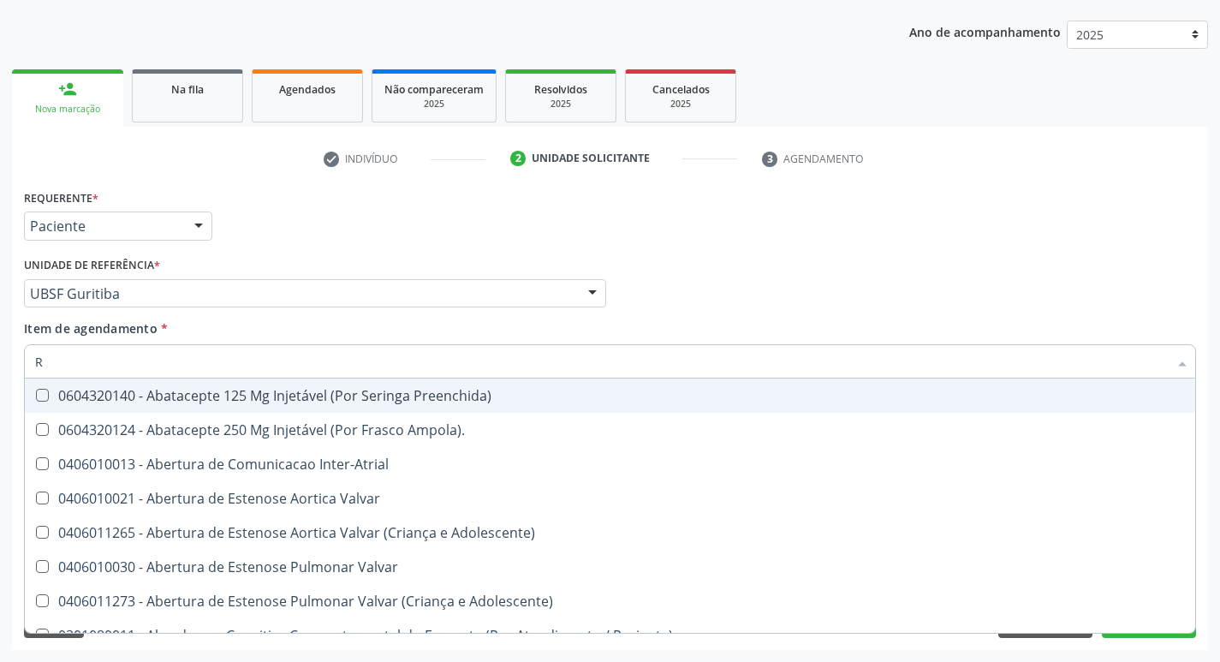
type input "REUMATOLOGISTA"
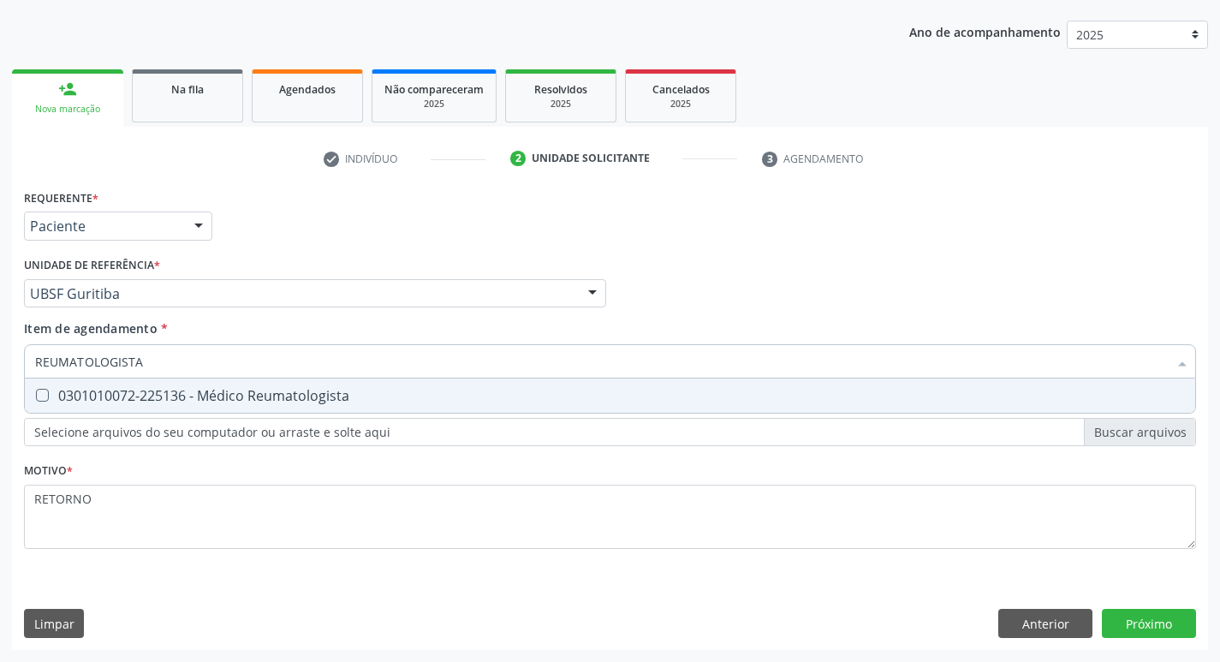
click at [301, 399] on div "0301010072-225136 - Médico Reumatologista" at bounding box center [610, 396] width 1150 height 14
checkbox Reumatologista "true"
click at [1187, 625] on div "Requerente * Paciente Profissional de Saúde Paciente Nenhum resultado encontrad…" at bounding box center [610, 417] width 1196 height 465
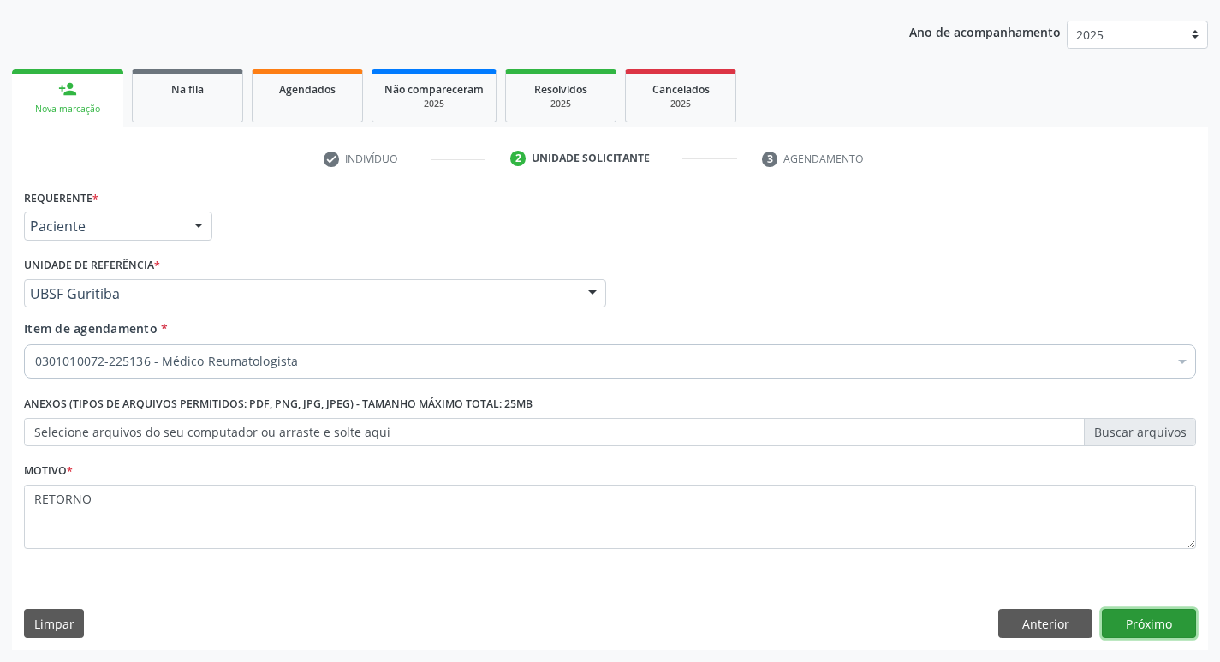
click at [1172, 624] on button "Próximo" at bounding box center [1149, 623] width 94 height 29
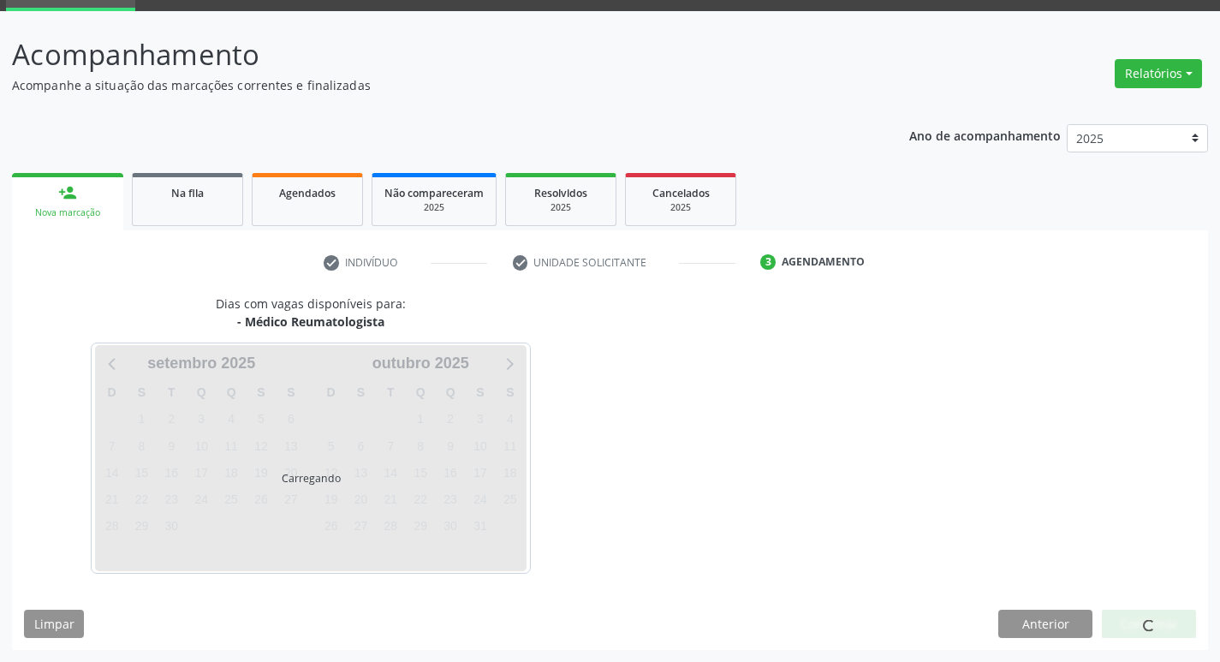
scroll to position [83, 0]
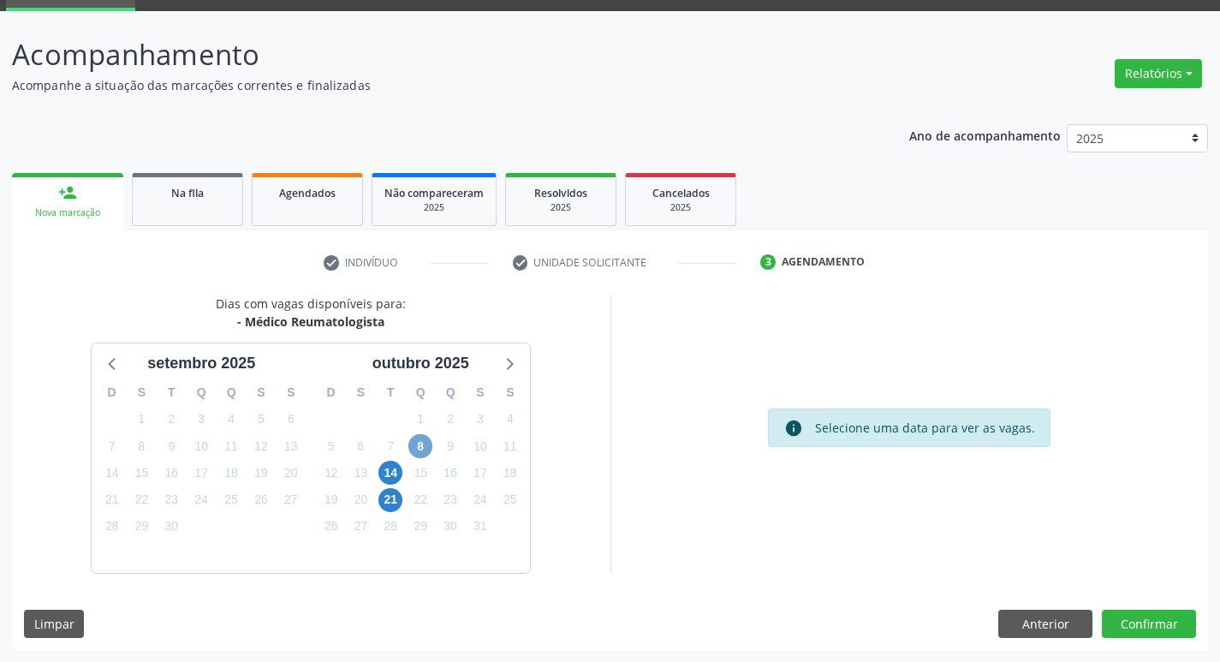
click at [421, 455] on span "8" at bounding box center [420, 446] width 24 height 24
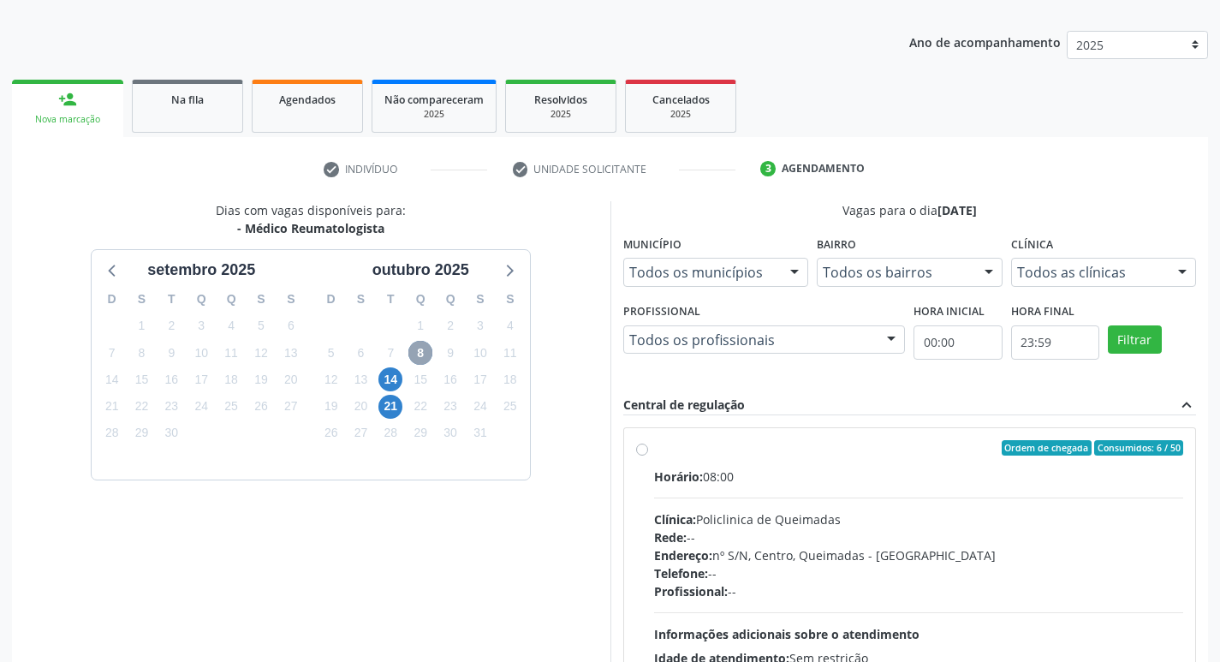
scroll to position [361, 0]
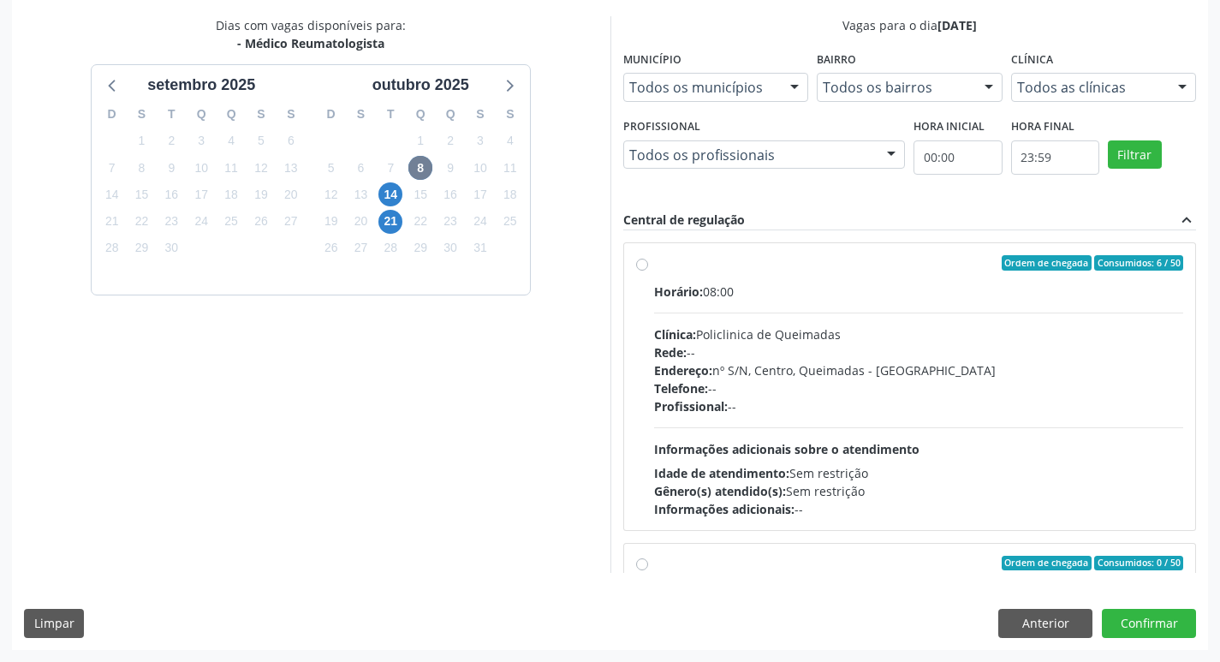
click at [794, 324] on div "Horário: 08:00 Clínica: Policlinica de Queimadas Rede: -- Endereço: nº S/N, Cen…" at bounding box center [919, 400] width 530 height 235
click at [648, 271] on input "Ordem de chegada Consumidos: 6 / 50 Horário: 08:00 Clínica: Policlinica de Quei…" at bounding box center [642, 262] width 12 height 15
radio input "true"
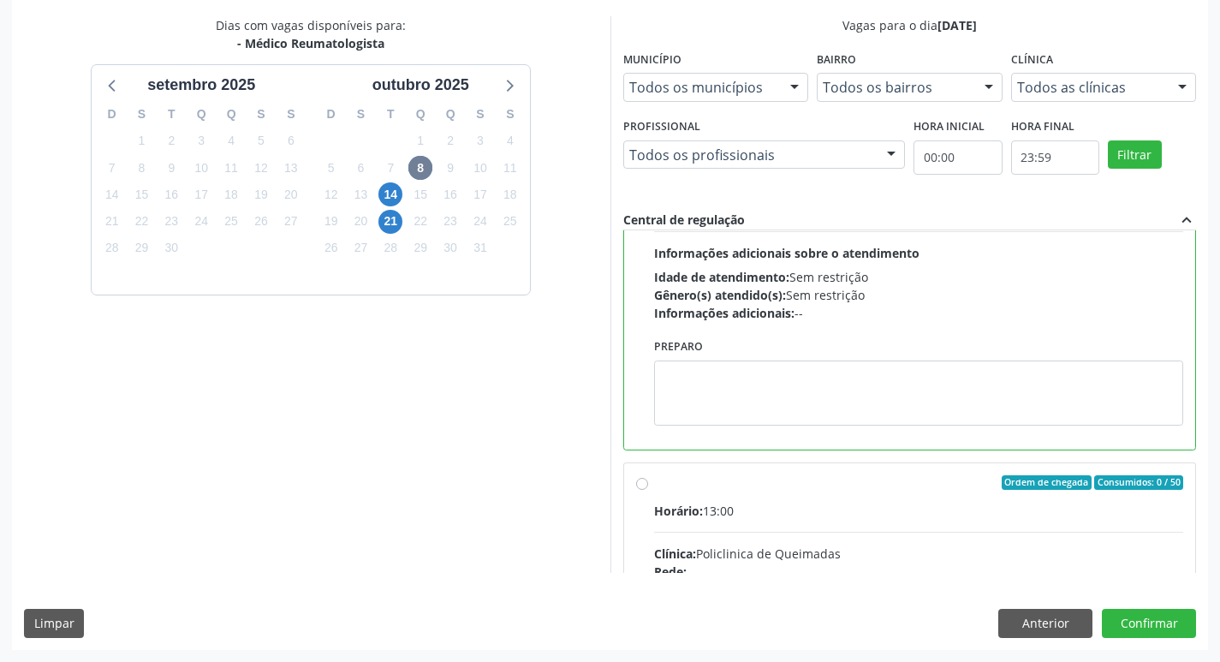
scroll to position [385, 0]
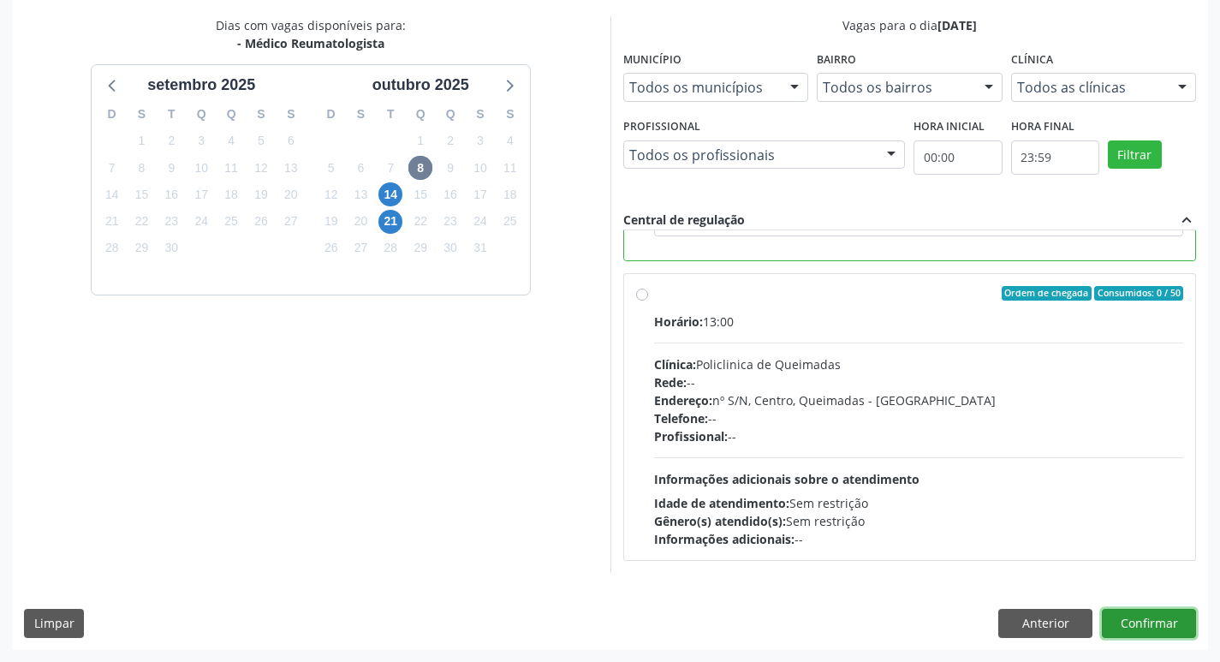
click at [1135, 624] on button "Confirmar" at bounding box center [1149, 623] width 94 height 29
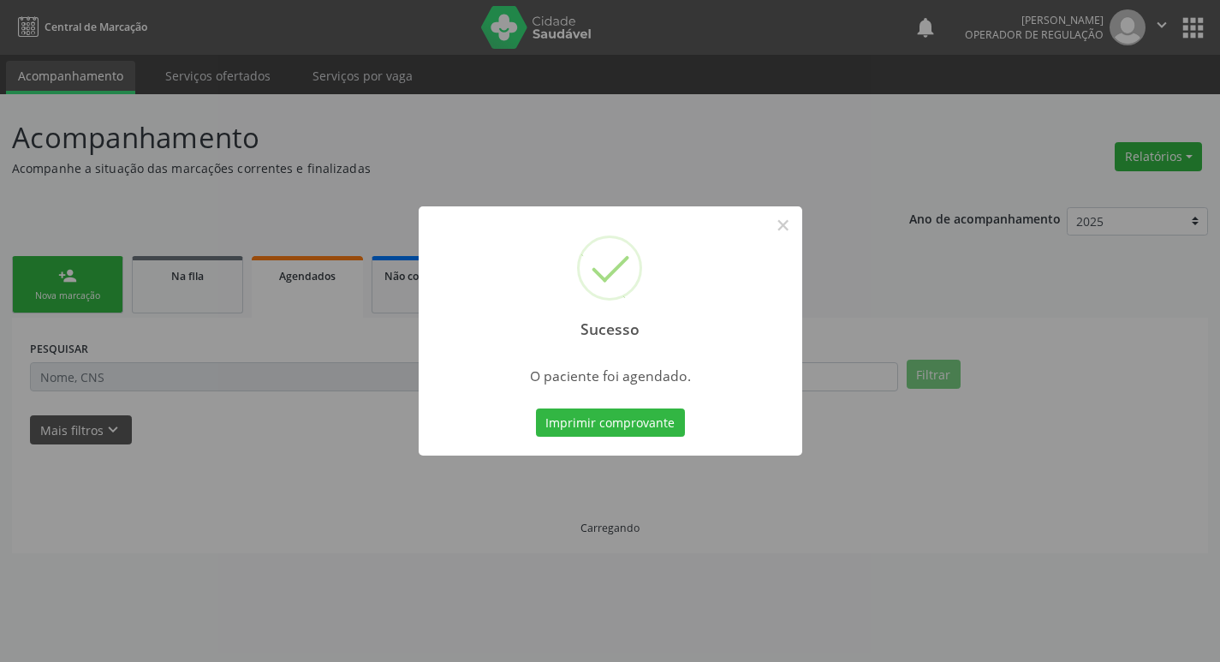
scroll to position [0, 0]
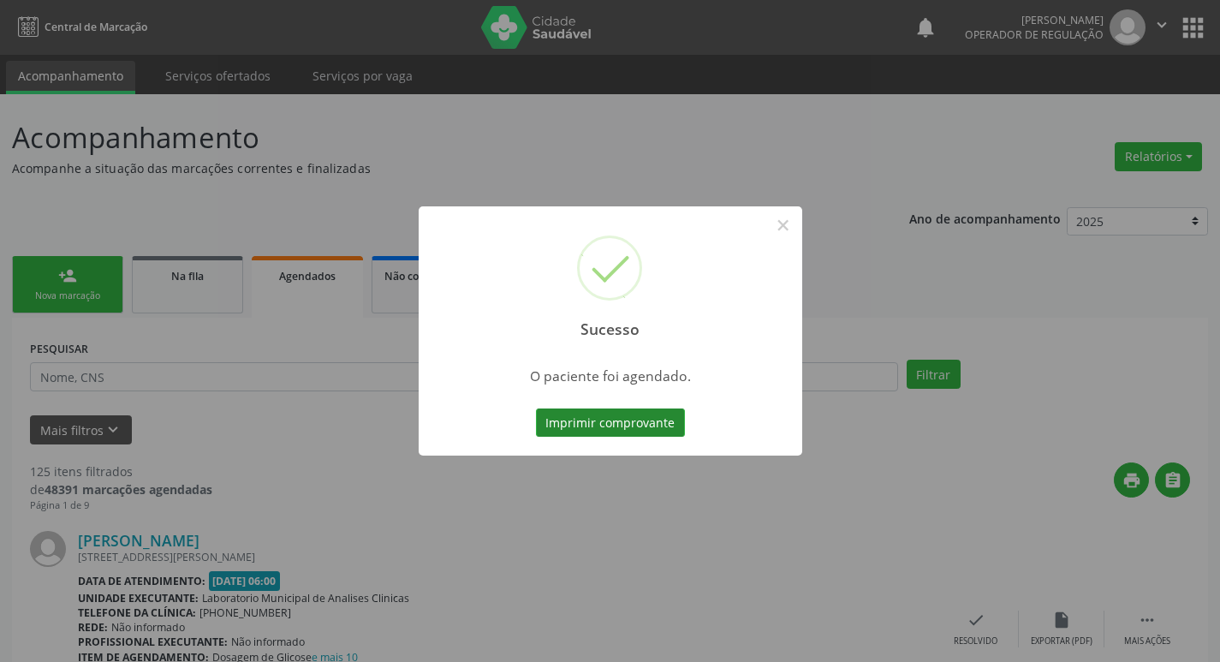
click at [569, 427] on button "Imprimir comprovante" at bounding box center [610, 422] width 149 height 29
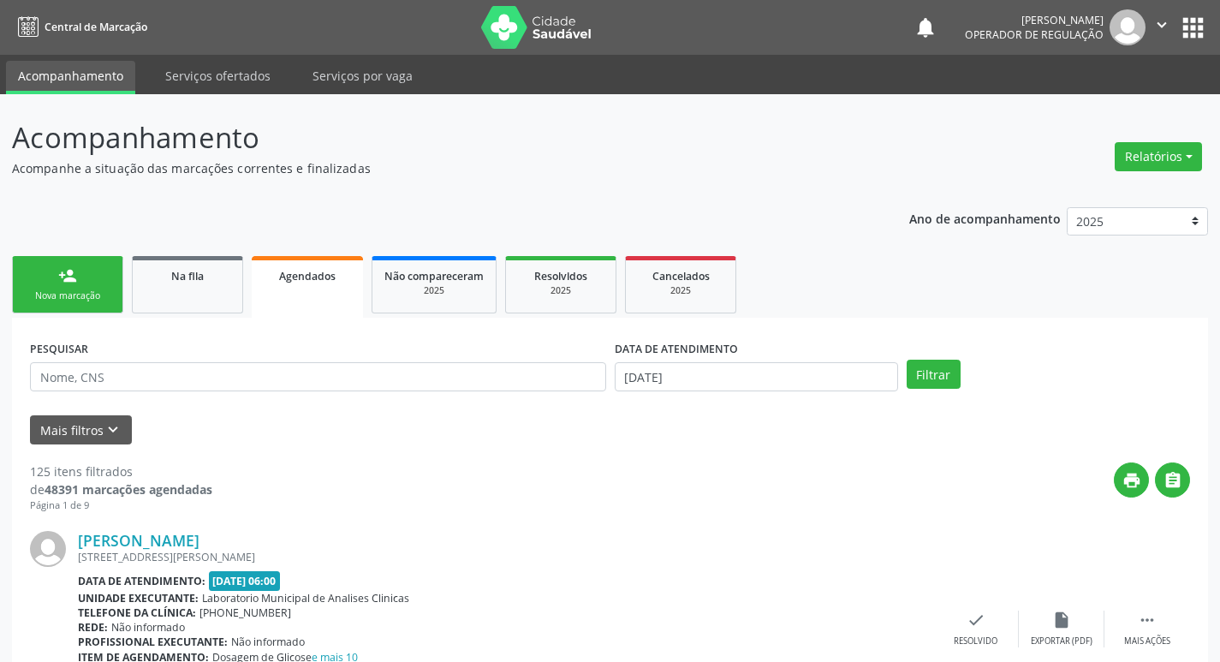
click at [74, 286] on link "person_add Nova marcação" at bounding box center [67, 284] width 111 height 57
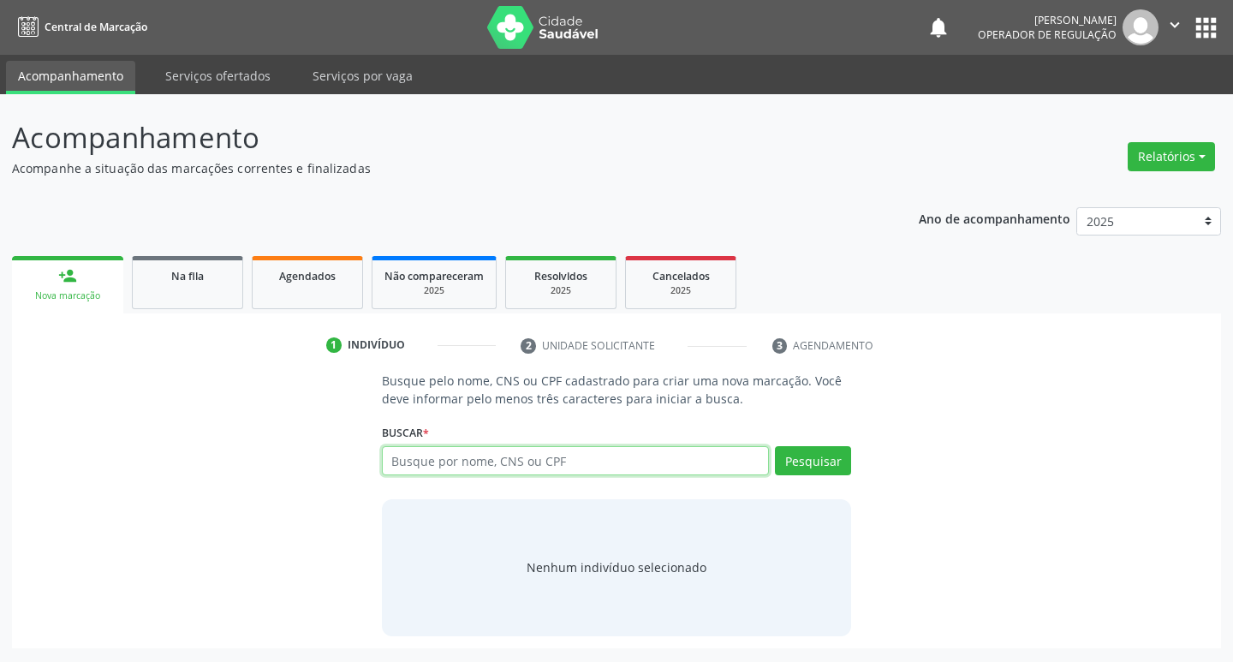
click at [434, 455] on input "text" at bounding box center [576, 460] width 388 height 29
type input "703007874978470"
click at [812, 455] on button "Pesquisar" at bounding box center [813, 460] width 76 height 29
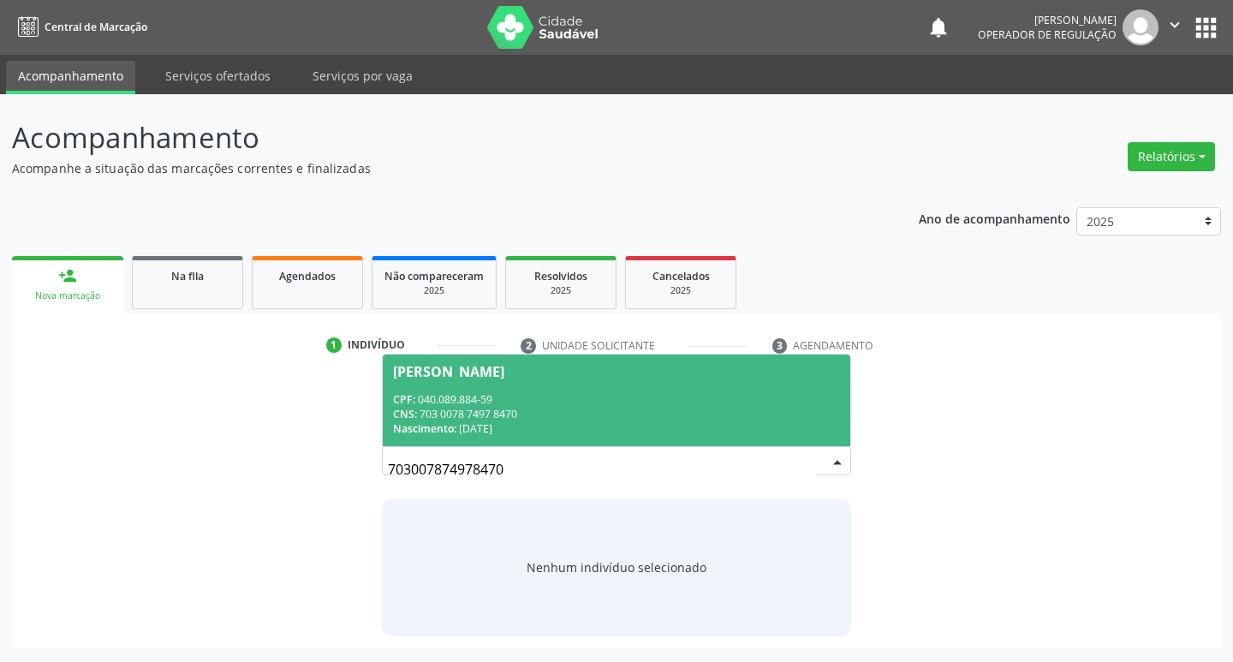
click at [449, 410] on div "CNS: 703 0078 7497 8470" at bounding box center [617, 414] width 448 height 15
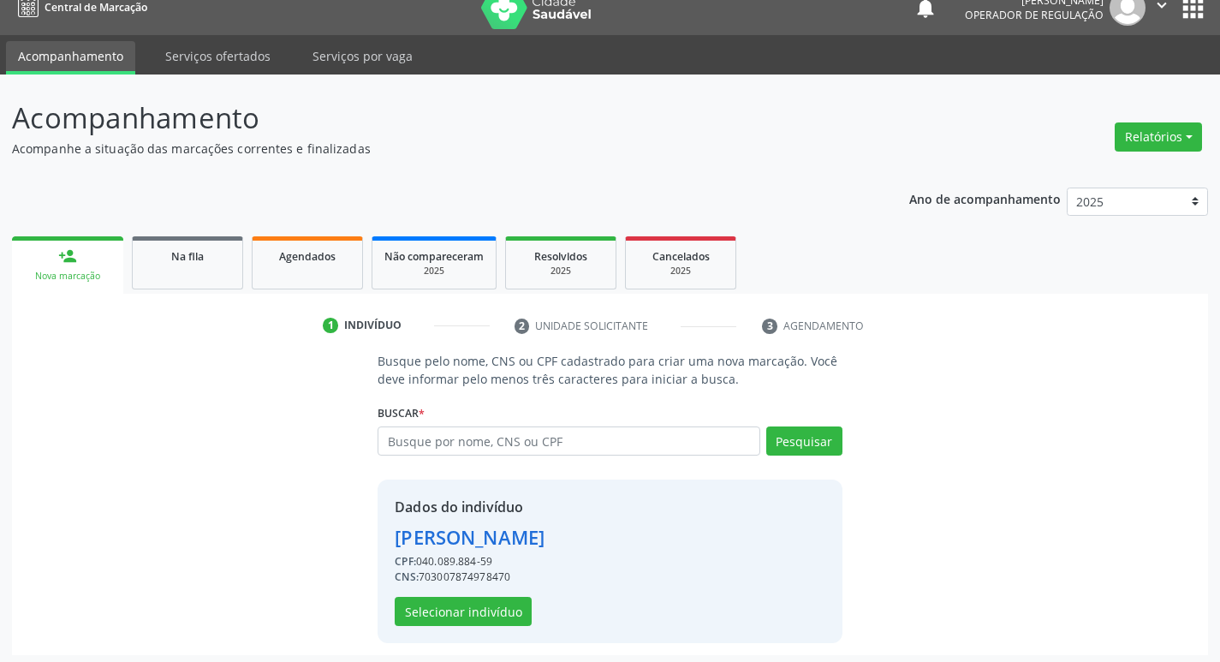
scroll to position [25, 0]
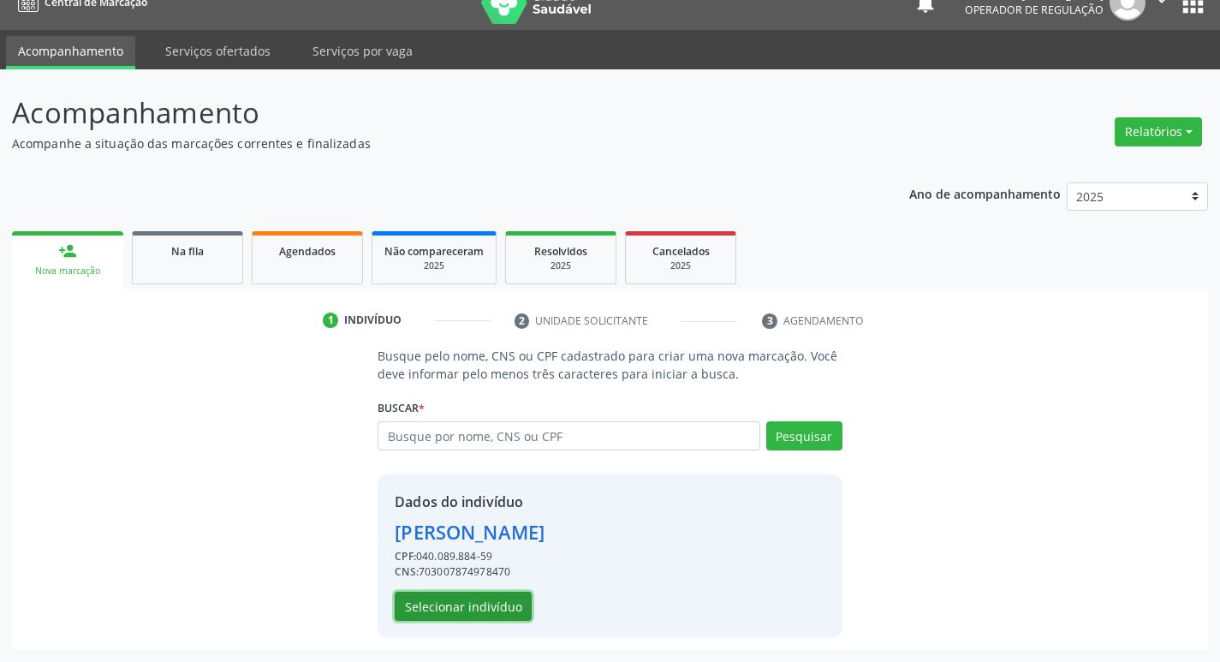
click at [438, 606] on button "Selecionar indivíduo" at bounding box center [463, 606] width 137 height 29
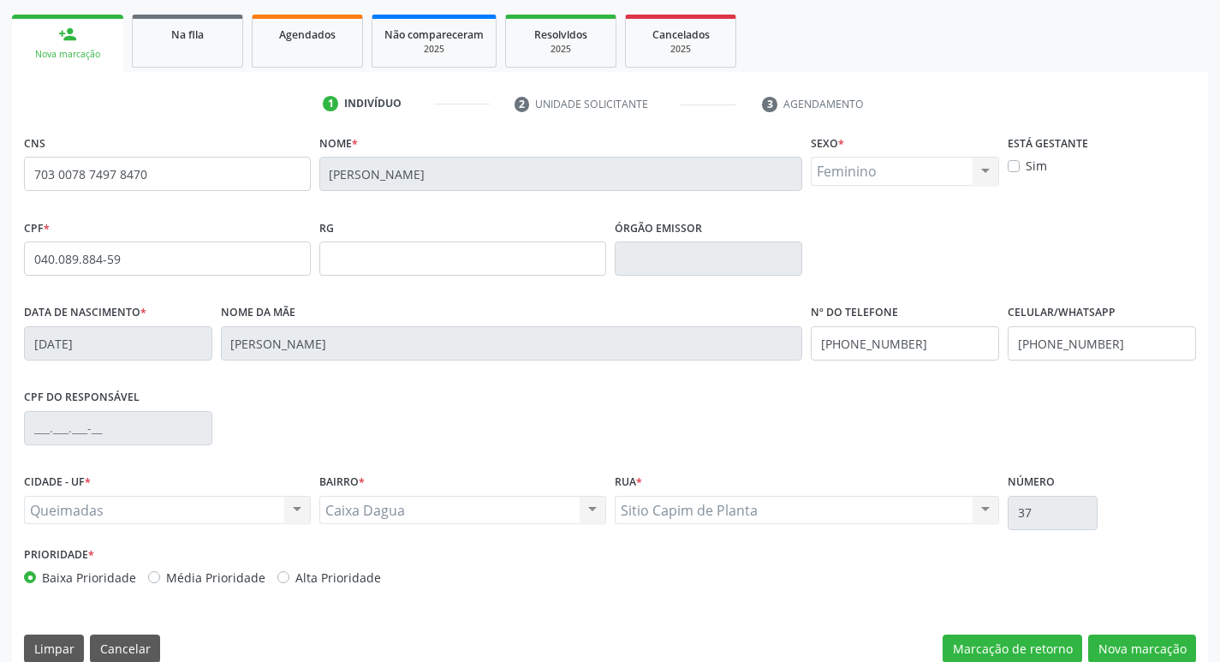
scroll to position [266, 0]
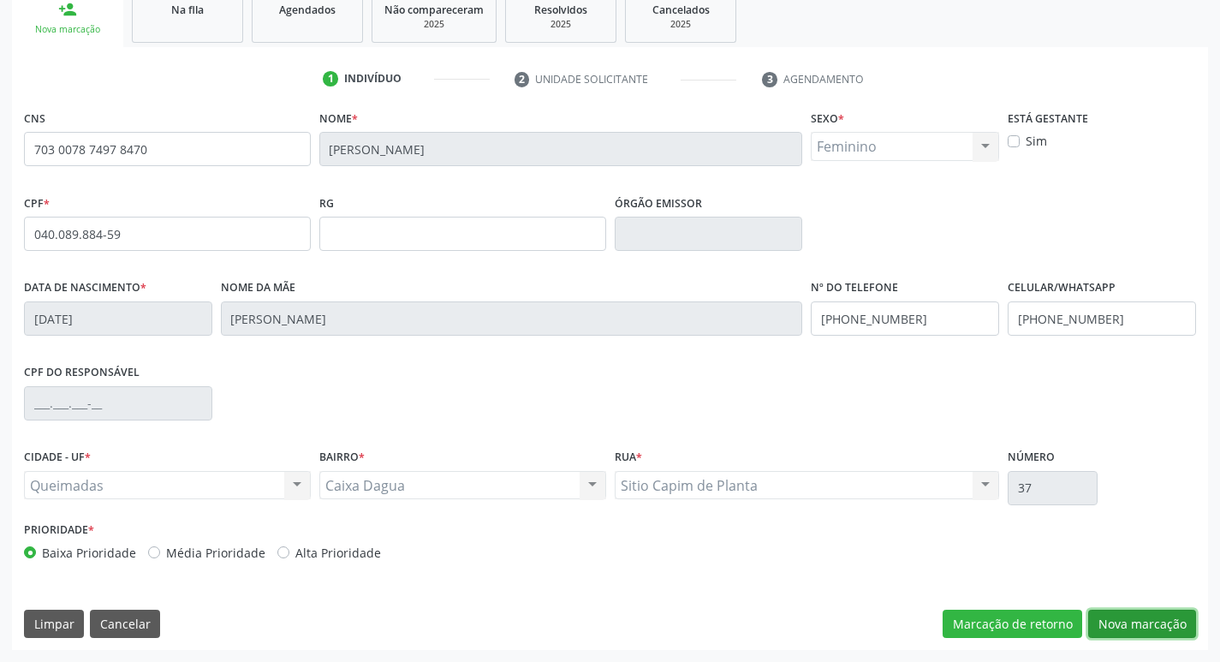
click at [1113, 613] on button "Nova marcação" at bounding box center [1142, 624] width 108 height 29
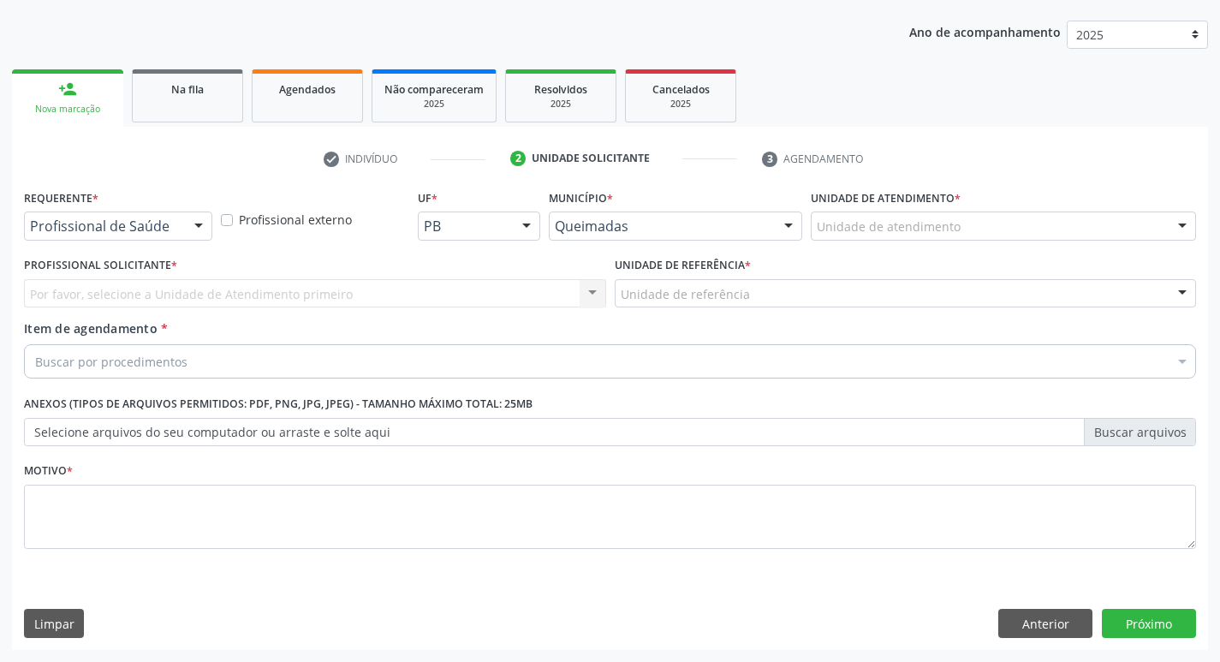
scroll to position [187, 0]
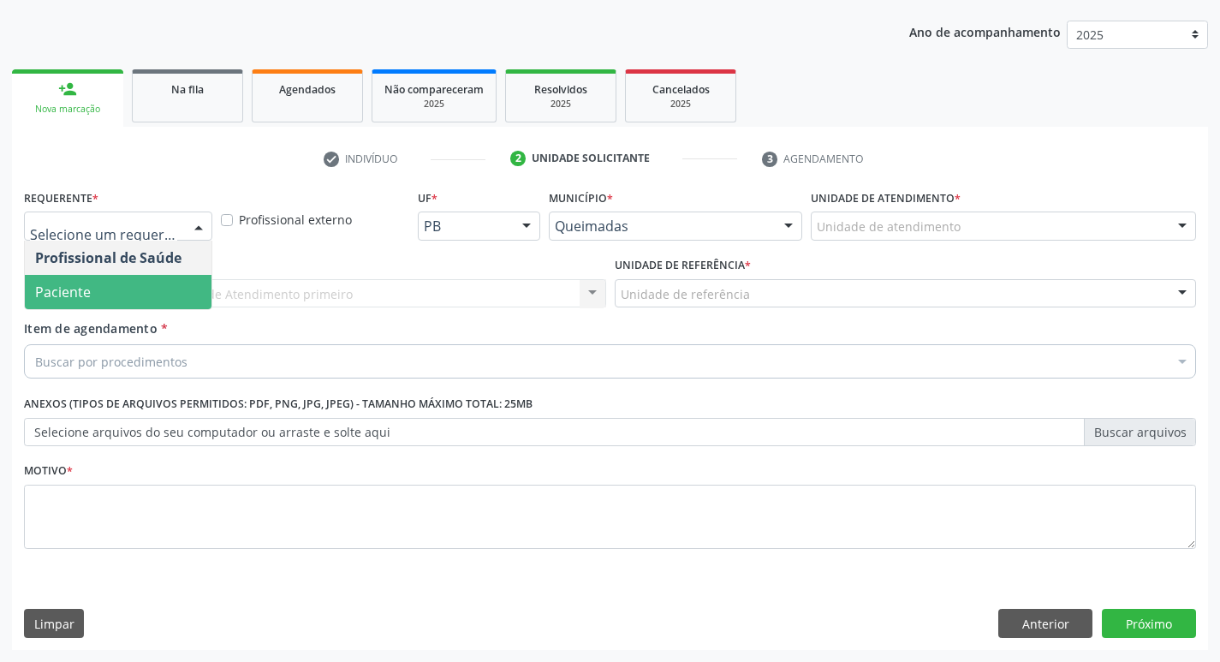
click at [117, 283] on span "Paciente" at bounding box center [118, 292] width 187 height 34
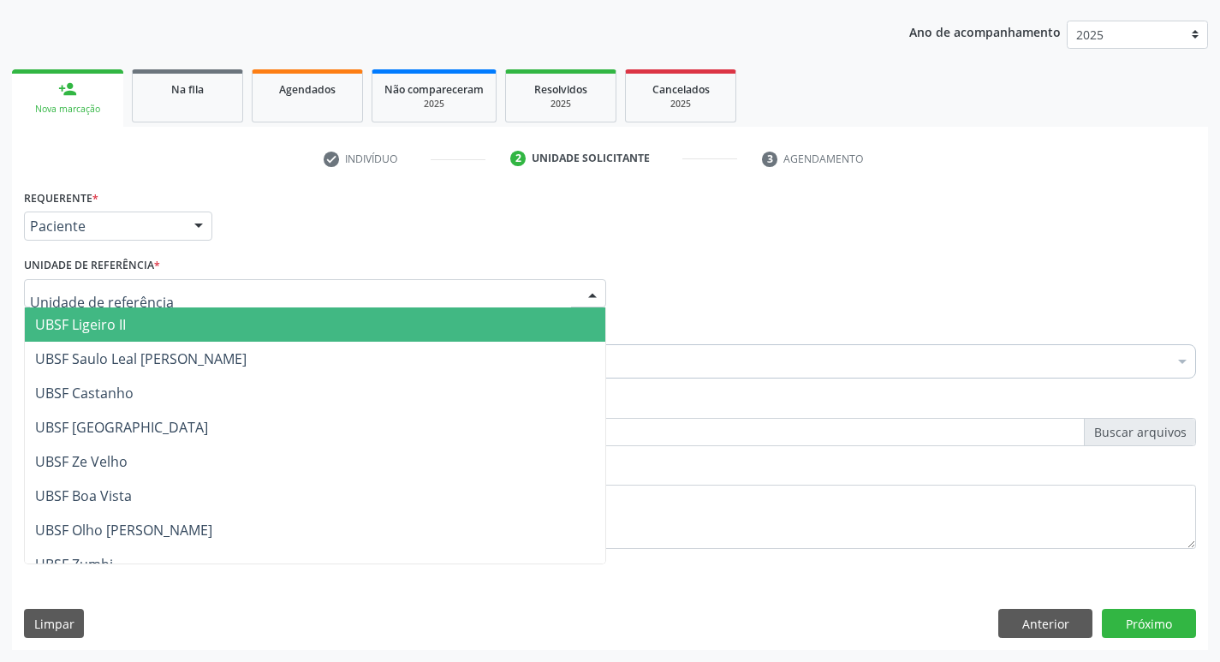
click at [107, 305] on div at bounding box center [315, 293] width 582 height 29
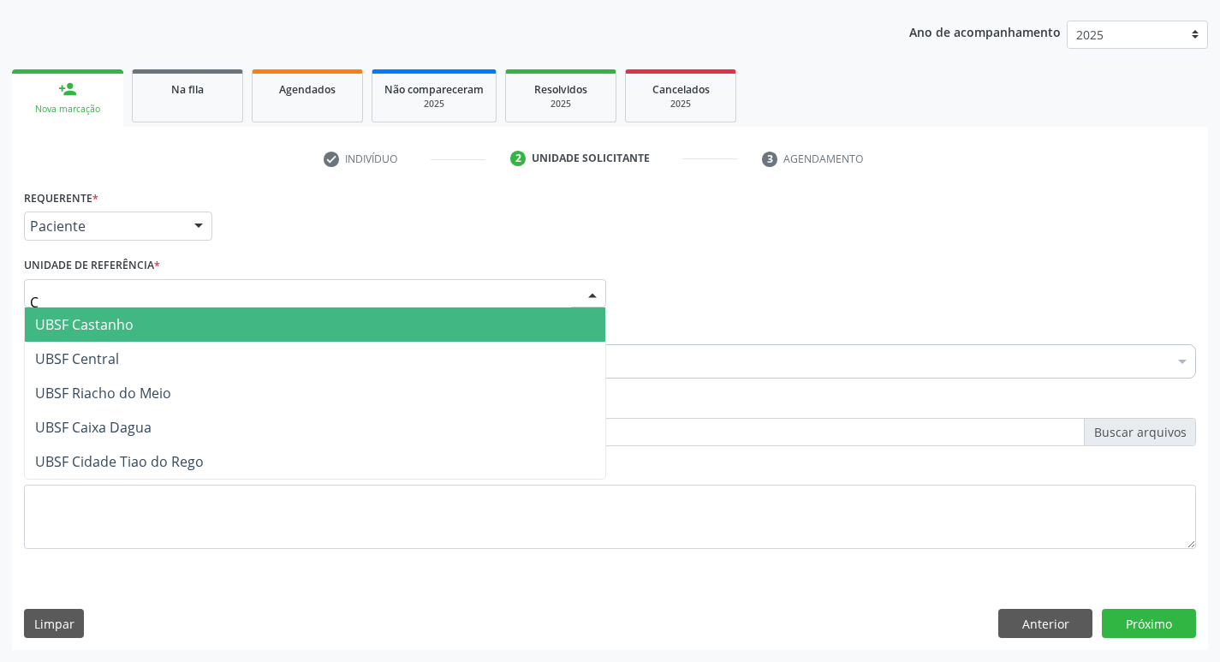
type input "CA"
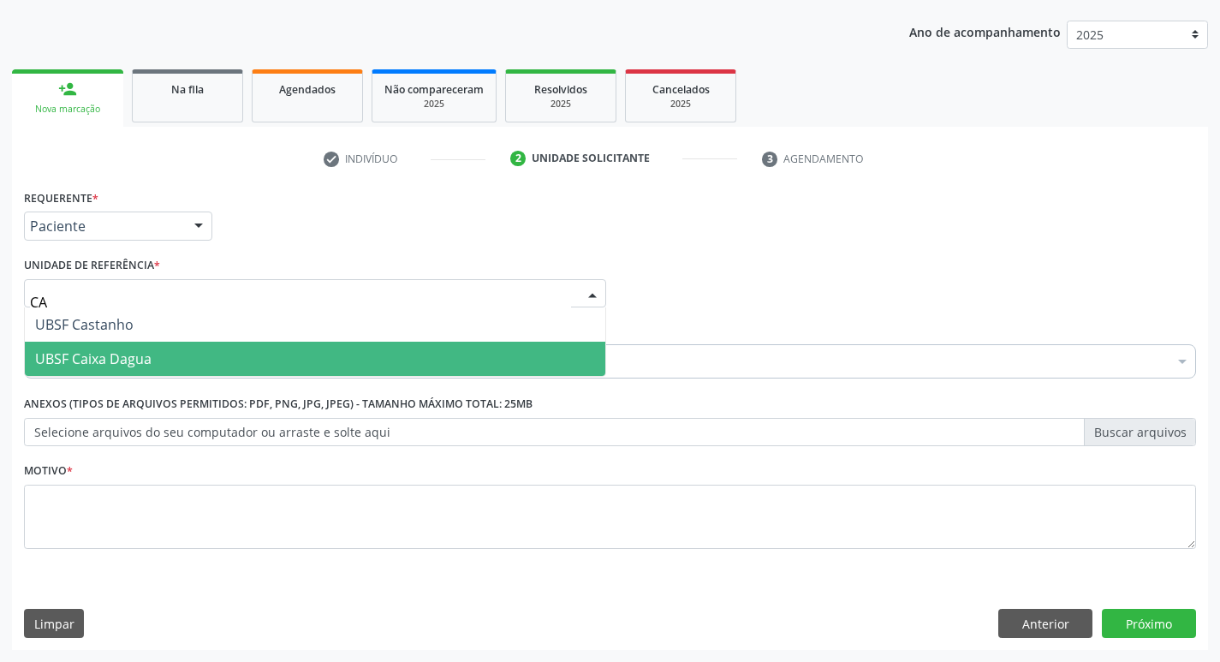
click at [122, 359] on span "UBSF Caixa Dagua" at bounding box center [93, 358] width 116 height 19
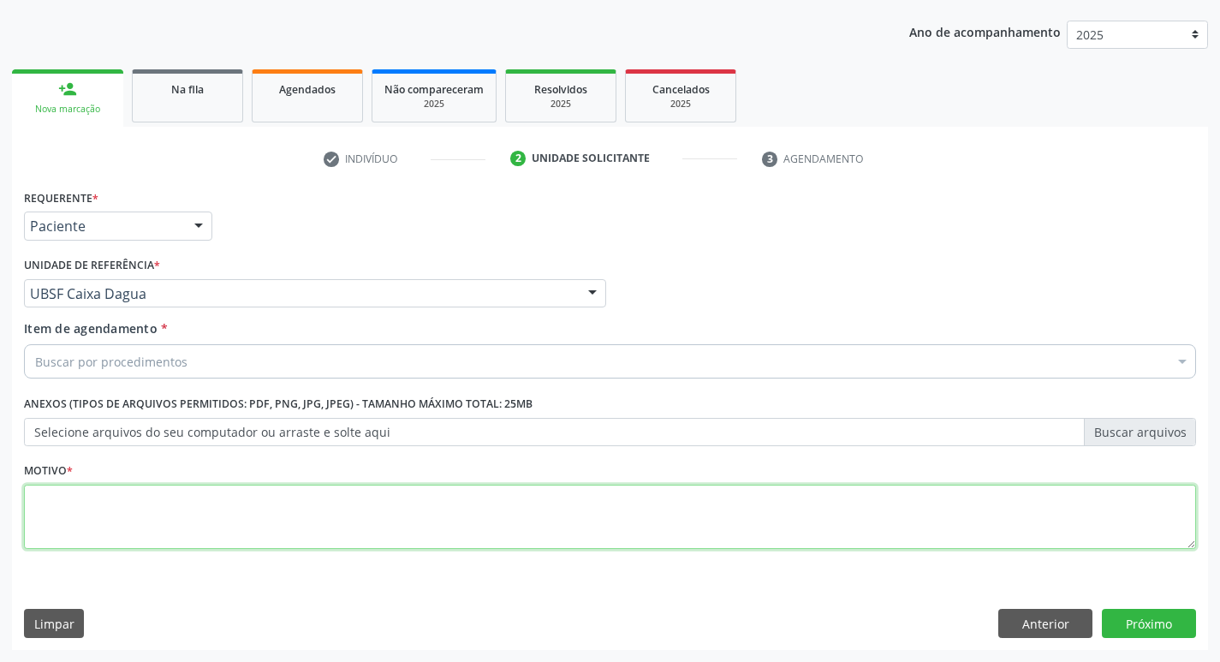
click at [99, 491] on textarea at bounding box center [610, 517] width 1172 height 65
type textarea "A"
type textarea "RETORNO"
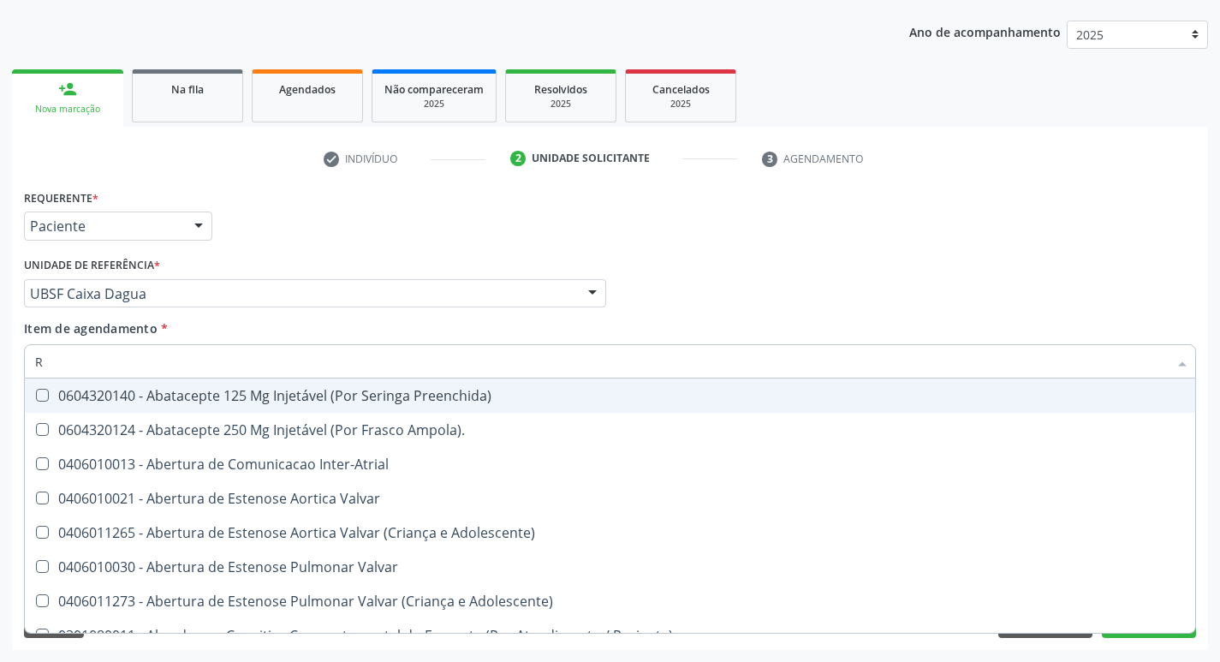
type input "REUMATOLOGISTA"
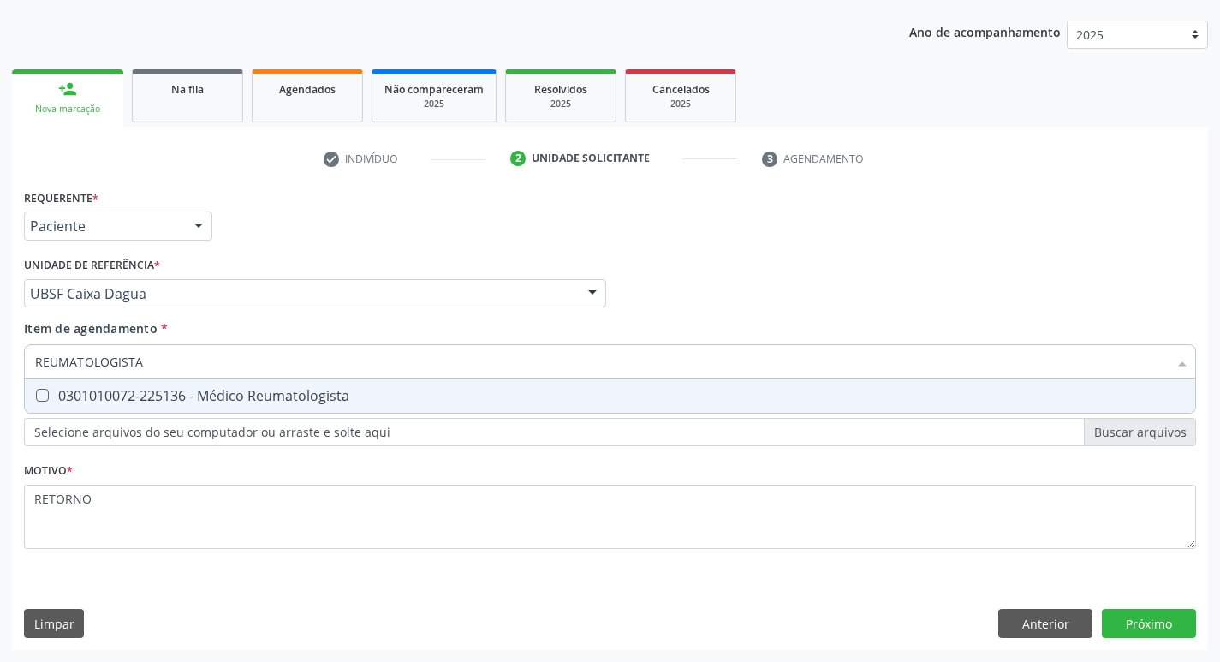
click at [302, 395] on div "0301010072-225136 - Médico Reumatologista" at bounding box center [610, 396] width 1150 height 14
checkbox Reumatologista "true"
click at [1140, 615] on div "Requerente * Paciente Profissional de Saúde Paciente Nenhum resultado encontrad…" at bounding box center [610, 417] width 1196 height 465
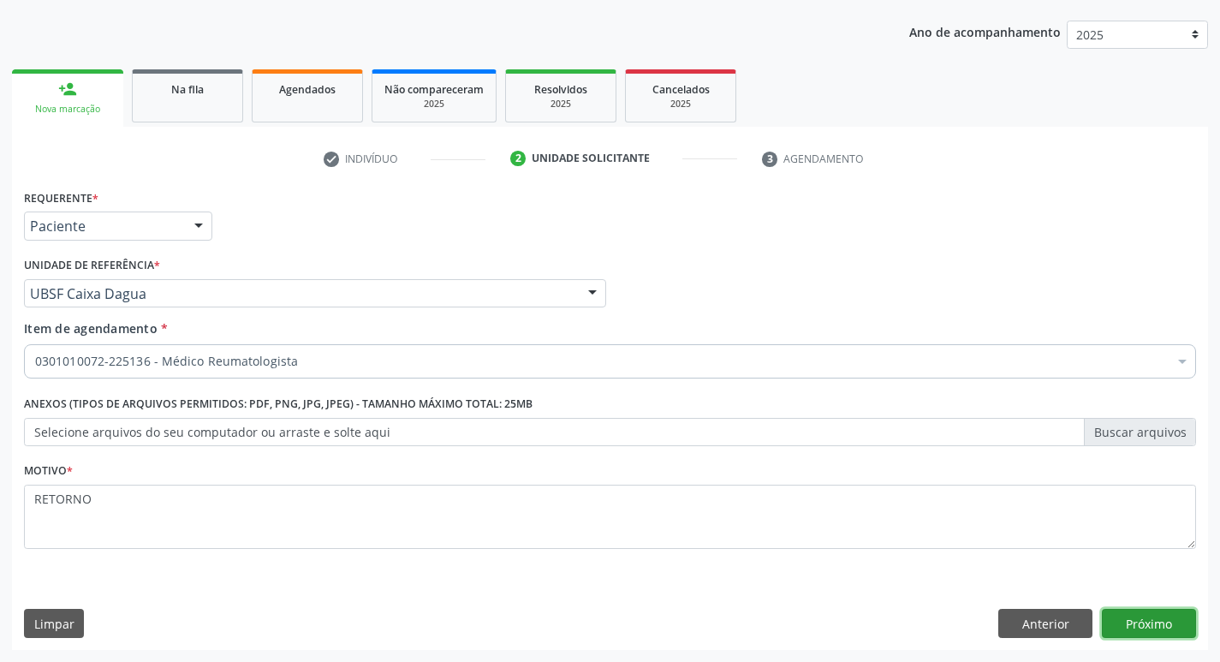
click at [1144, 620] on button "Próximo" at bounding box center [1149, 623] width 94 height 29
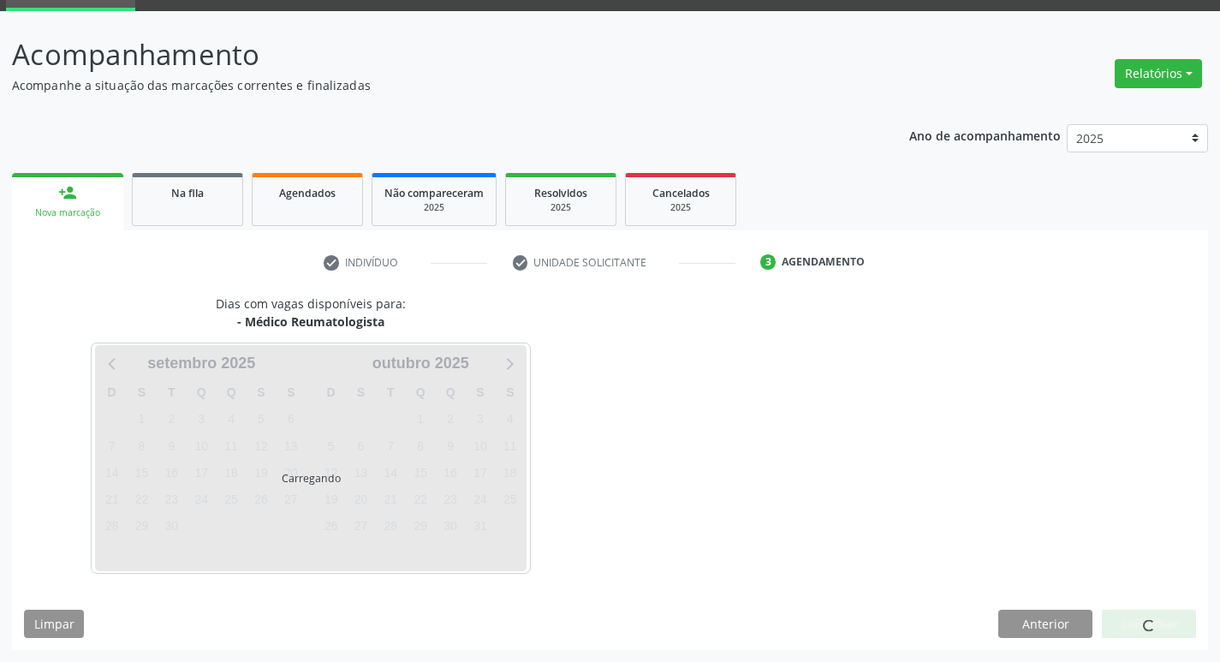
scroll to position [83, 0]
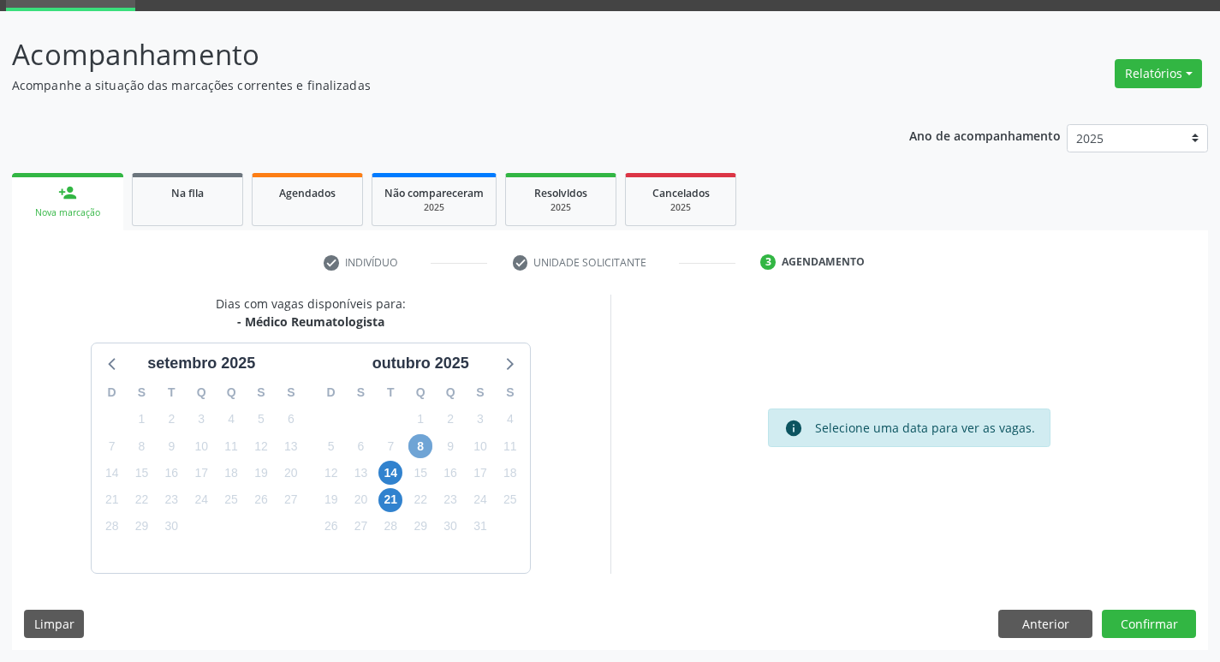
click at [426, 443] on span "8" at bounding box center [420, 446] width 24 height 24
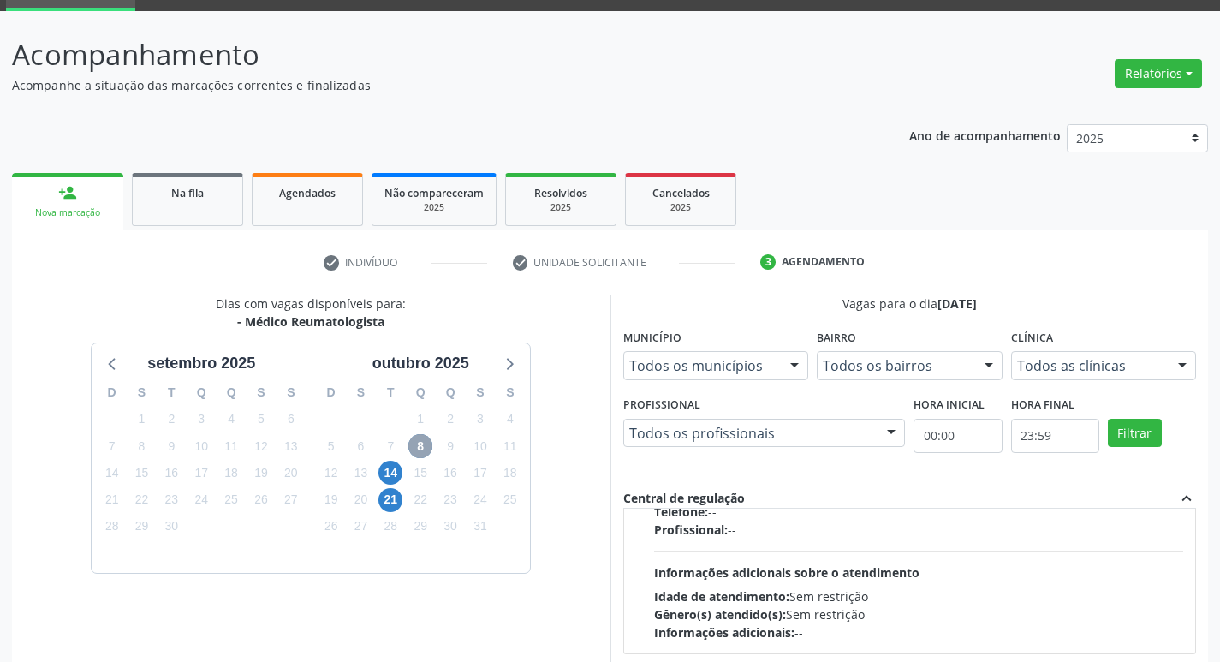
scroll to position [0, 0]
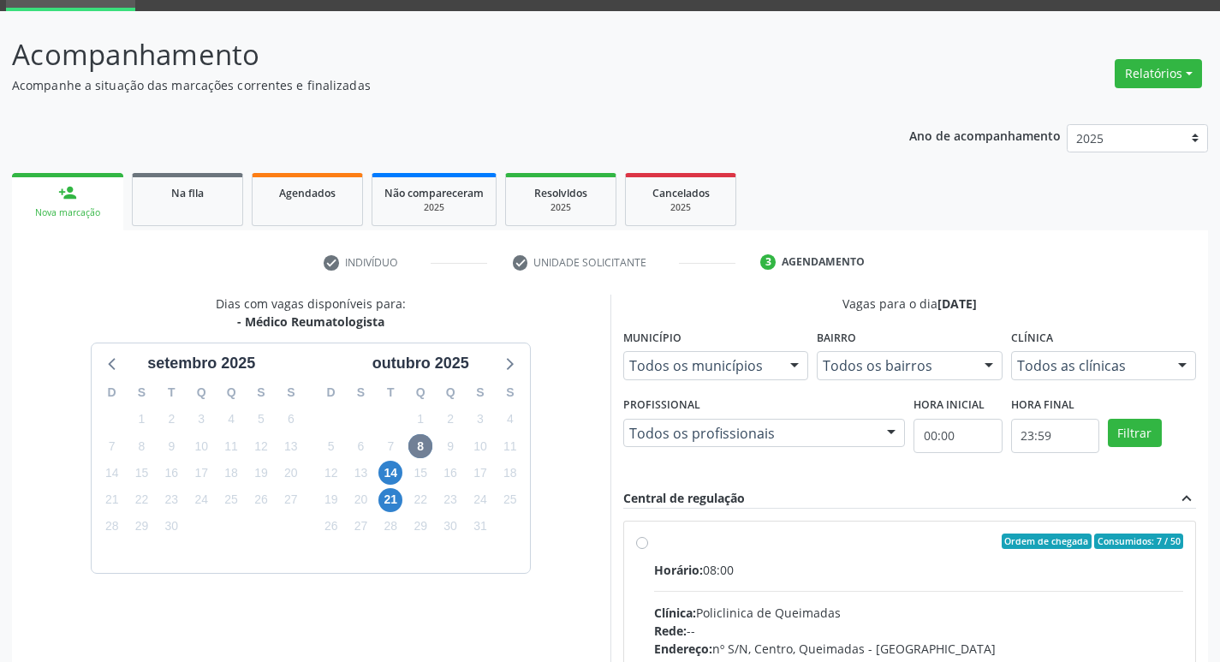
click at [648, 549] on input "Ordem de chegada Consumidos: 7 / 50 Horário: 08:00 Clínica: Policlinica de Quei…" at bounding box center [642, 540] width 12 height 15
radio input "true"
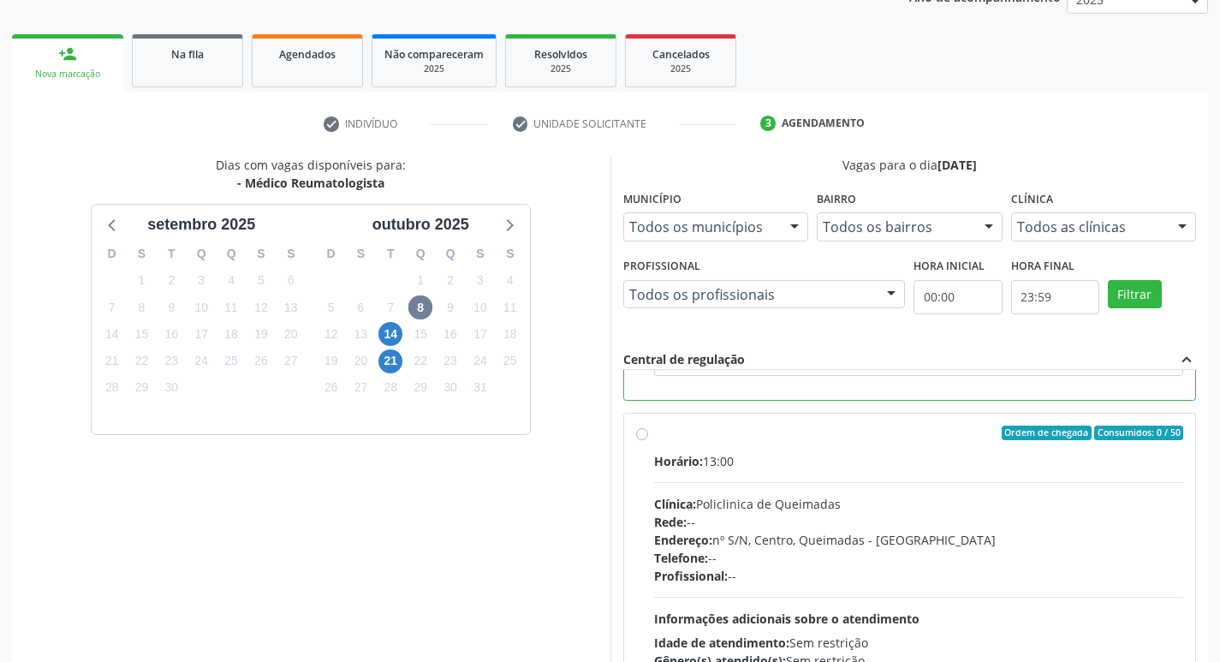
scroll to position [361, 0]
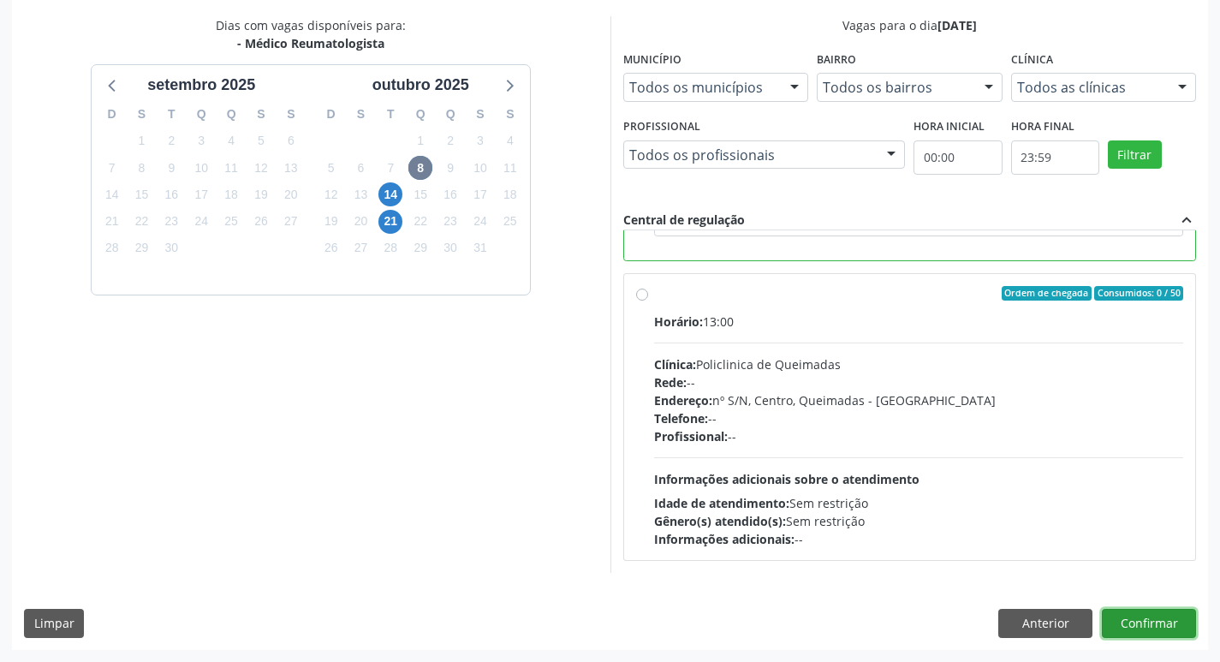
click at [1152, 614] on button "Confirmar" at bounding box center [1149, 623] width 94 height 29
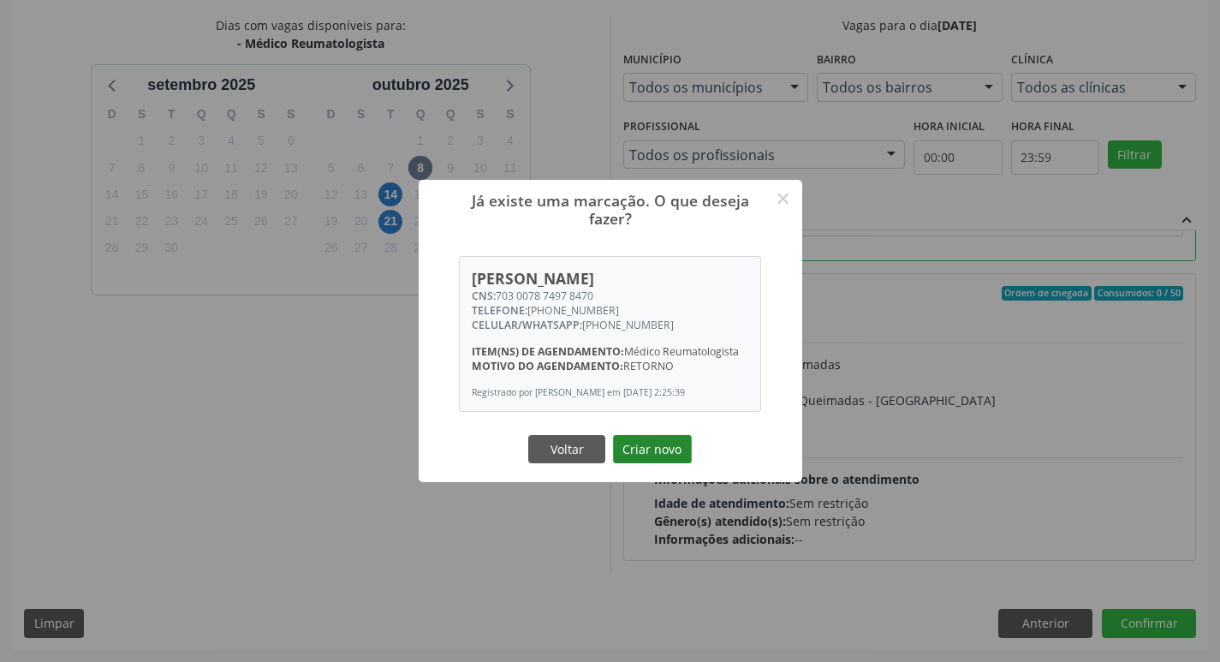
click at [658, 452] on button "Criar novo" at bounding box center [652, 449] width 79 height 29
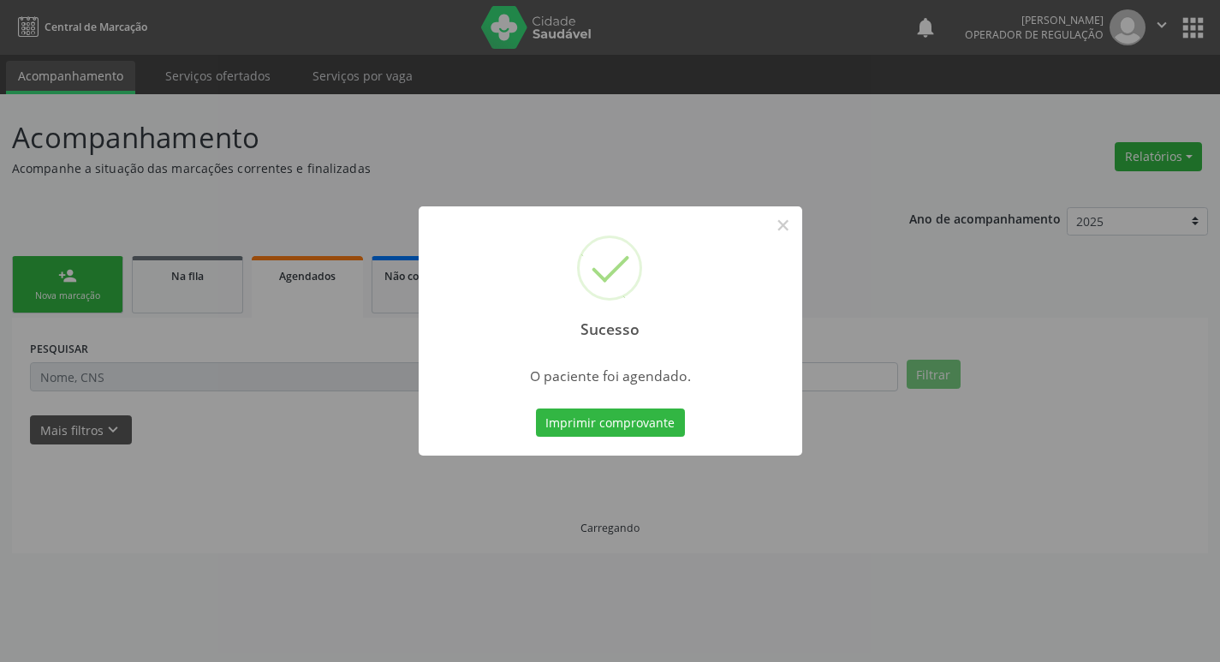
scroll to position [0, 0]
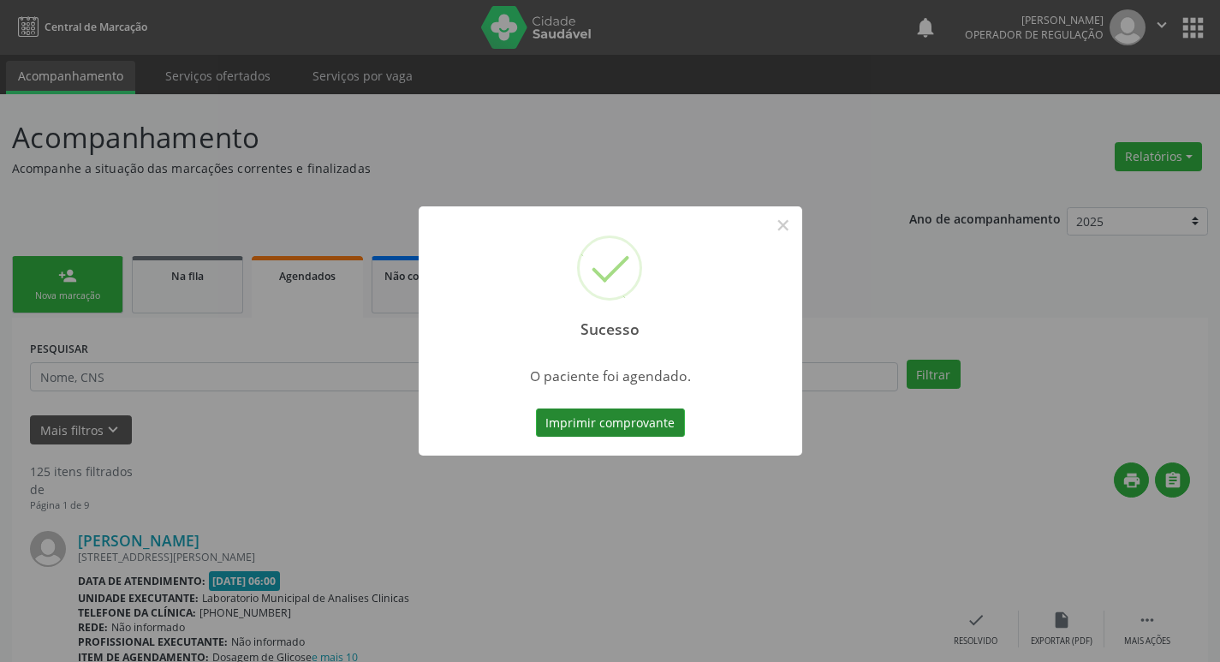
click at [656, 435] on button "Imprimir comprovante" at bounding box center [610, 422] width 149 height 29
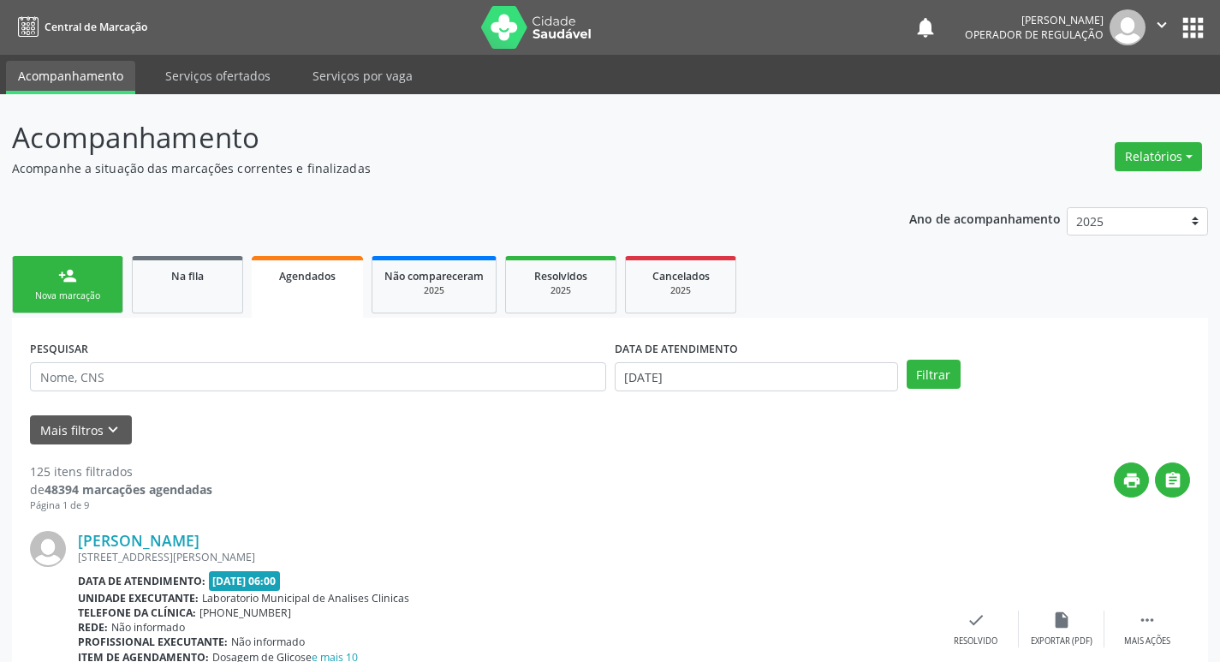
click at [96, 295] on div "Nova marcação" at bounding box center [68, 295] width 86 height 13
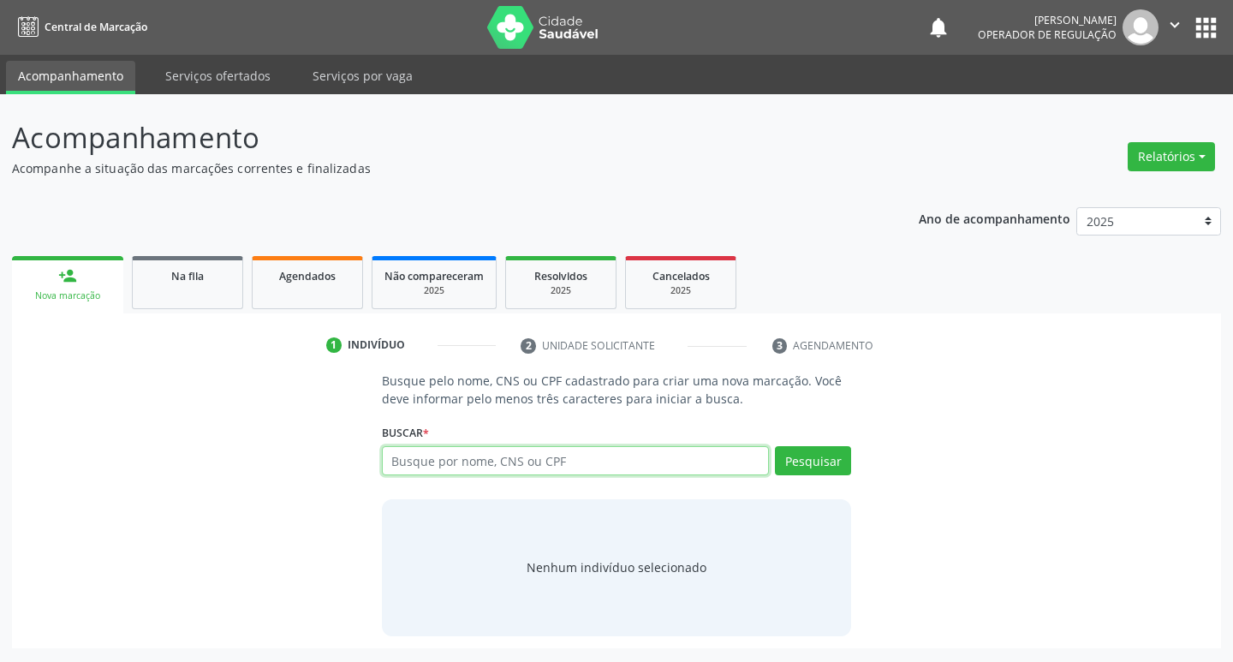
click at [485, 465] on input "text" at bounding box center [576, 460] width 388 height 29
type input "700002239929205"
click at [804, 473] on button "Pesquisar" at bounding box center [813, 460] width 76 height 29
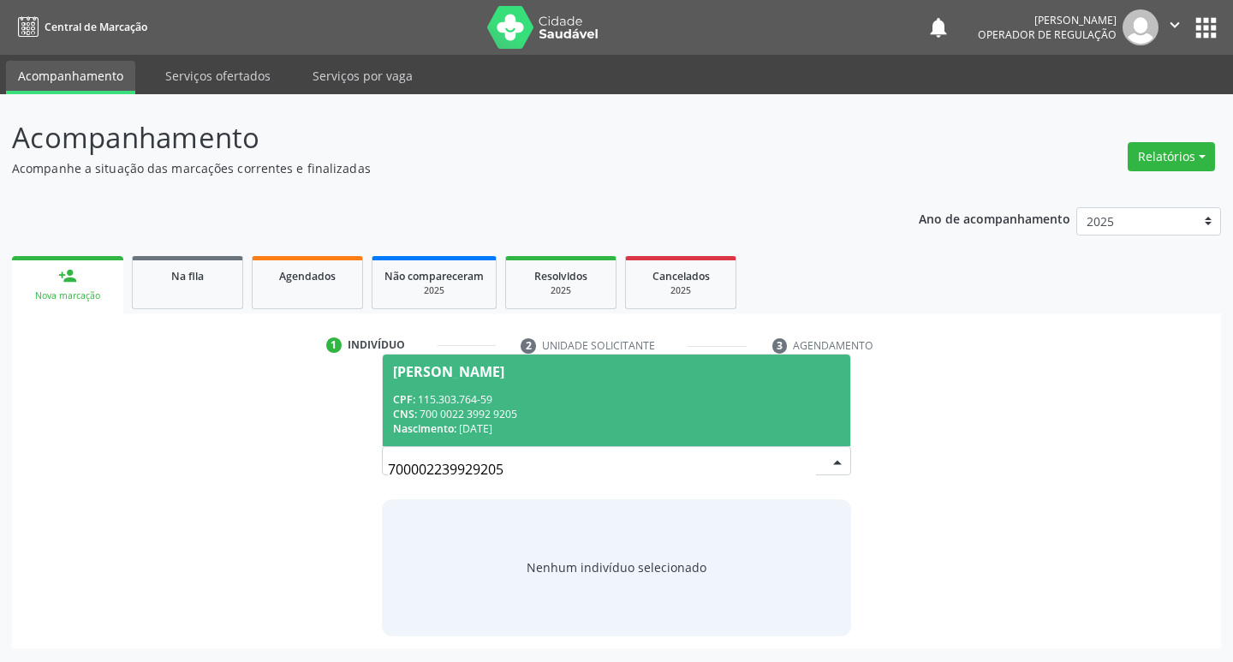
click at [451, 397] on div "CPF: 115.303.764-59" at bounding box center [617, 399] width 448 height 15
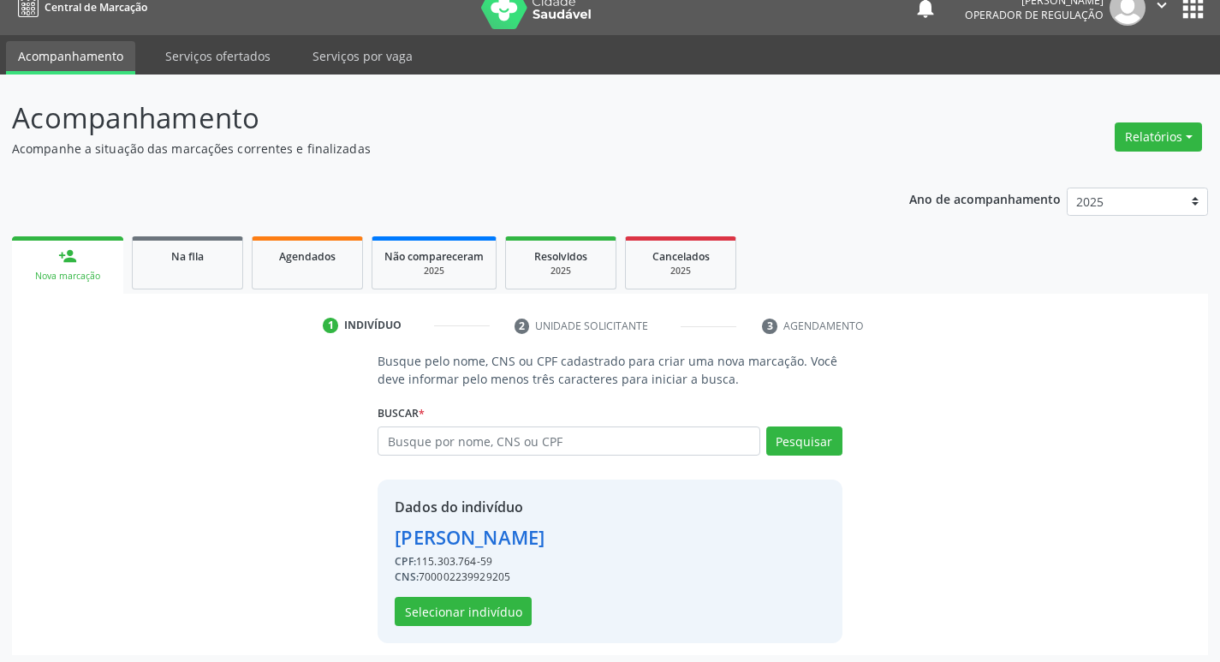
scroll to position [25, 0]
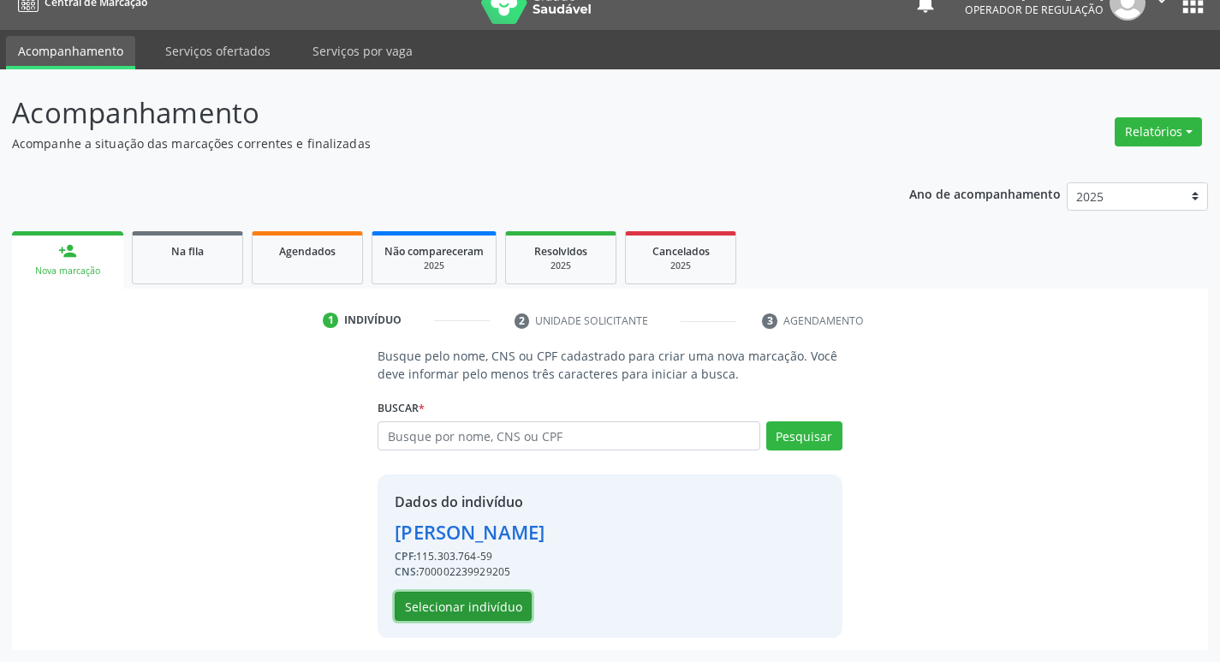
click at [444, 598] on button "Selecionar indivíduo" at bounding box center [463, 606] width 137 height 29
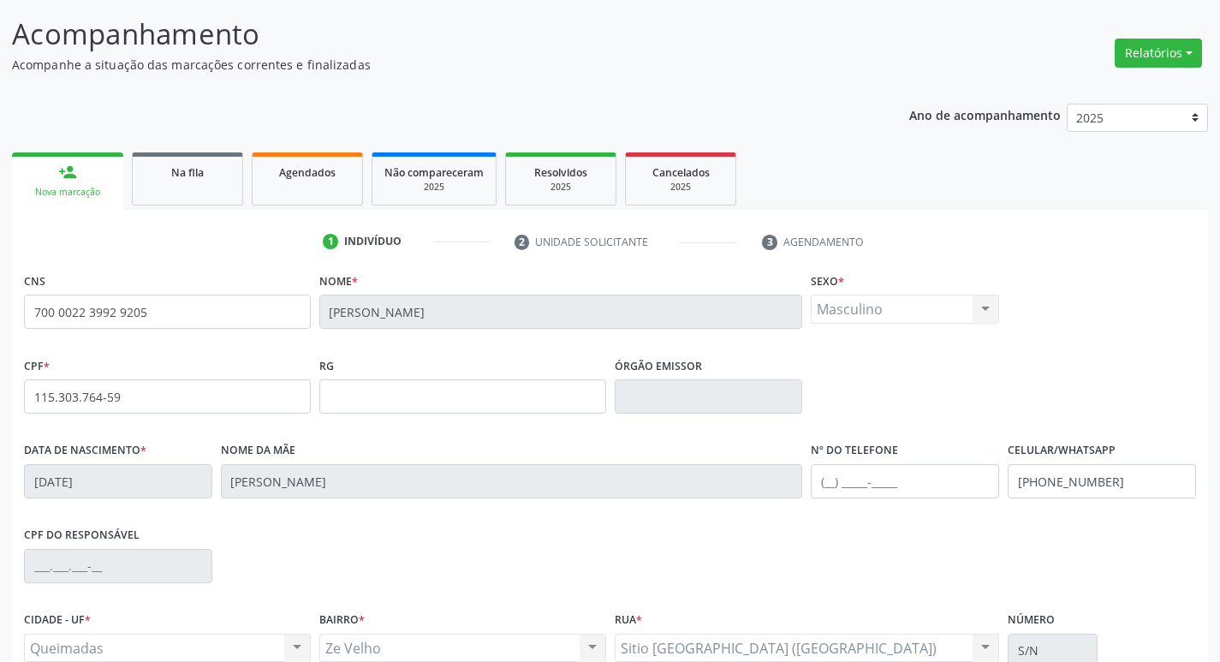
scroll to position [266, 0]
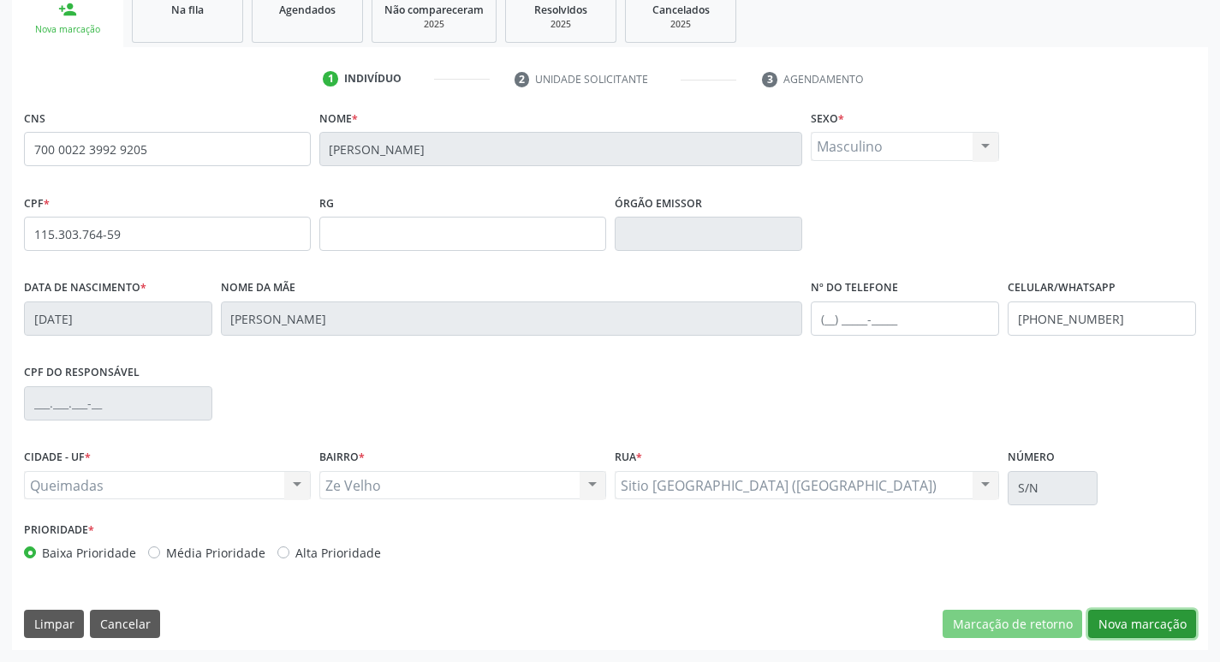
click at [1119, 622] on button "Nova marcação" at bounding box center [1142, 624] width 108 height 29
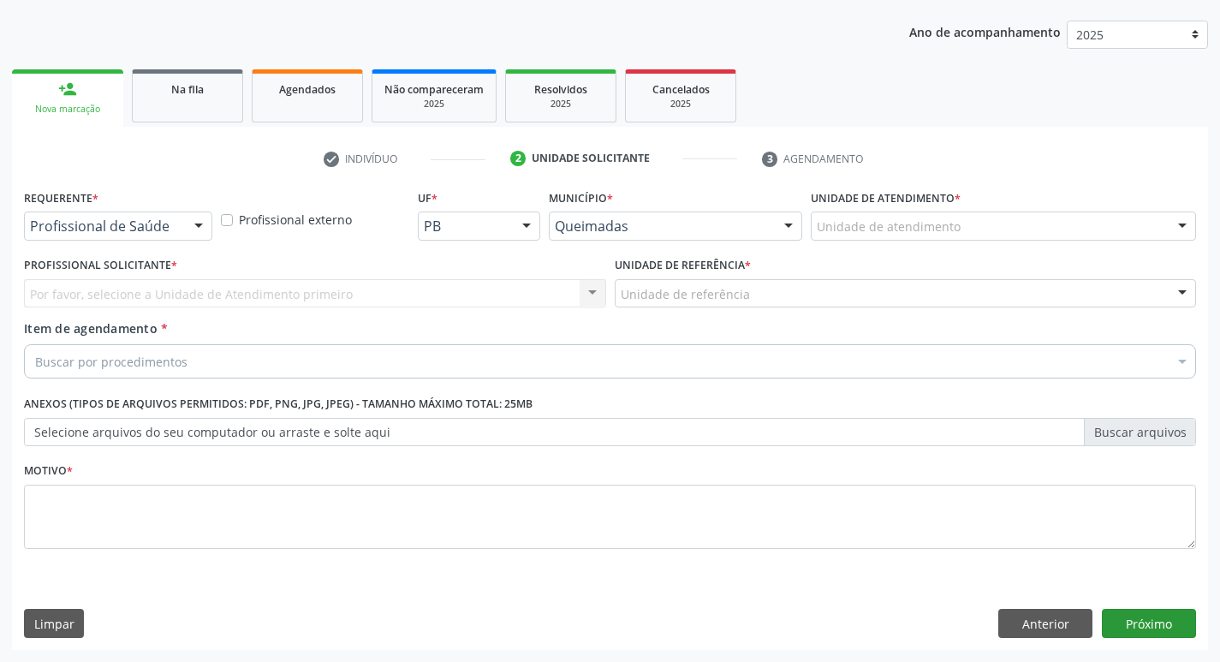
scroll to position [187, 0]
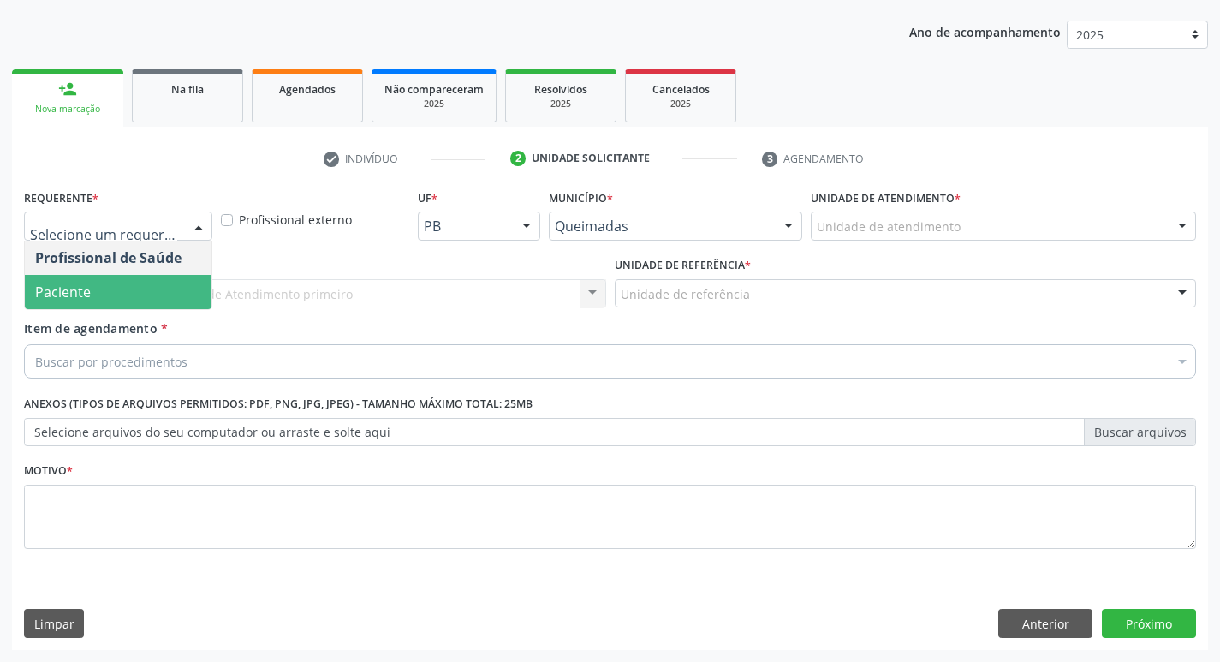
click at [138, 296] on span "Paciente" at bounding box center [118, 292] width 187 height 34
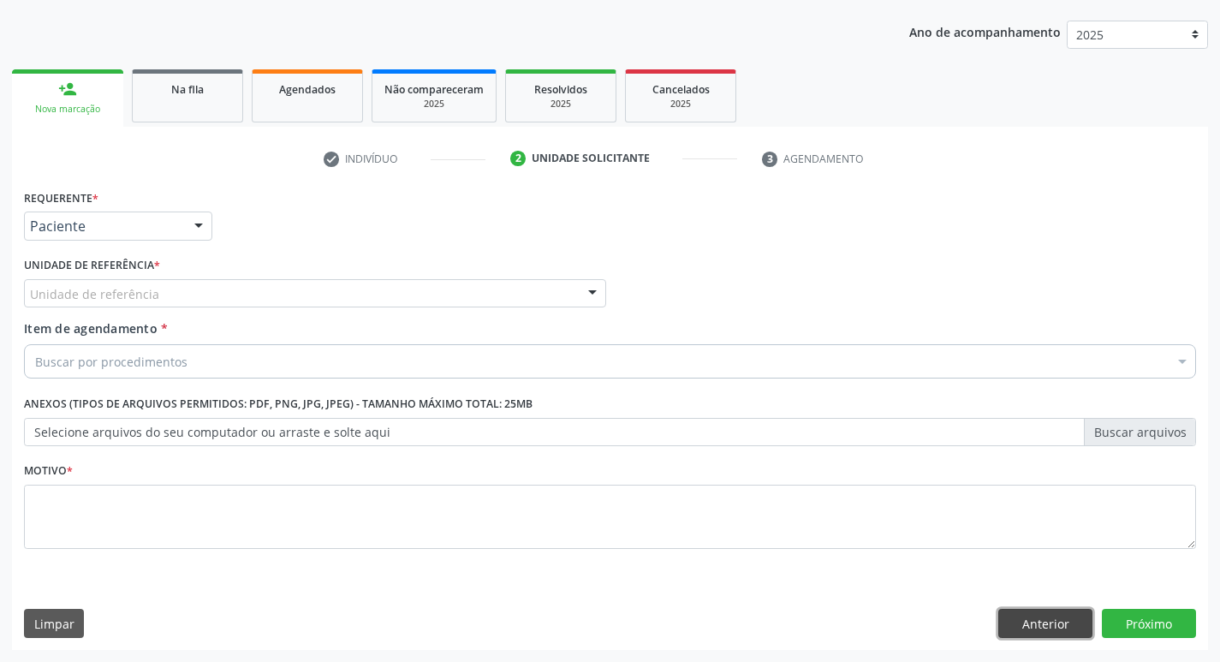
click at [1011, 616] on button "Anterior" at bounding box center [1045, 623] width 94 height 29
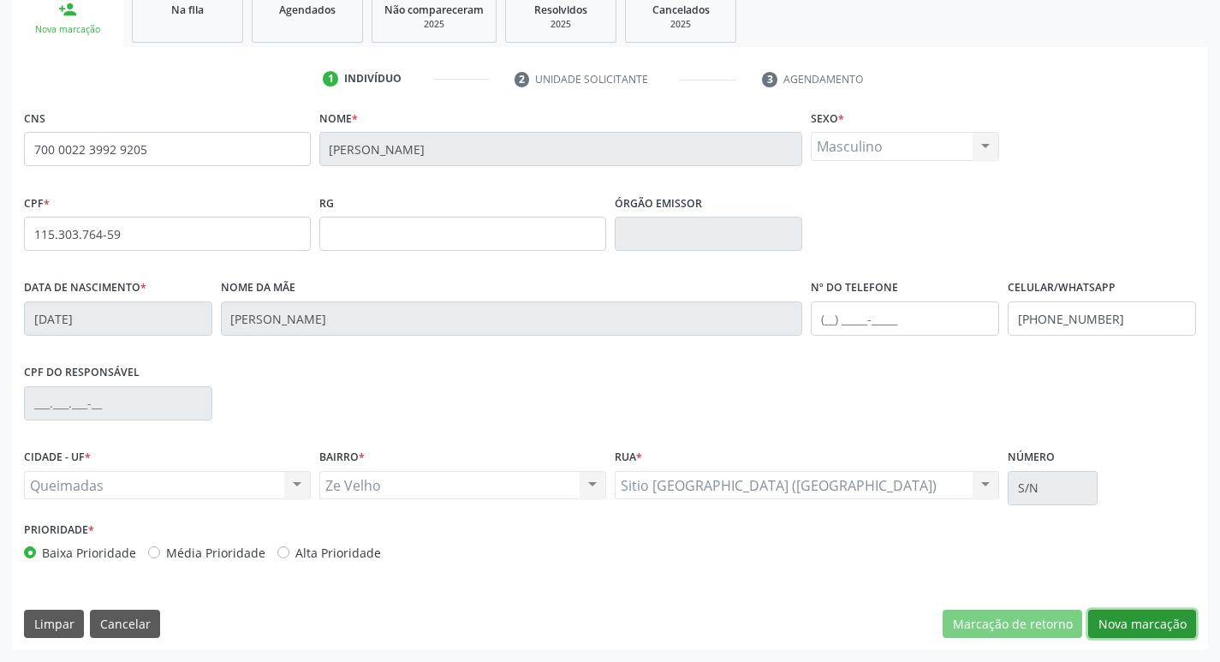
click at [1138, 631] on button "Nova marcação" at bounding box center [1142, 624] width 108 height 29
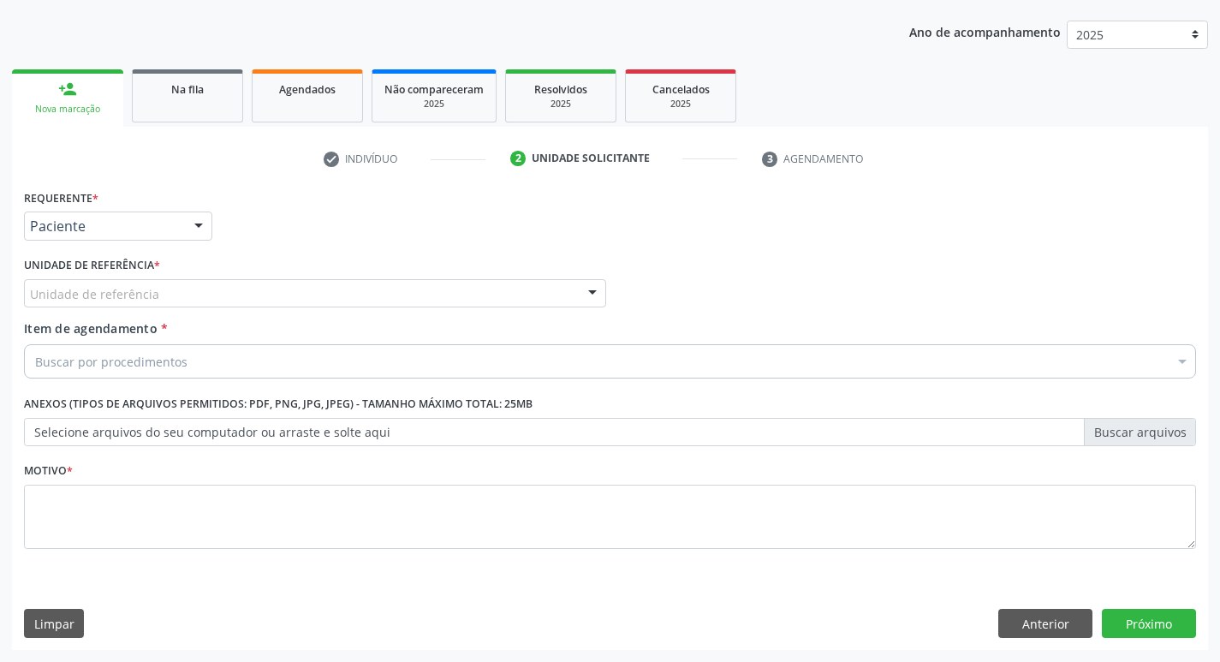
click at [63, 312] on div "Unidade de referência * Unidade de referência UBSF Ligeiro II UBSF Saulo Leal E…" at bounding box center [315, 286] width 591 height 67
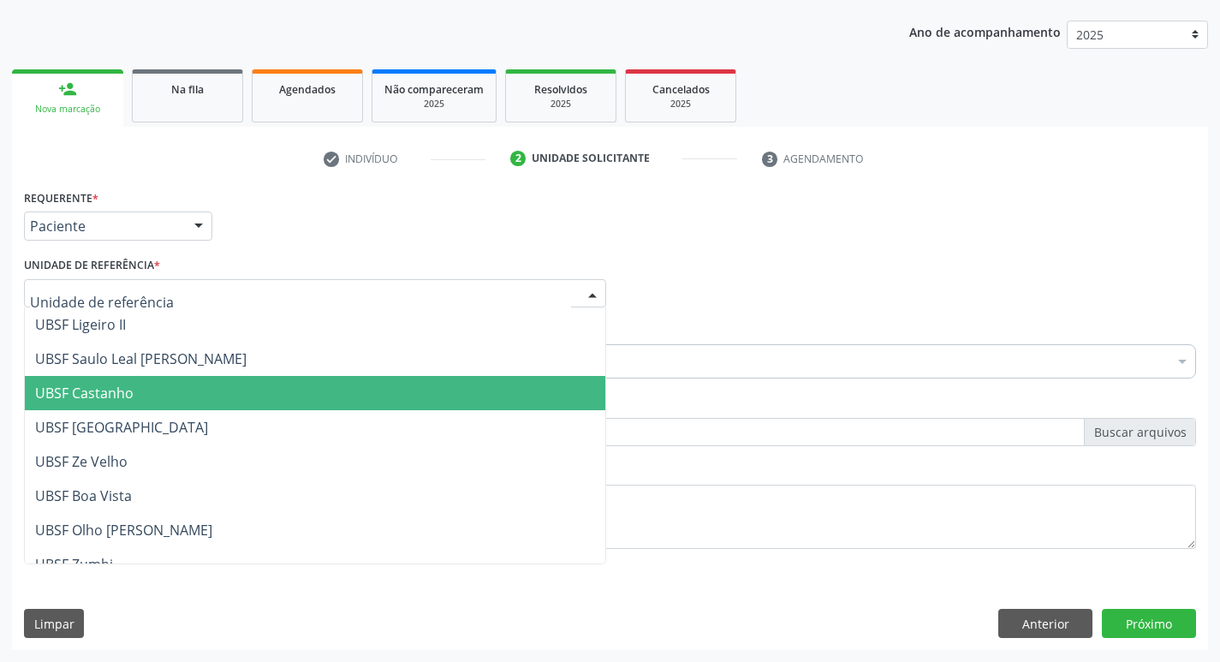
type input "Z"
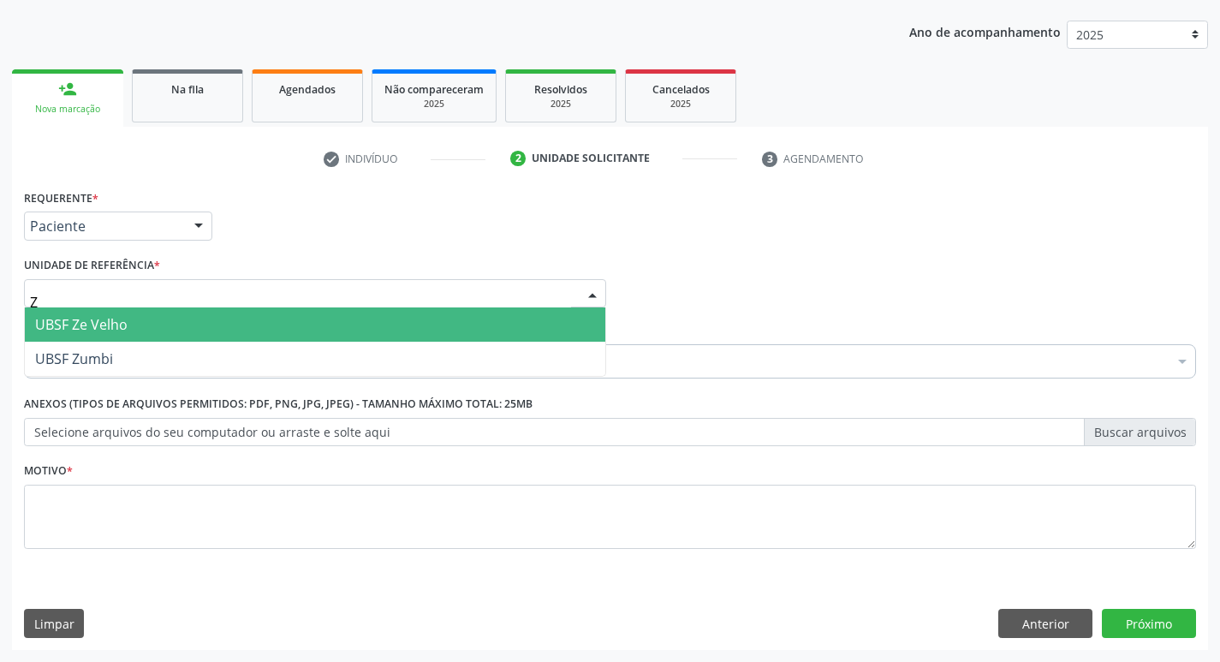
click at [128, 330] on span "UBSF Ze Velho" at bounding box center [315, 324] width 580 height 34
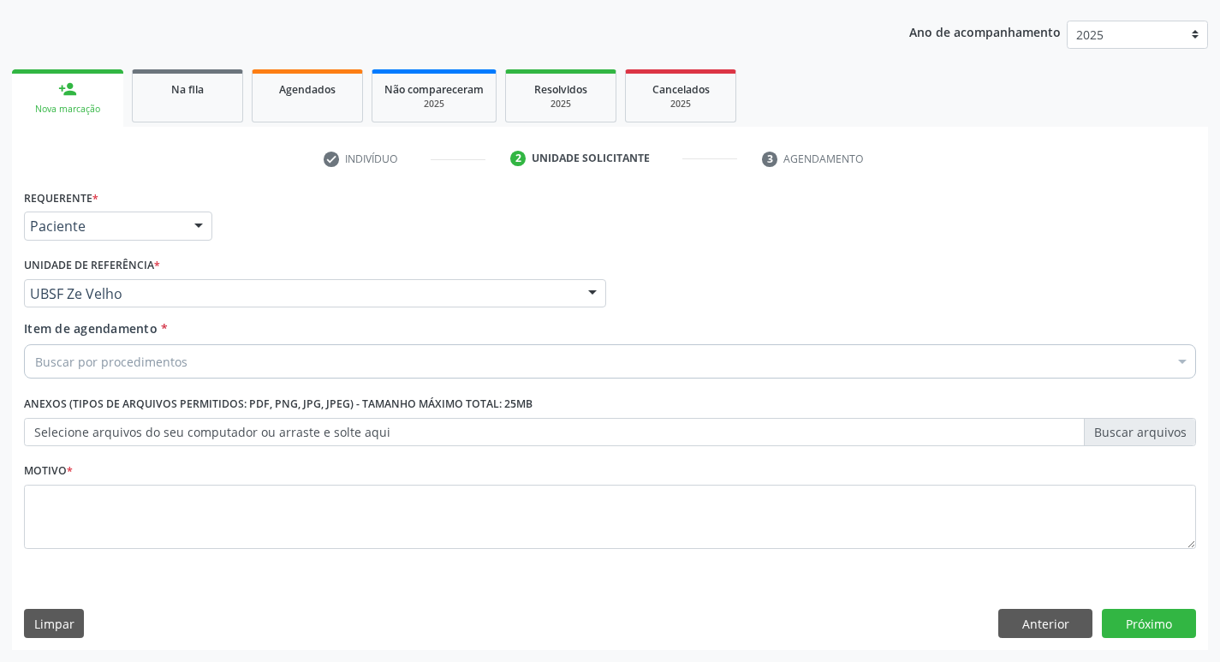
click at [93, 589] on div "Requerente * Paciente Profissional de Saúde Paciente Nenhum resultado encontrad…" at bounding box center [610, 417] width 1196 height 465
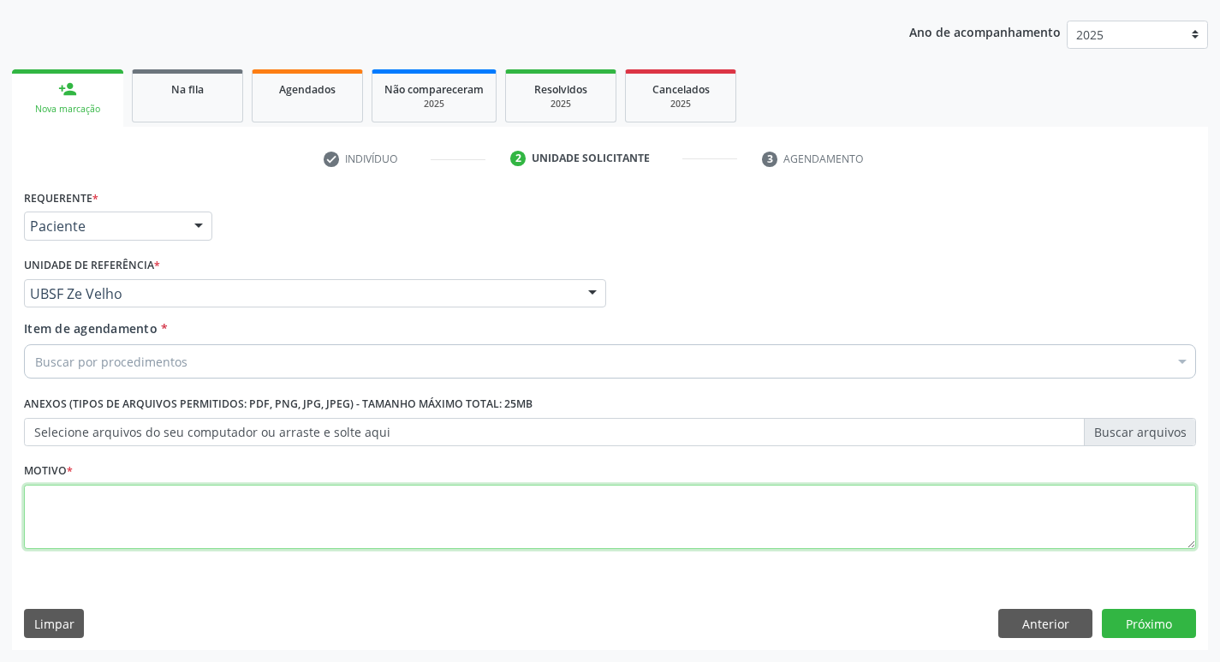
click at [119, 522] on textarea at bounding box center [610, 517] width 1172 height 65
type textarea "AVALIACAO"
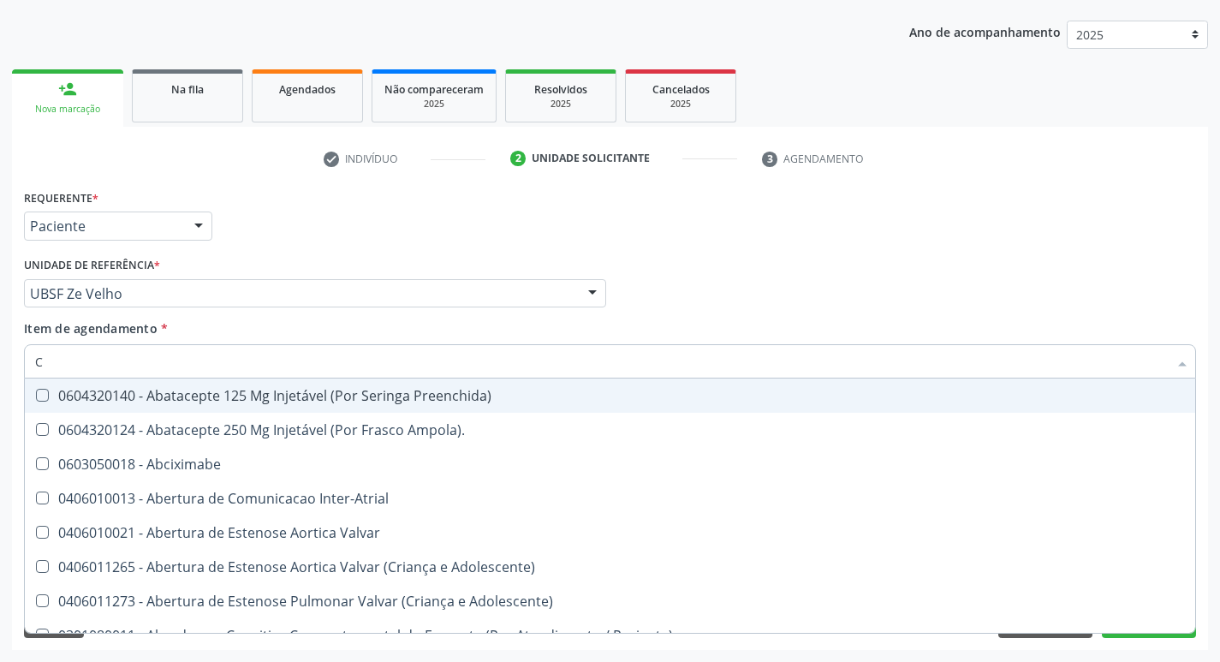
type input "CARDIOLO"
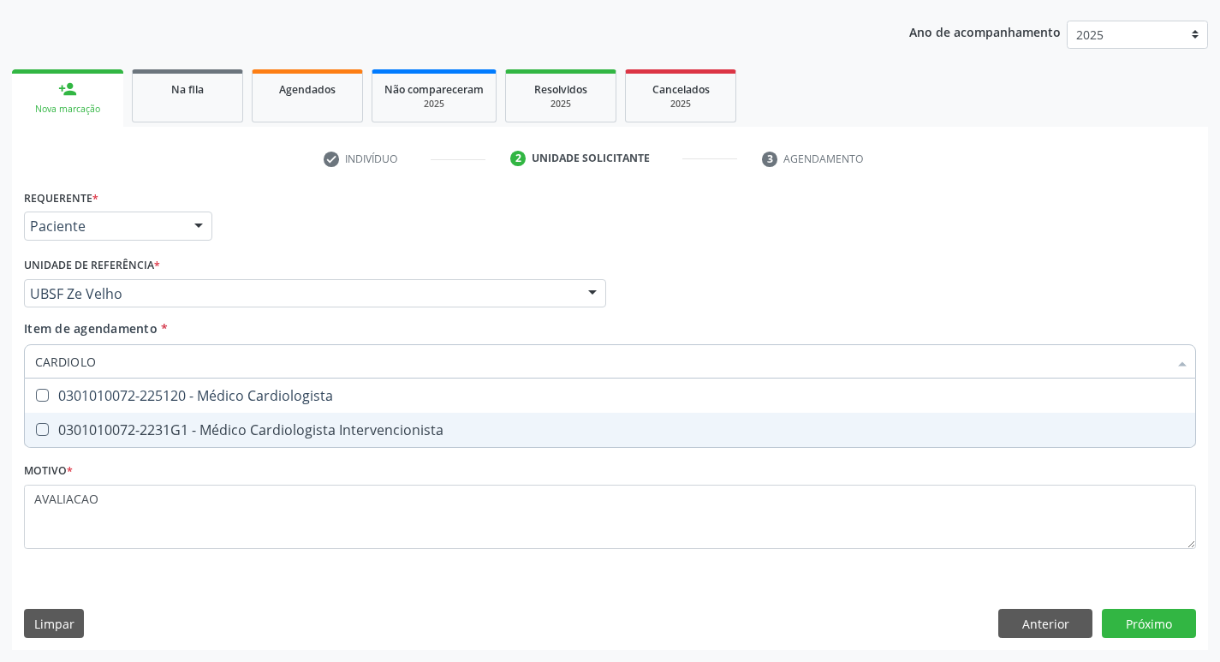
click at [306, 430] on div "0301010072-2231G1 - Médico Cardiologista Intervencionista" at bounding box center [610, 430] width 1150 height 14
checkbox Intervencionista "true"
click at [1152, 630] on div "Requerente * Paciente Profissional de Saúde Paciente Nenhum resultado encontrad…" at bounding box center [610, 417] width 1196 height 465
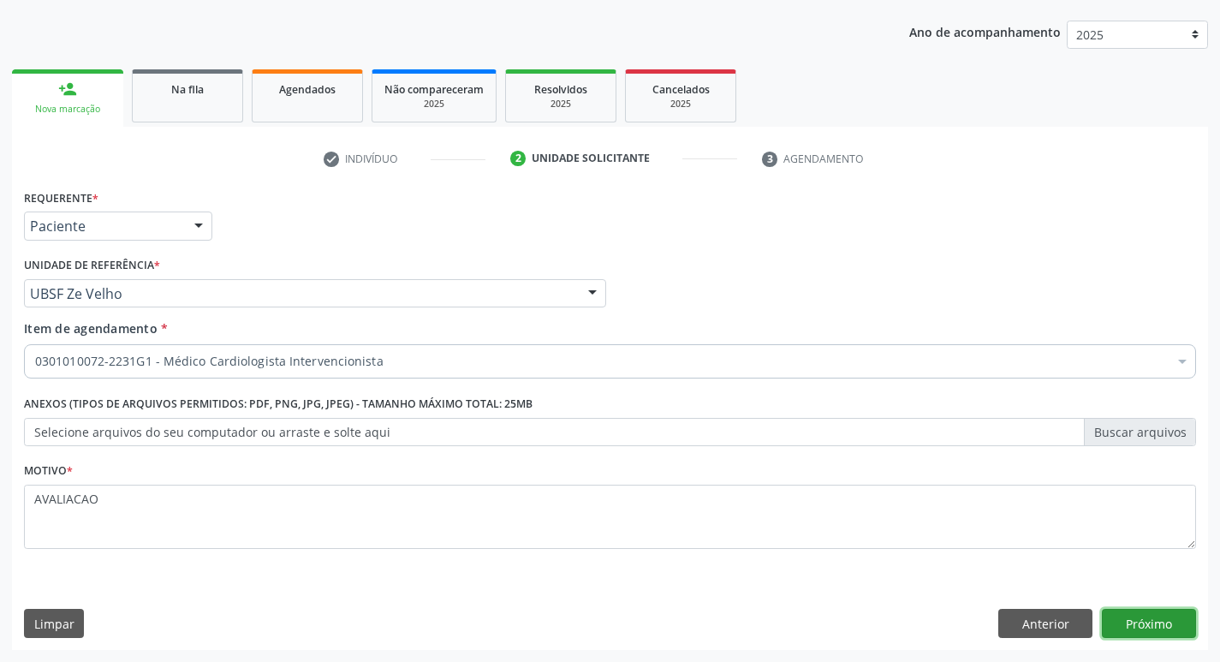
click at [1154, 632] on button "Próximo" at bounding box center [1149, 623] width 94 height 29
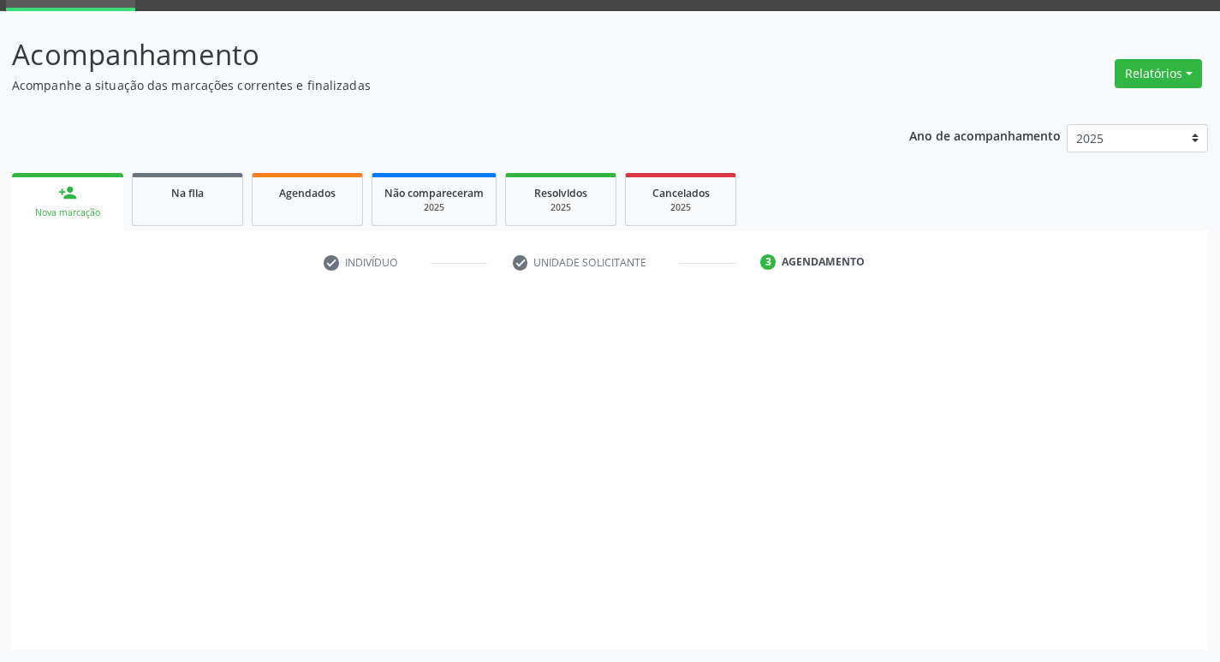
scroll to position [83, 0]
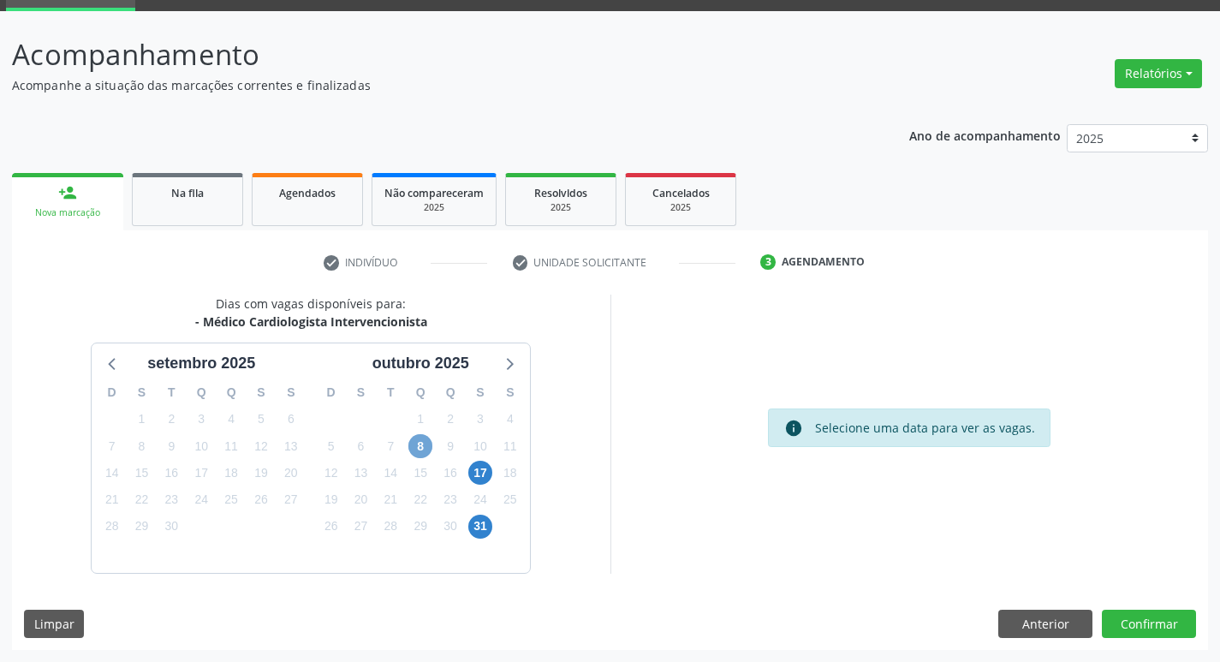
click at [425, 450] on span "8" at bounding box center [420, 446] width 24 height 24
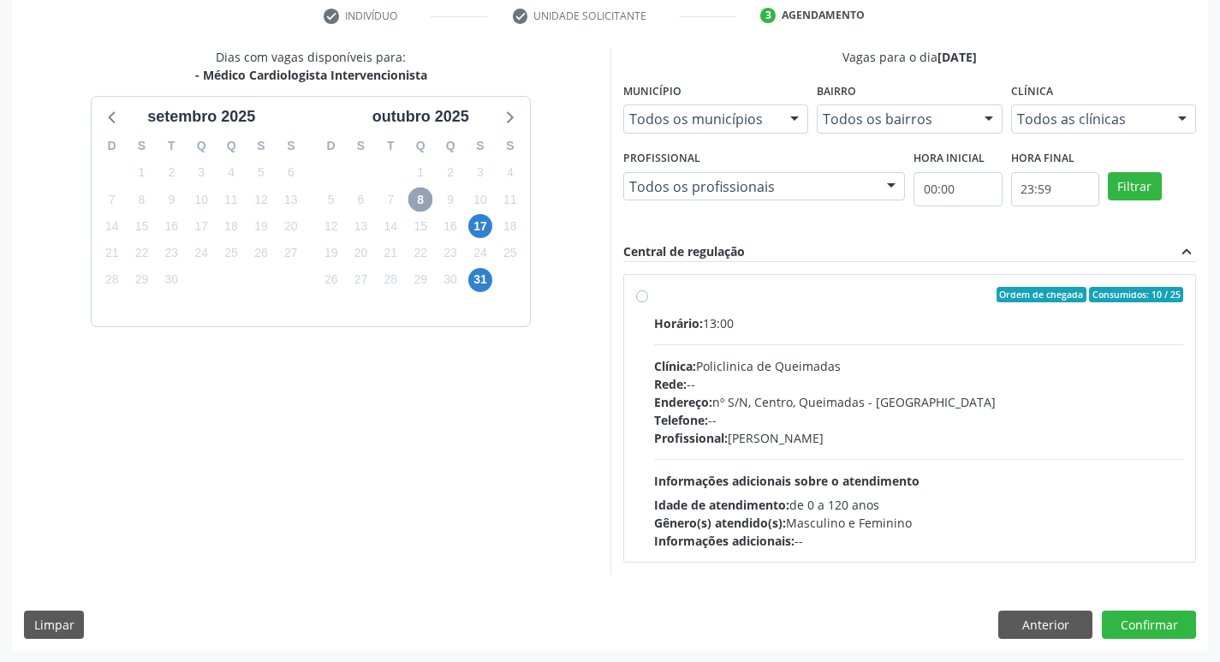
scroll to position [330, 0]
click at [835, 415] on div "Telefone: --" at bounding box center [919, 419] width 530 height 18
click at [648, 301] on input "Ordem de chegada Consumidos: 10 / 25 Horário: 13:00 Clínica: Policlinica de Que…" at bounding box center [642, 293] width 12 height 15
radio input "true"
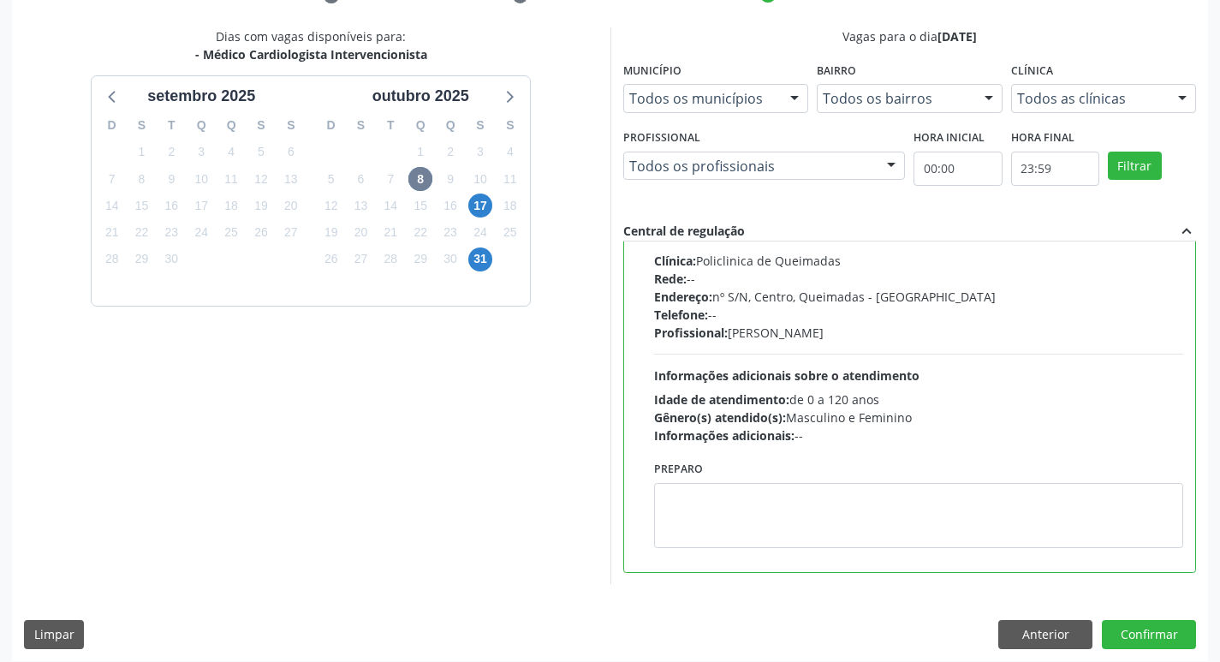
scroll to position [361, 0]
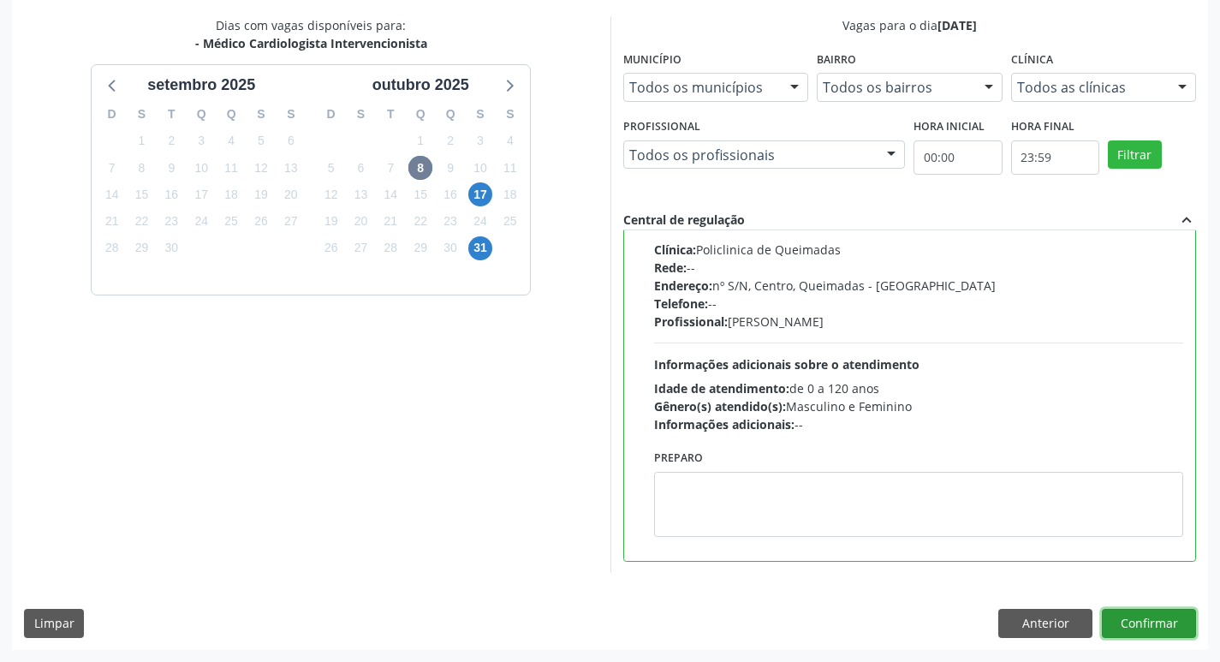
click at [1149, 627] on button "Confirmar" at bounding box center [1149, 623] width 94 height 29
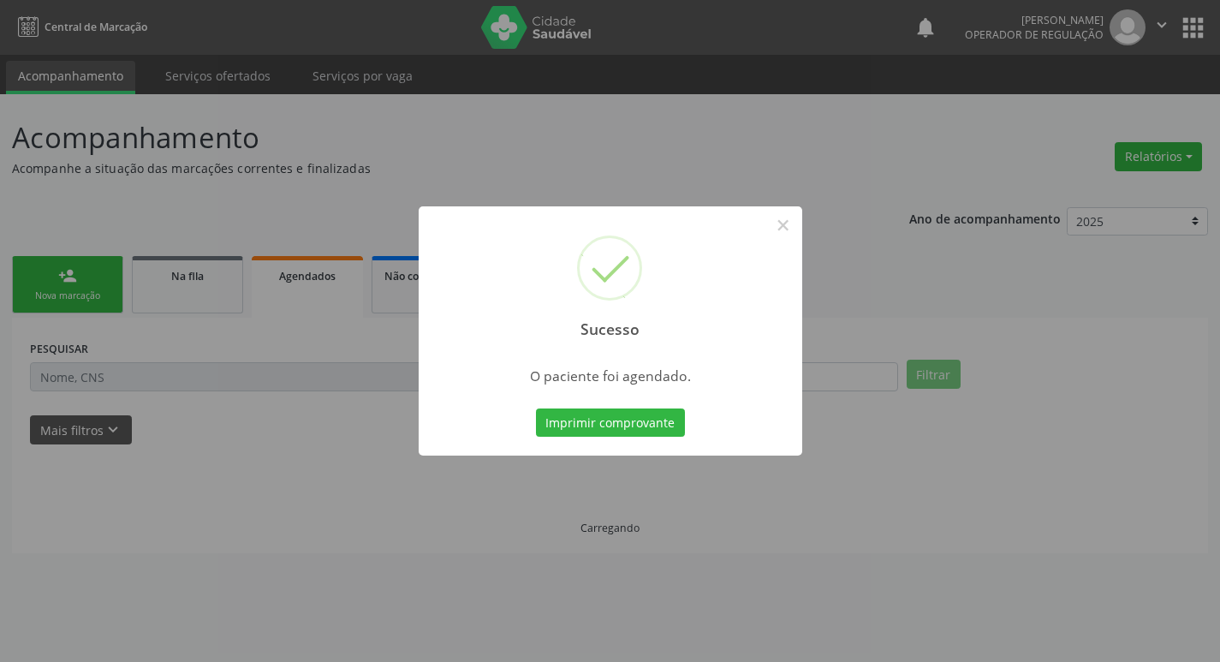
scroll to position [0, 0]
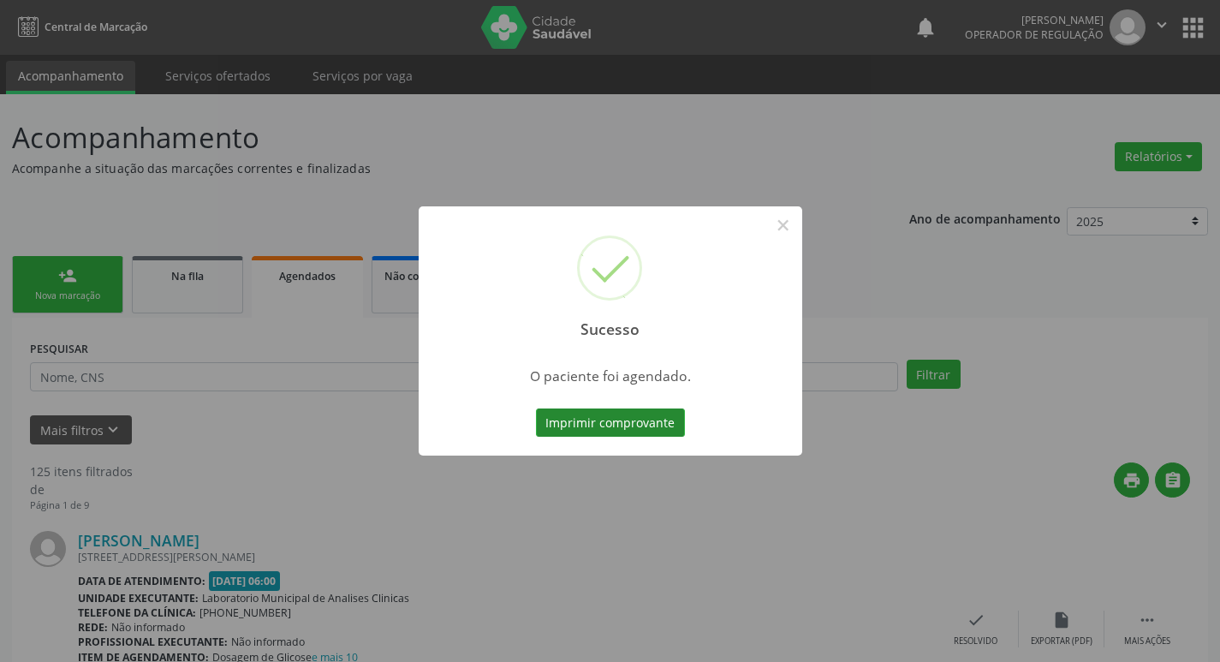
click at [590, 424] on button "Imprimir comprovante" at bounding box center [610, 422] width 149 height 29
